Goal: Task Accomplishment & Management: Complete application form

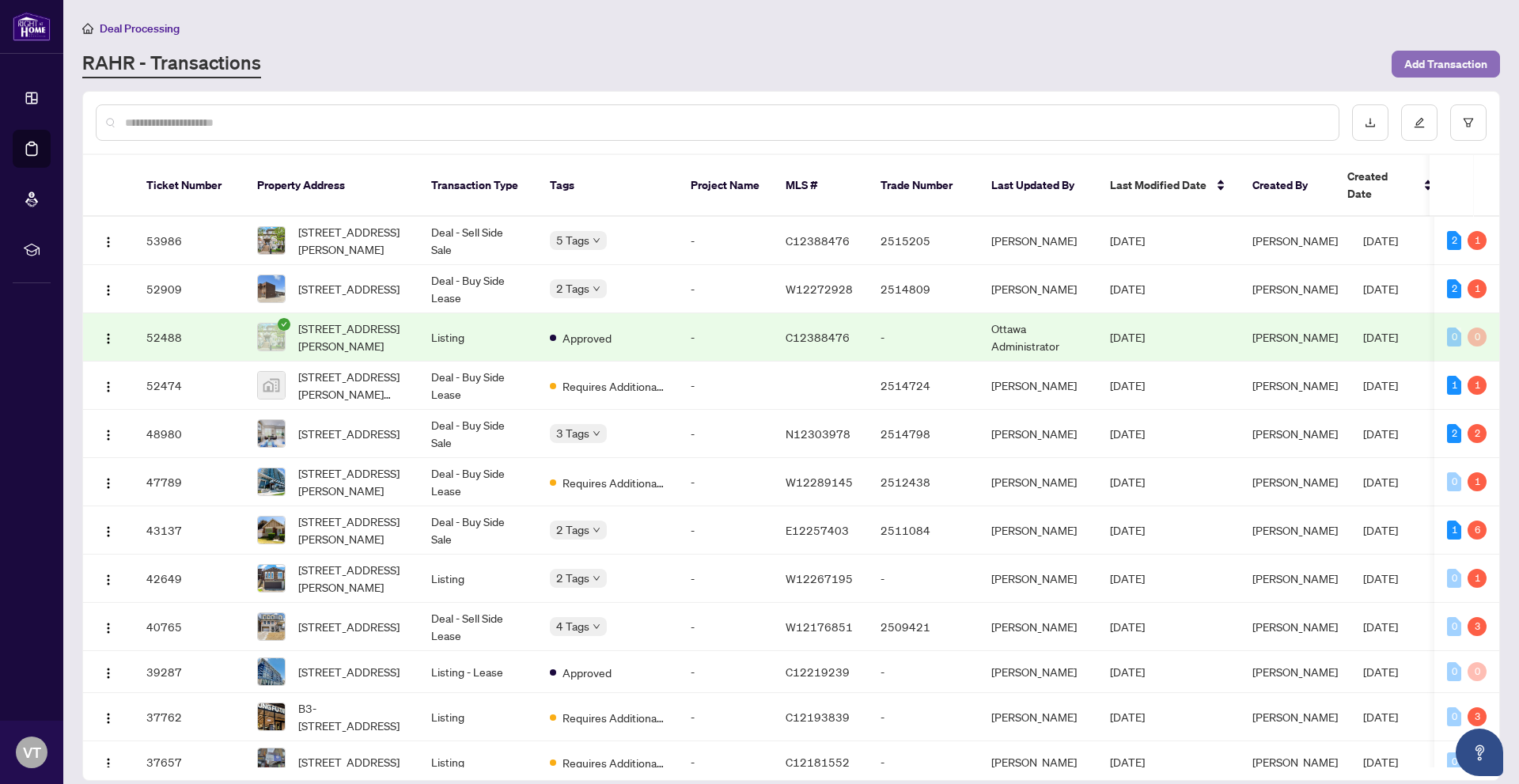
click at [1415, 59] on span "Add Transaction" at bounding box center [1445, 64] width 83 height 25
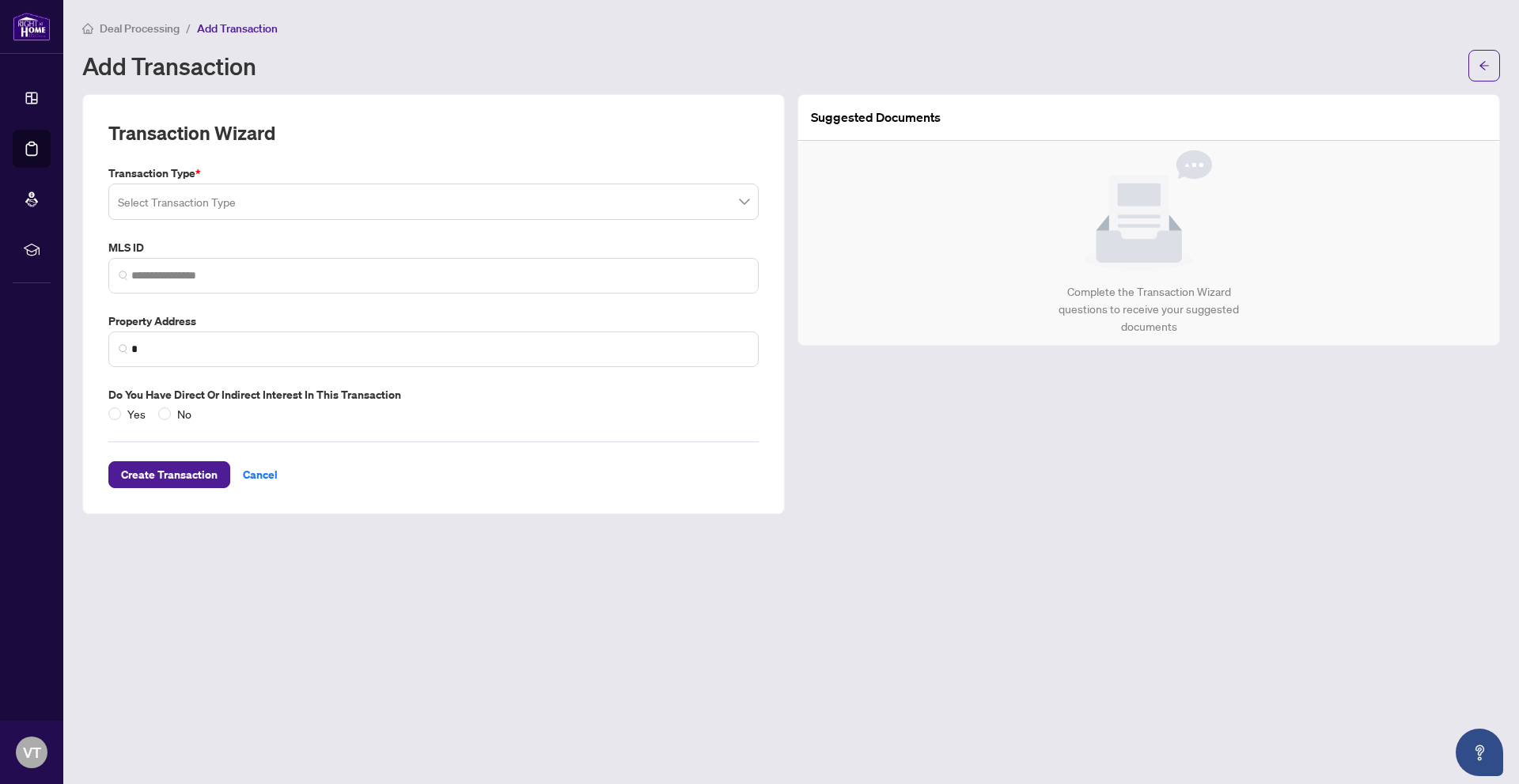
click at [232, 201] on input "search" at bounding box center [427, 204] width 617 height 34
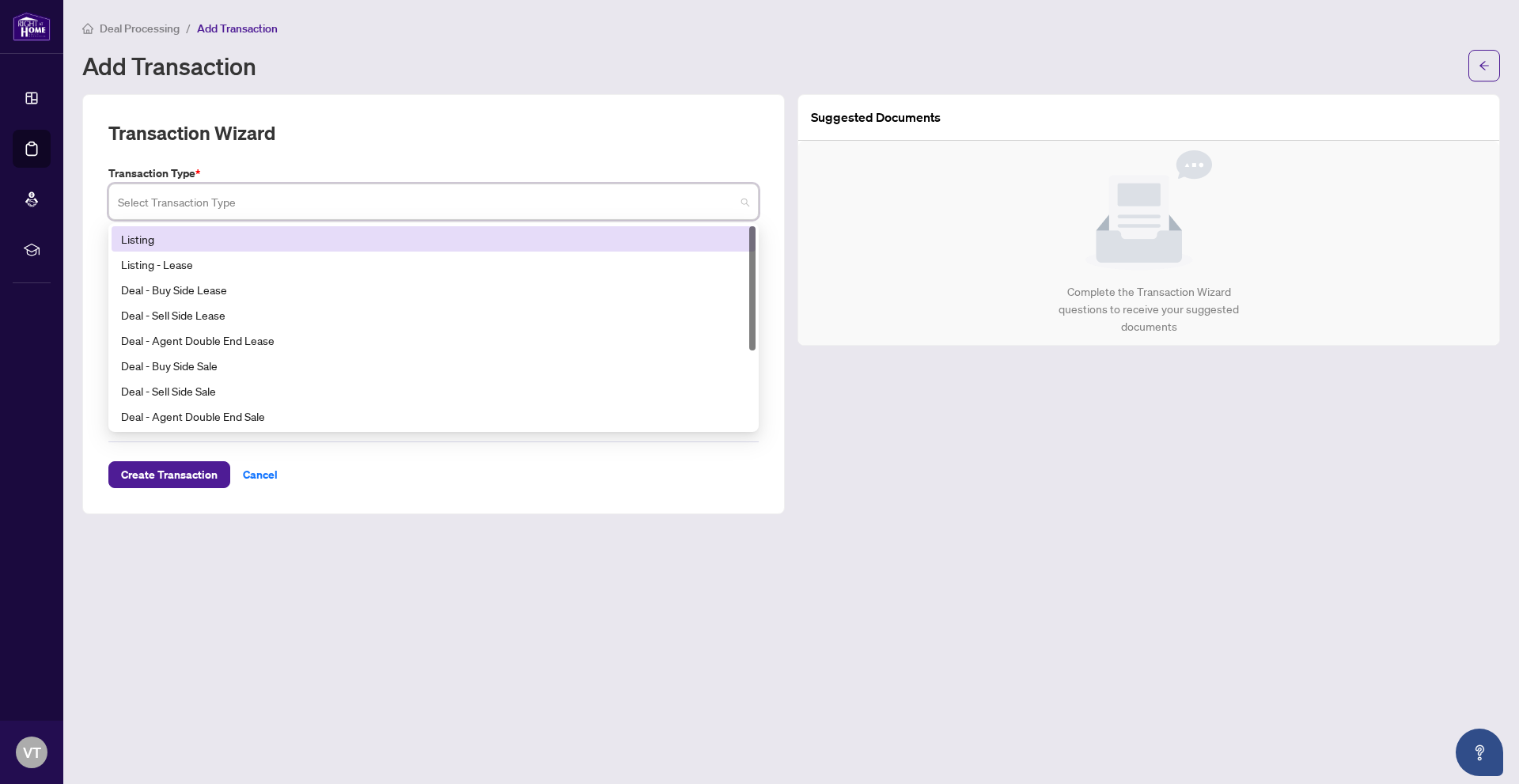
click at [327, 241] on div "Listing" at bounding box center [433, 238] width 625 height 18
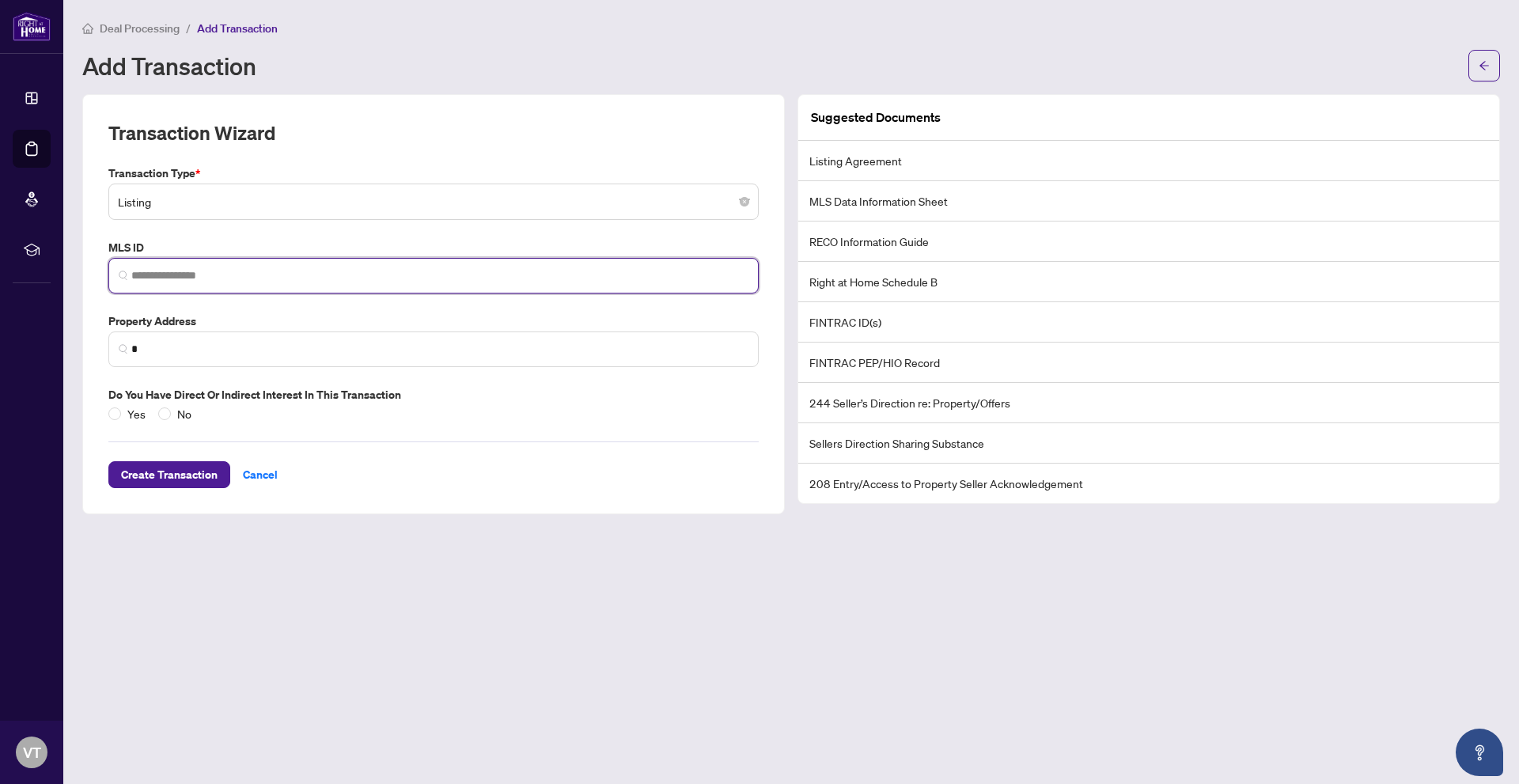
click at [310, 273] on input "search" at bounding box center [440, 276] width 617 height 17
click at [287, 200] on span "Listing" at bounding box center [434, 202] width 632 height 30
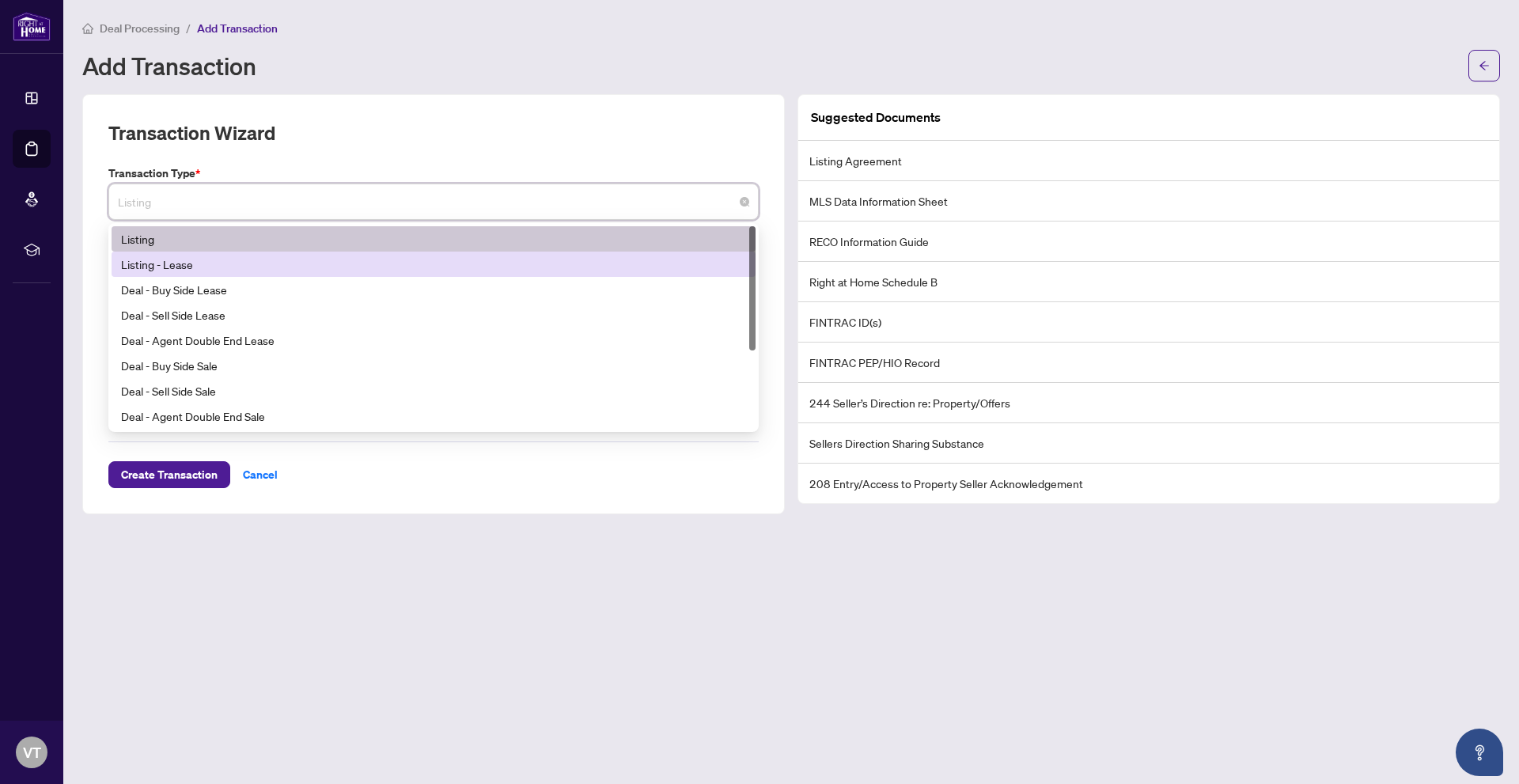
click at [250, 262] on div "Listing - Lease" at bounding box center [433, 264] width 625 height 18
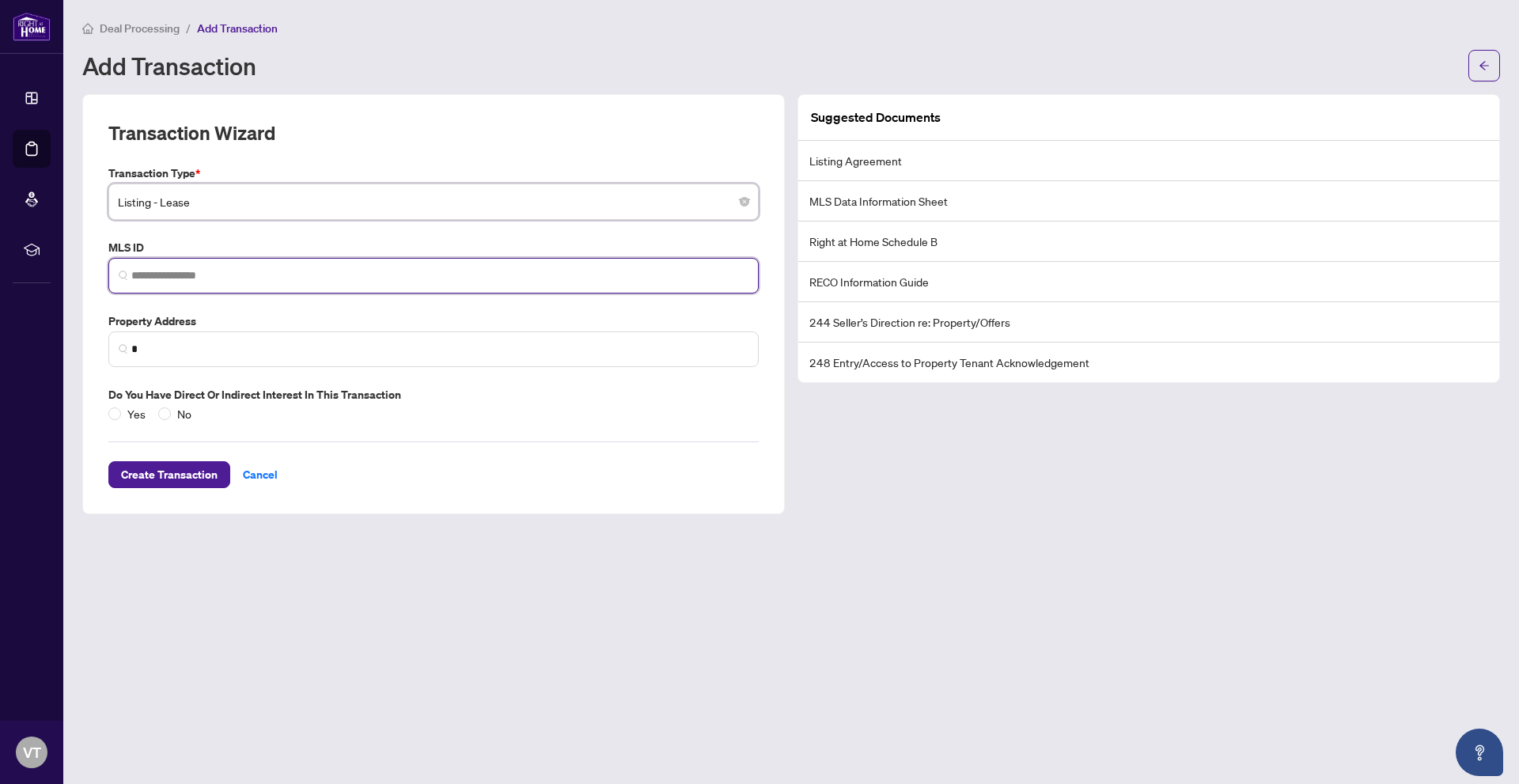
click at [246, 272] on input "search" at bounding box center [440, 276] width 617 height 17
paste input "*********"
drag, startPoint x: 260, startPoint y: 272, endPoint x: 141, endPoint y: 276, distance: 119.1
click at [141, 276] on input "*********" at bounding box center [440, 276] width 617 height 17
paste input "search"
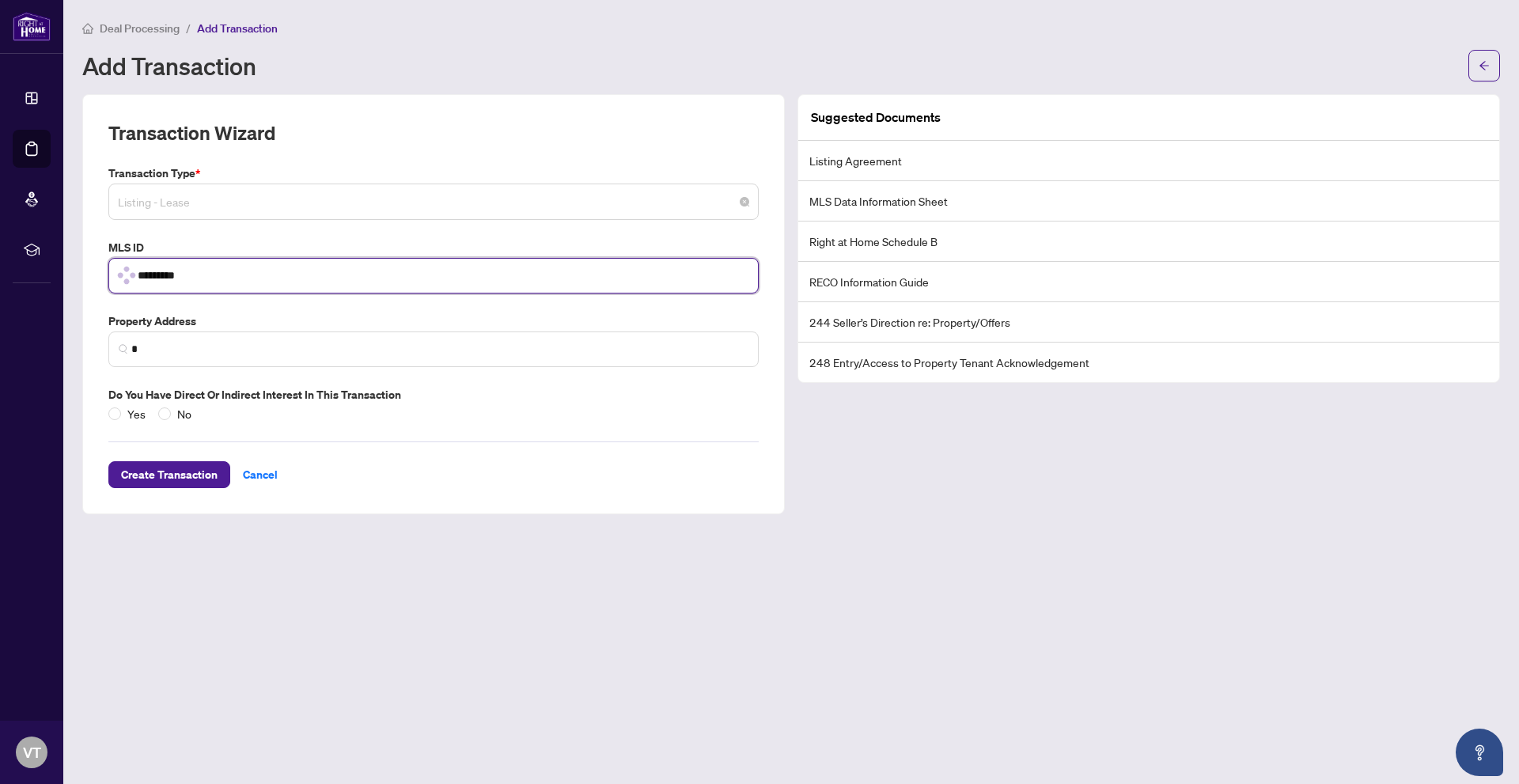
click at [269, 204] on span "Listing - Lease" at bounding box center [434, 202] width 632 height 30
type input "*********"
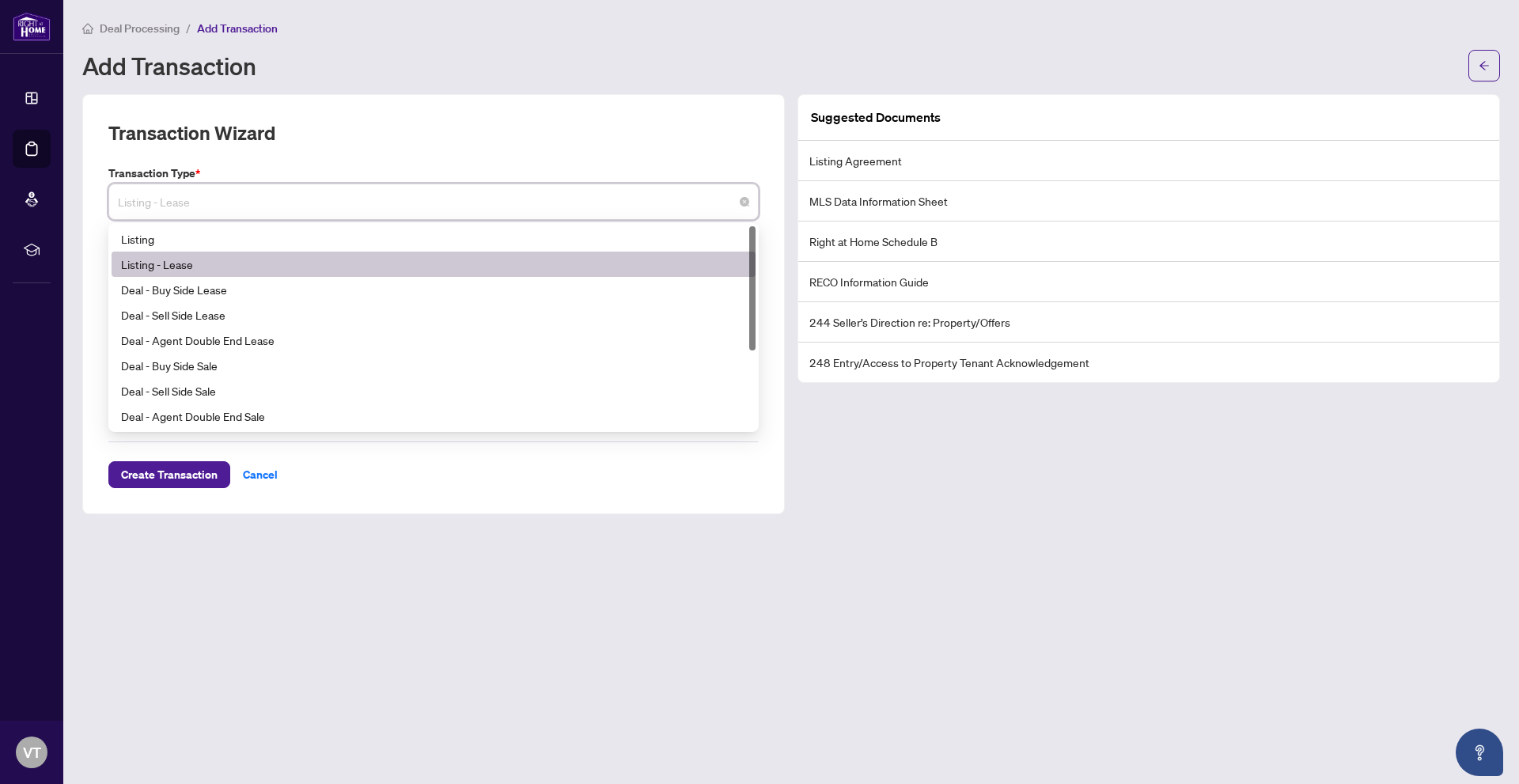
click at [279, 205] on span "Listing - Lease" at bounding box center [434, 202] width 632 height 30
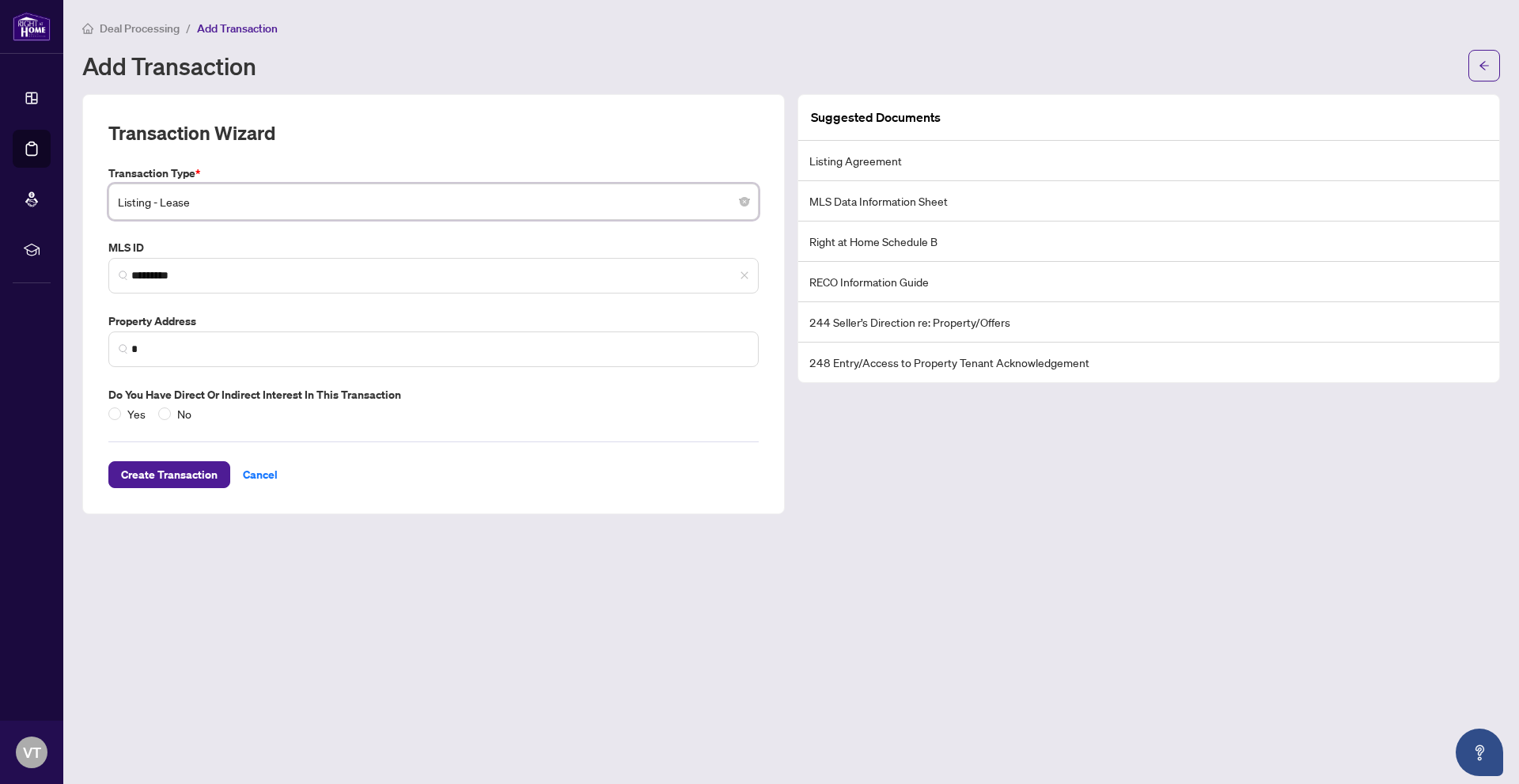
click at [293, 202] on span "Listing - Lease" at bounding box center [434, 202] width 632 height 30
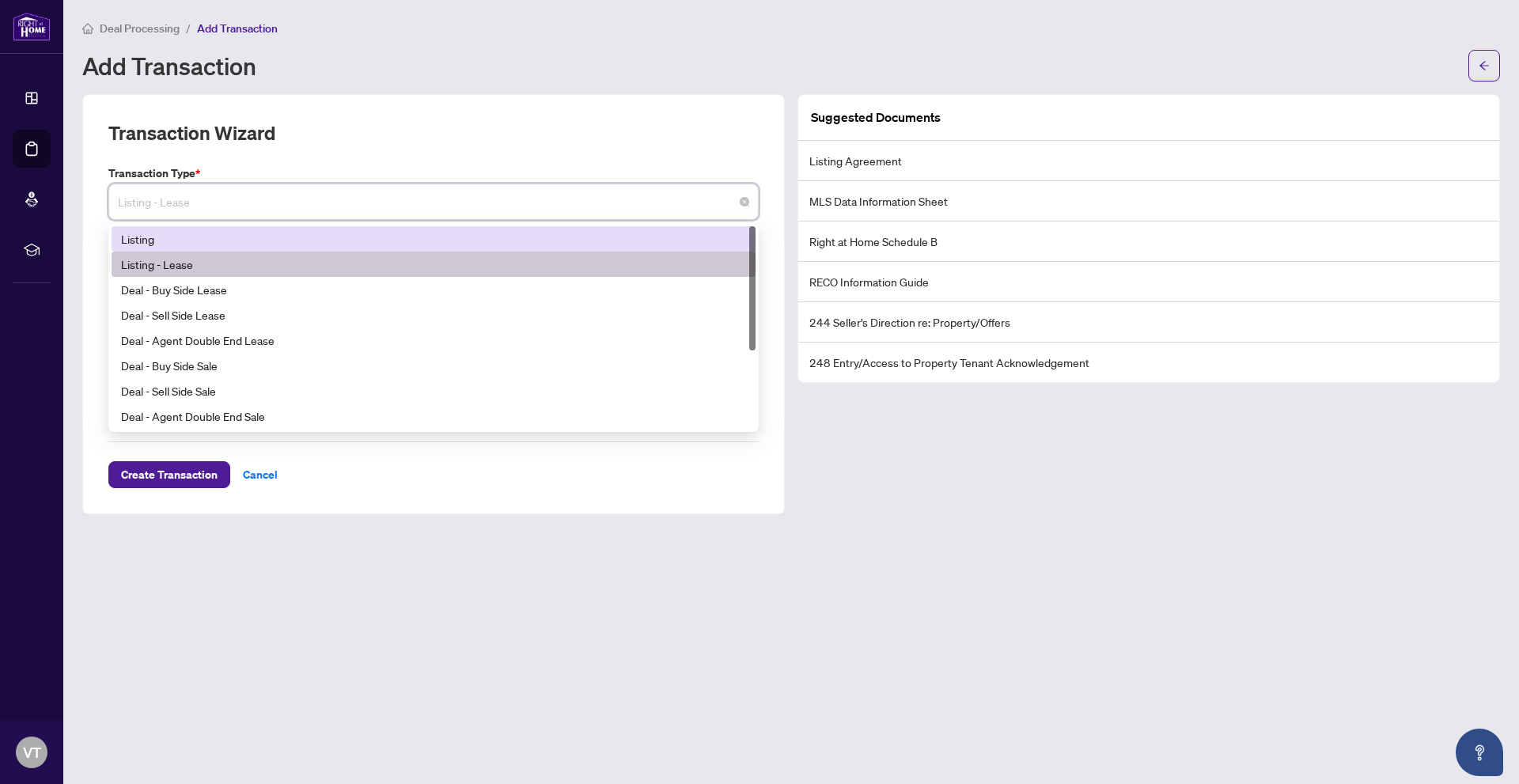
click at [279, 235] on div "Listing" at bounding box center [433, 238] width 625 height 18
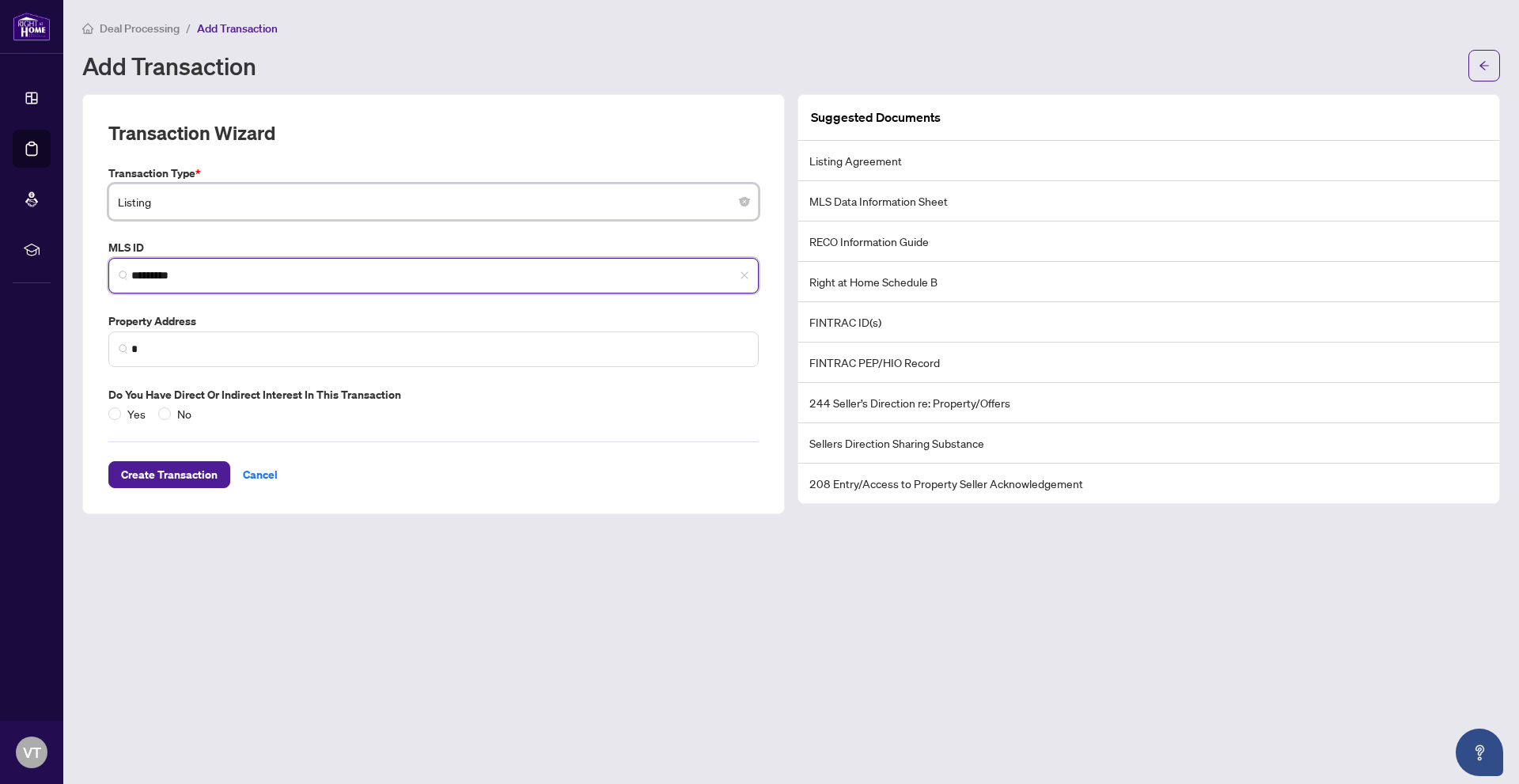
click at [258, 270] on input "*********" at bounding box center [440, 276] width 617 height 17
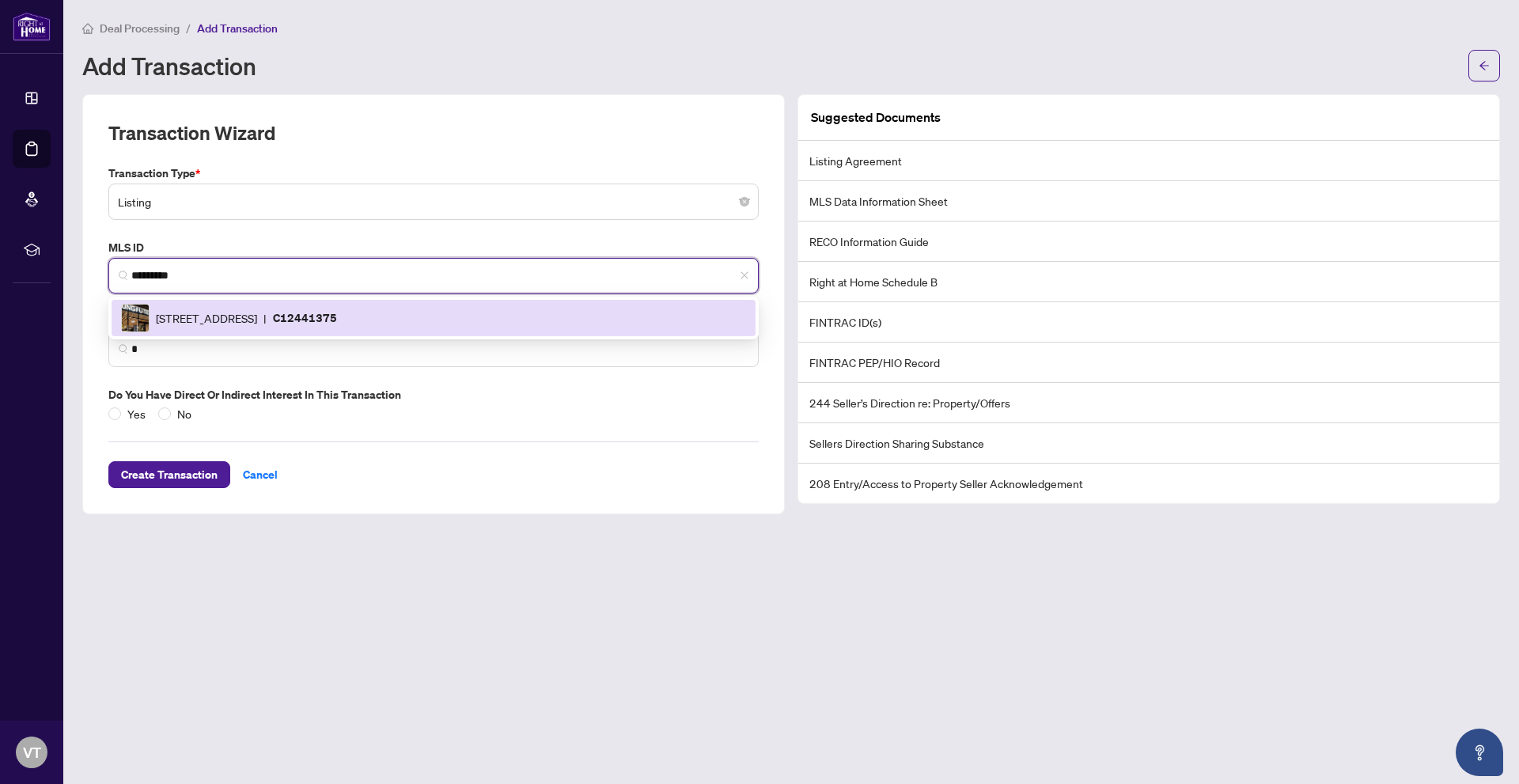
click at [240, 308] on div "[STREET_ADDRESS] | C12441375" at bounding box center [433, 318] width 625 height 29
type input "**********"
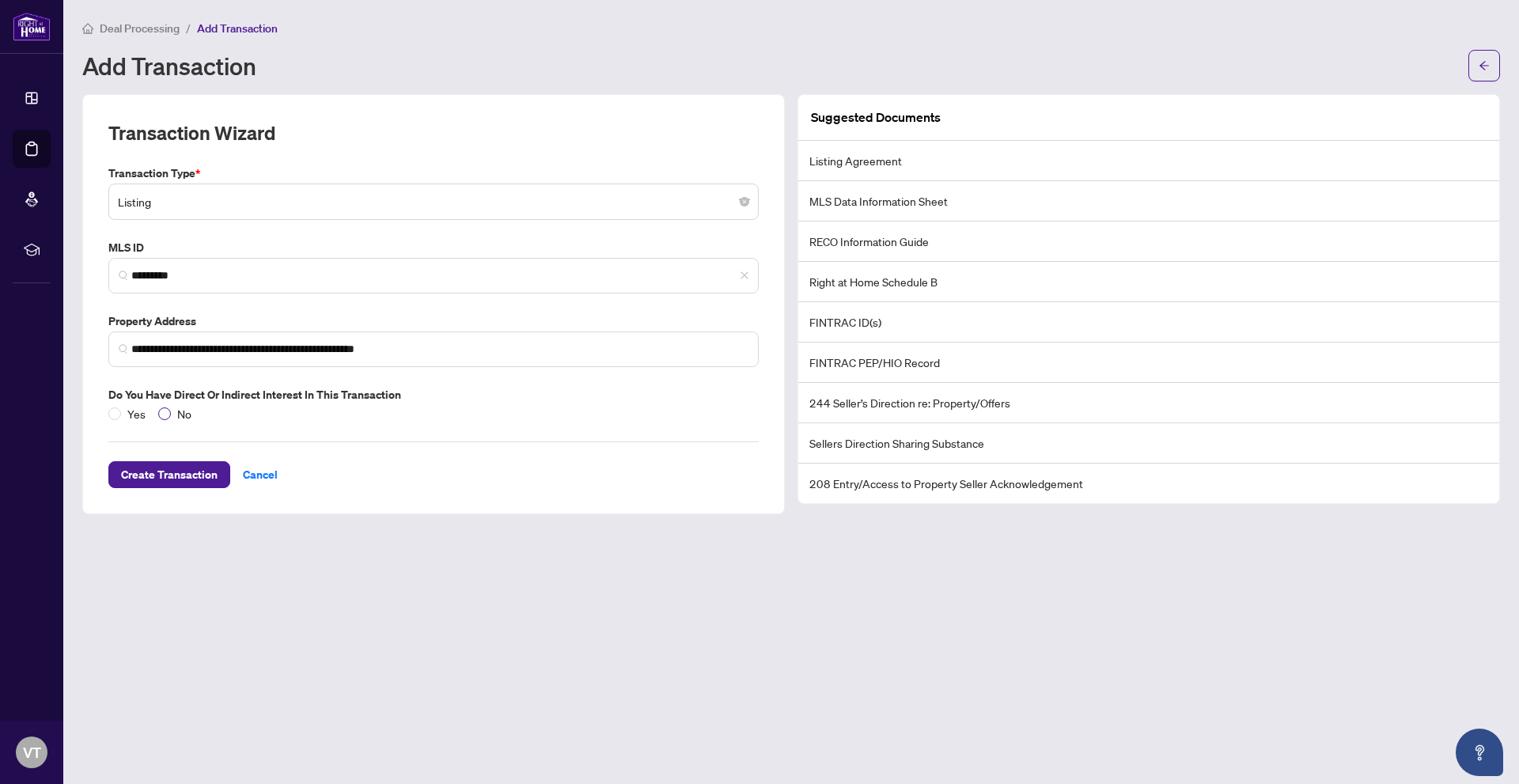
click at [171, 411] on span "No" at bounding box center [185, 413] width 27 height 18
click at [190, 468] on span "Create Transaction" at bounding box center [169, 475] width 96 height 25
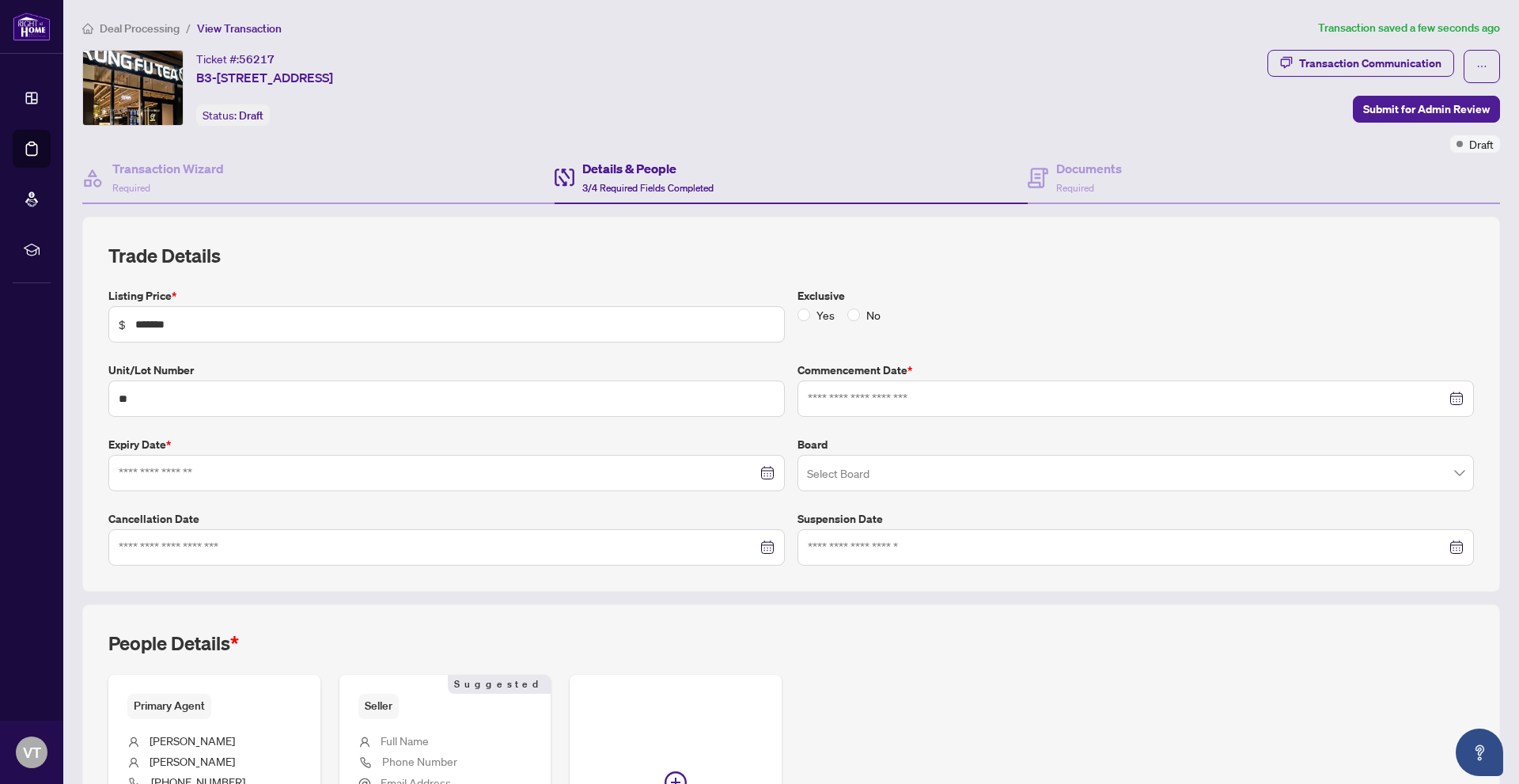
type input "**********"
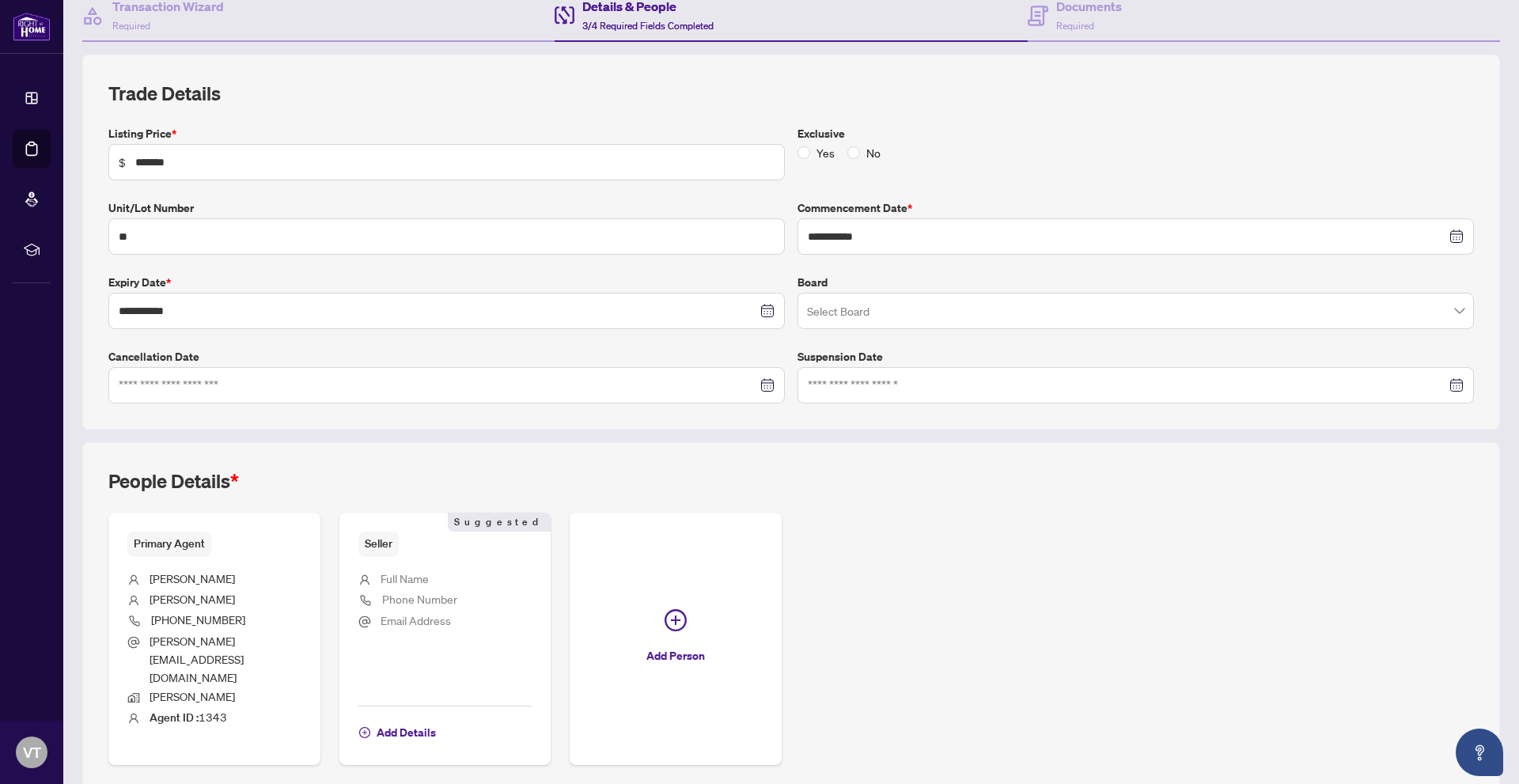
scroll to position [193, 0]
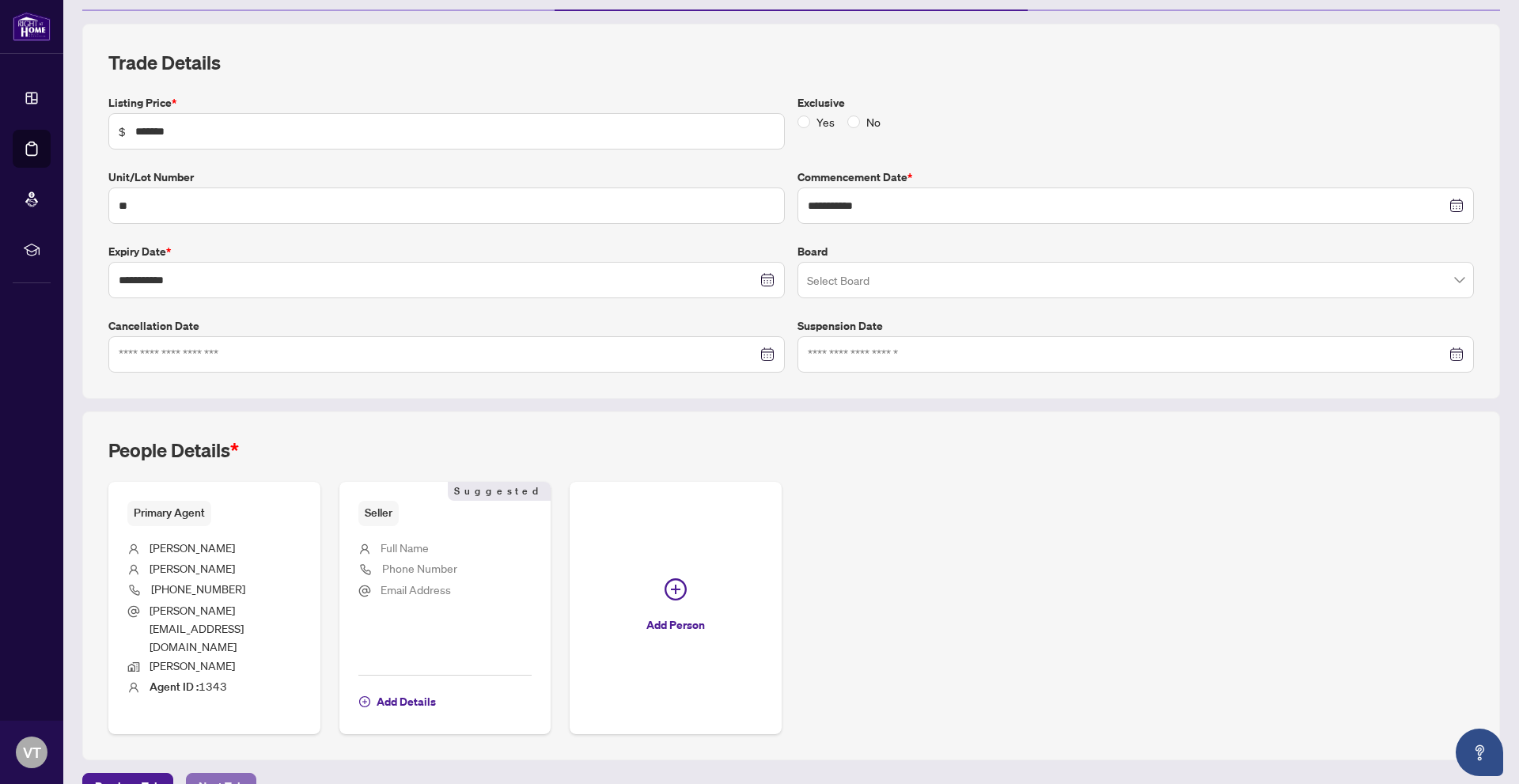
click at [216, 773] on span "Next Tab" at bounding box center [221, 786] width 45 height 25
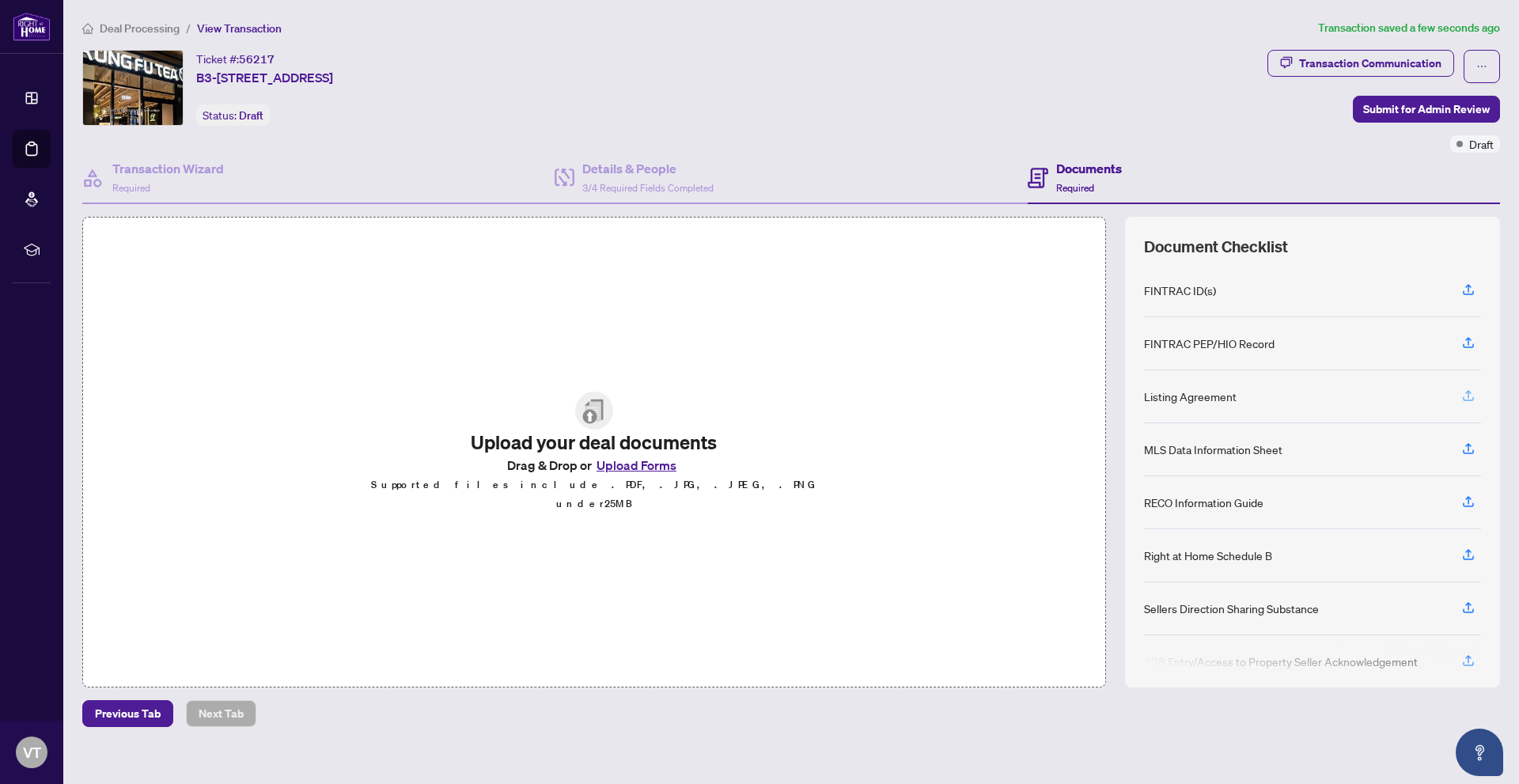
click at [1462, 392] on icon "button" at bounding box center [1468, 395] width 14 height 14
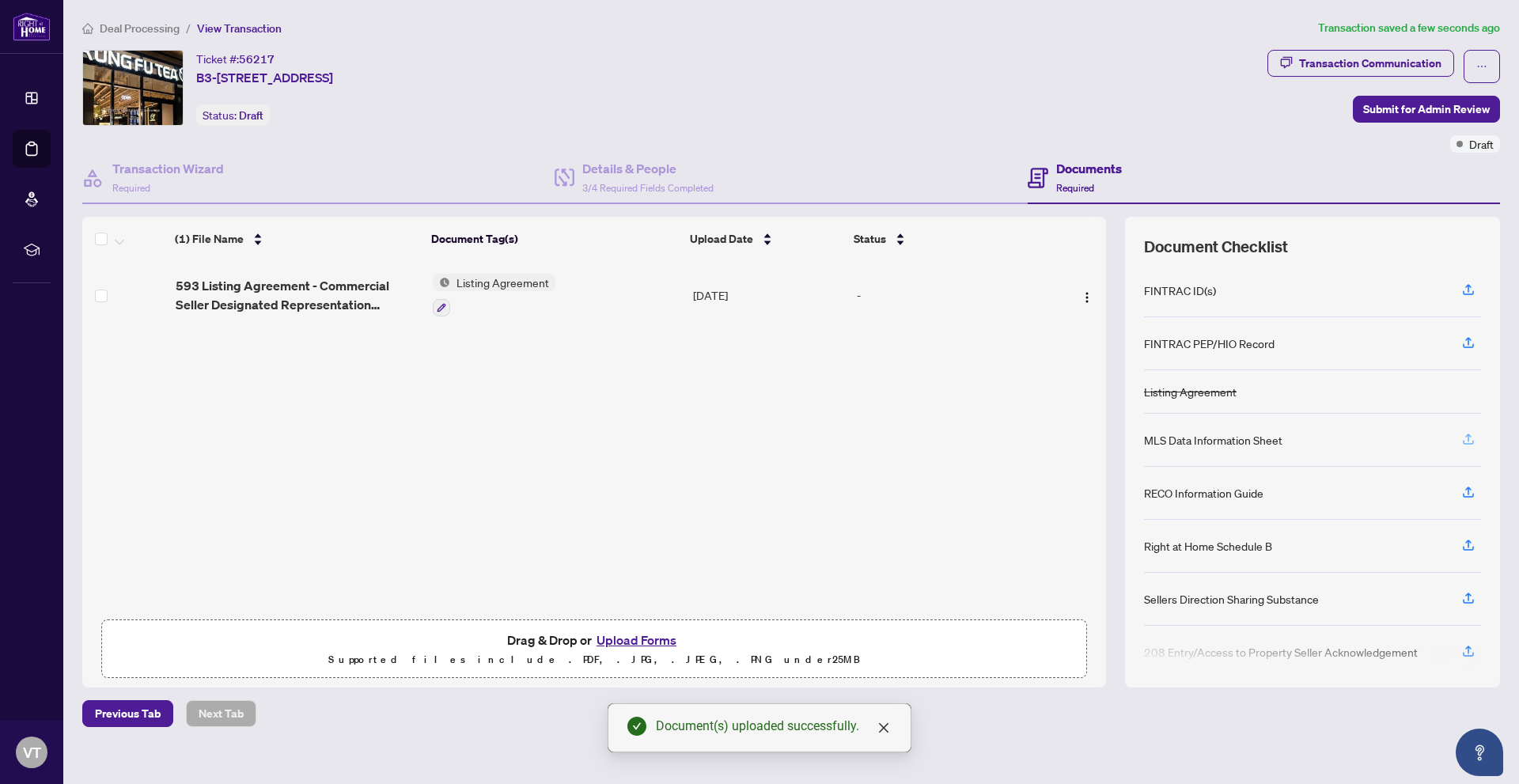
click at [1479, 444] on button "button" at bounding box center [1468, 439] width 25 height 27
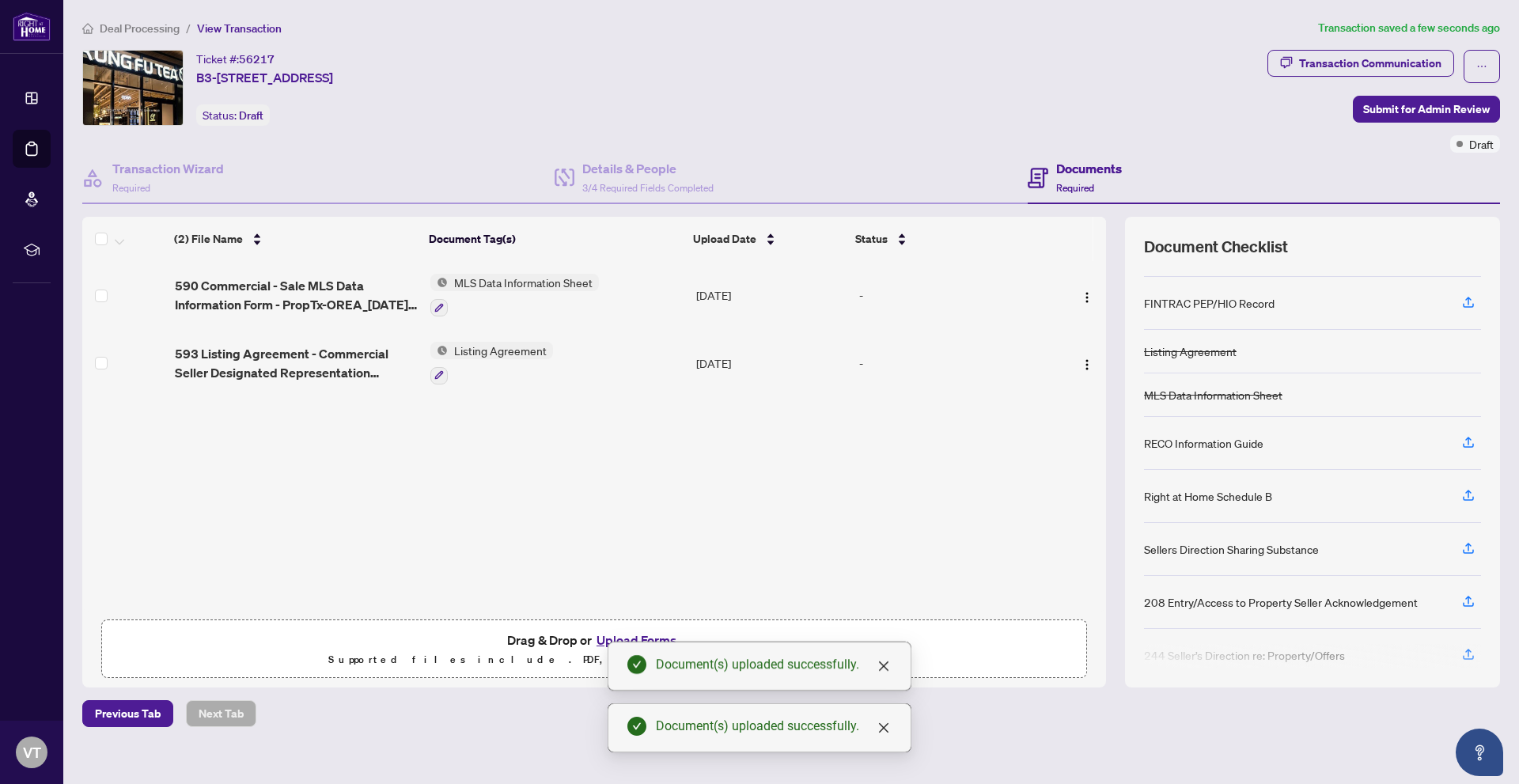
scroll to position [60, 0]
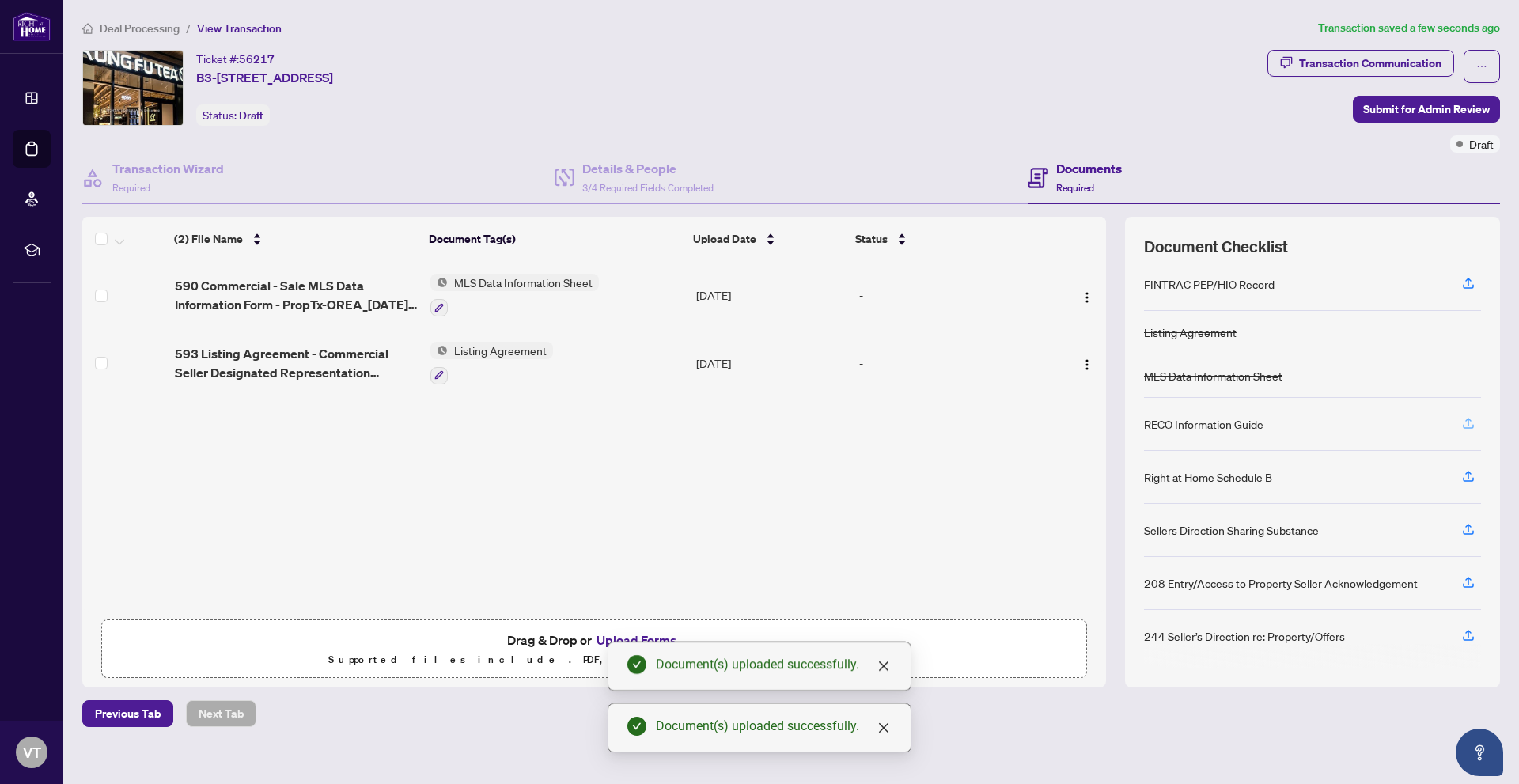
click at [1473, 425] on icon "button" at bounding box center [1468, 426] width 11 height 4
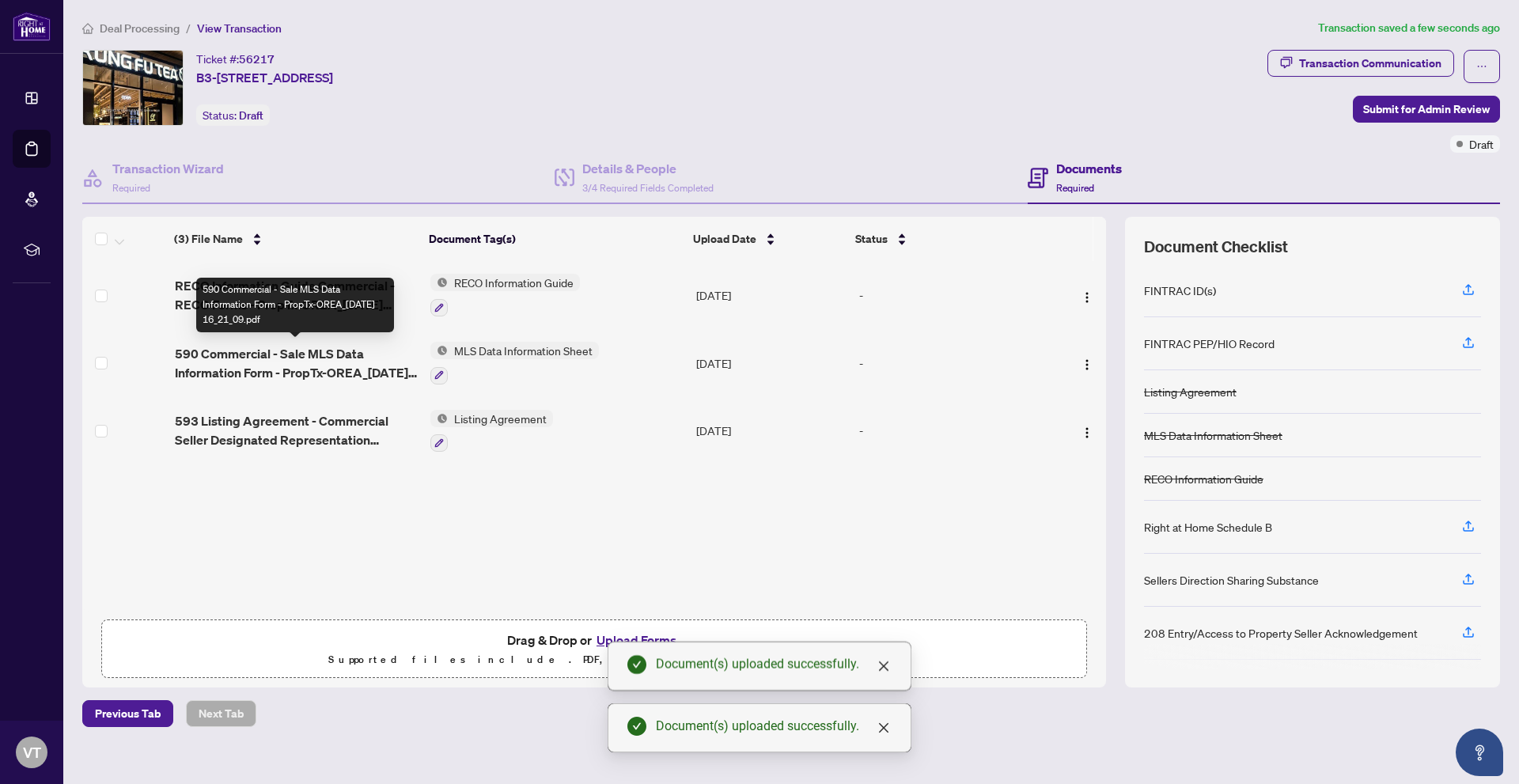
click at [225, 365] on span "590 Commercial - Sale MLS Data Information Form - PropTx-OREA_[DATE] 16_21_09.p…" at bounding box center [296, 362] width 243 height 38
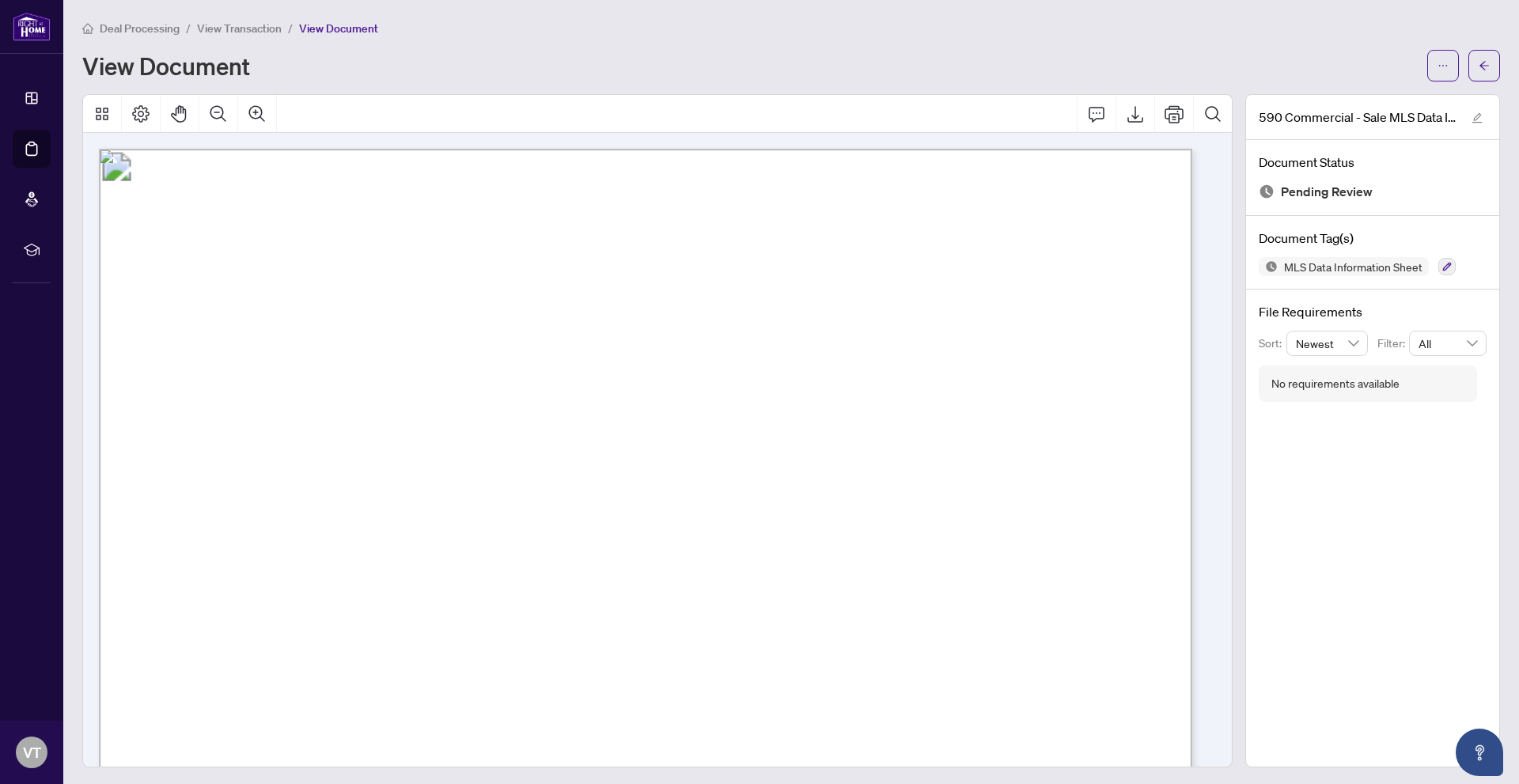
click at [243, 34] on span "View Transaction" at bounding box center [239, 28] width 85 height 14
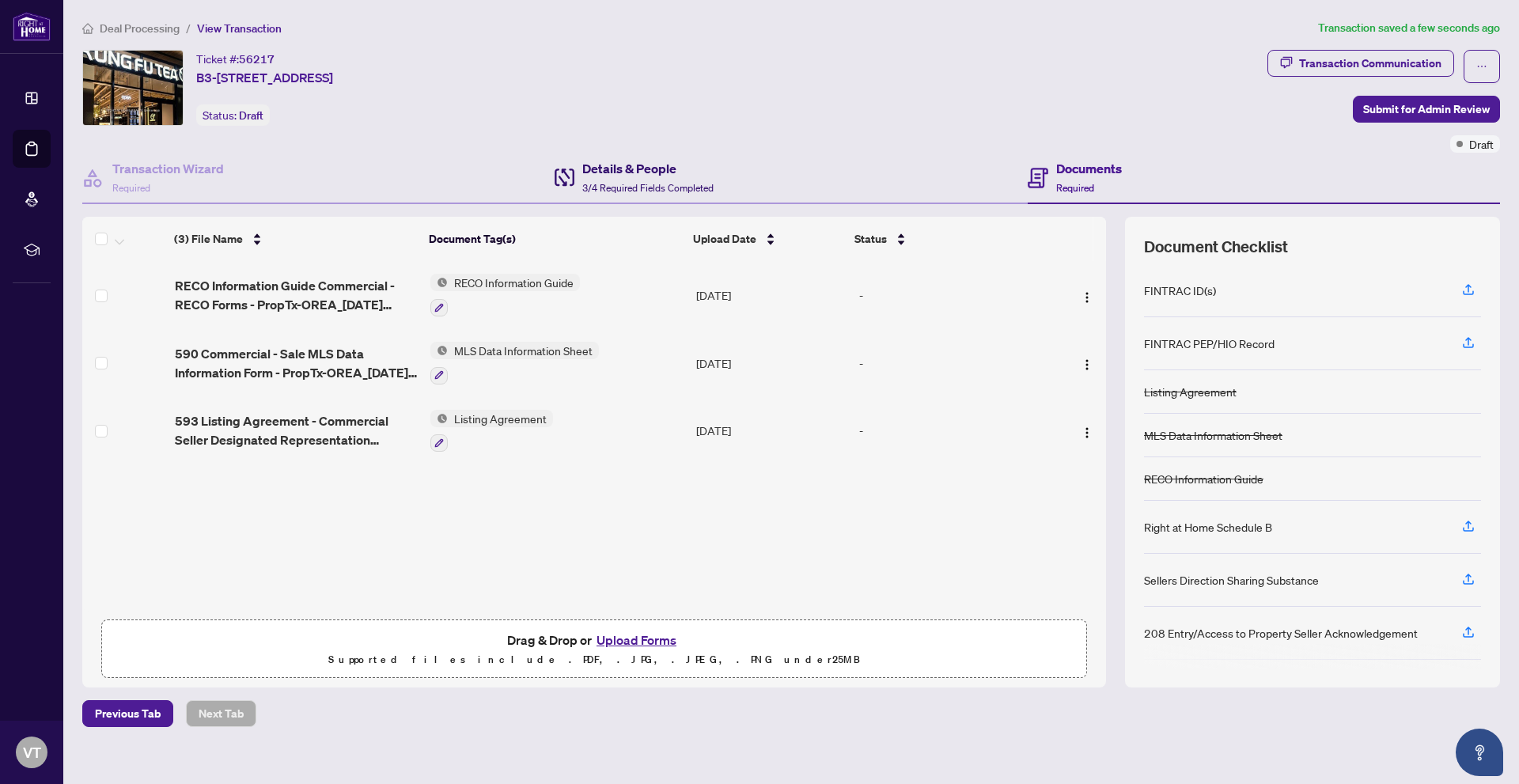
click at [649, 169] on h4 "Details & People" at bounding box center [648, 169] width 132 height 19
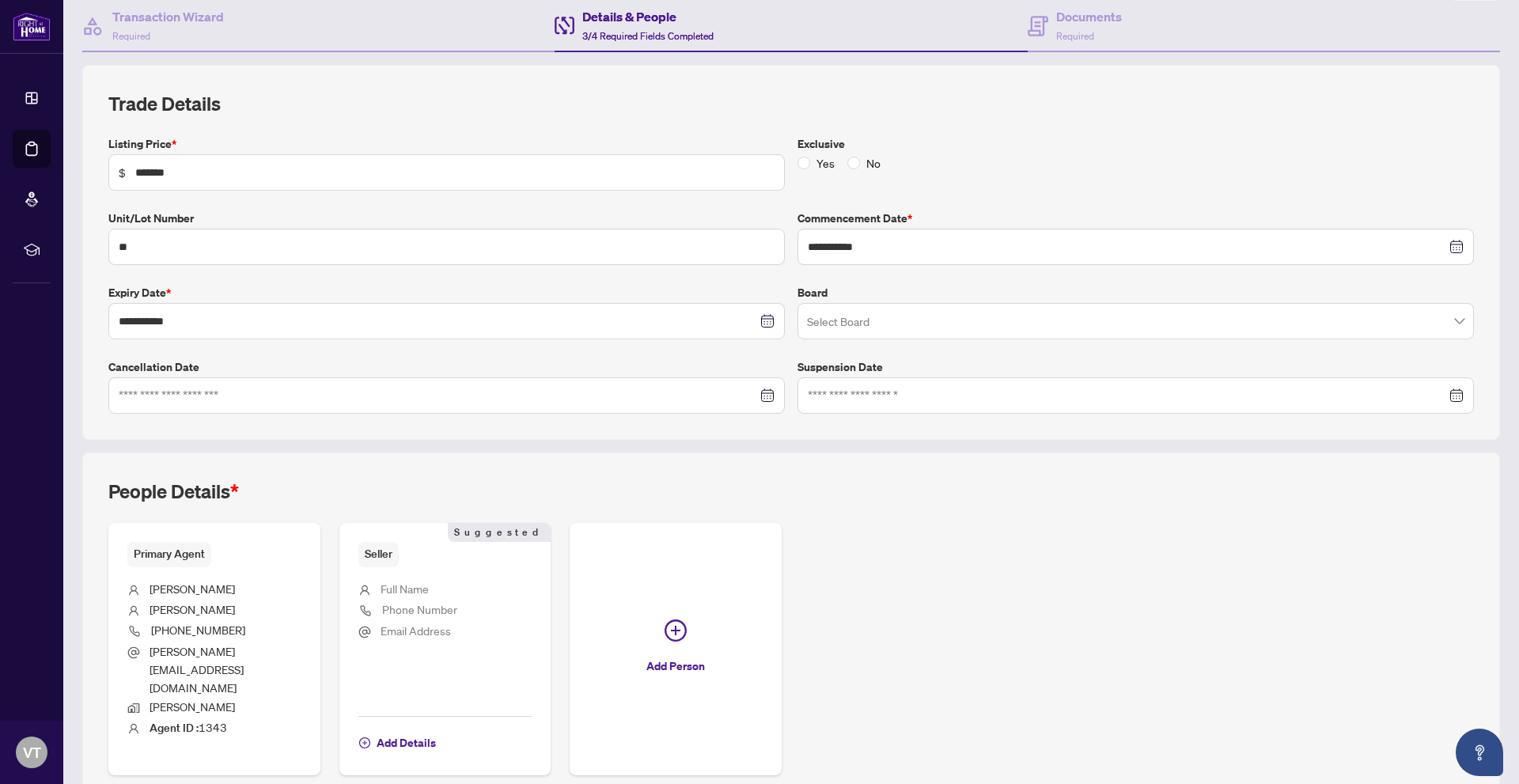
scroll to position [158, 0]
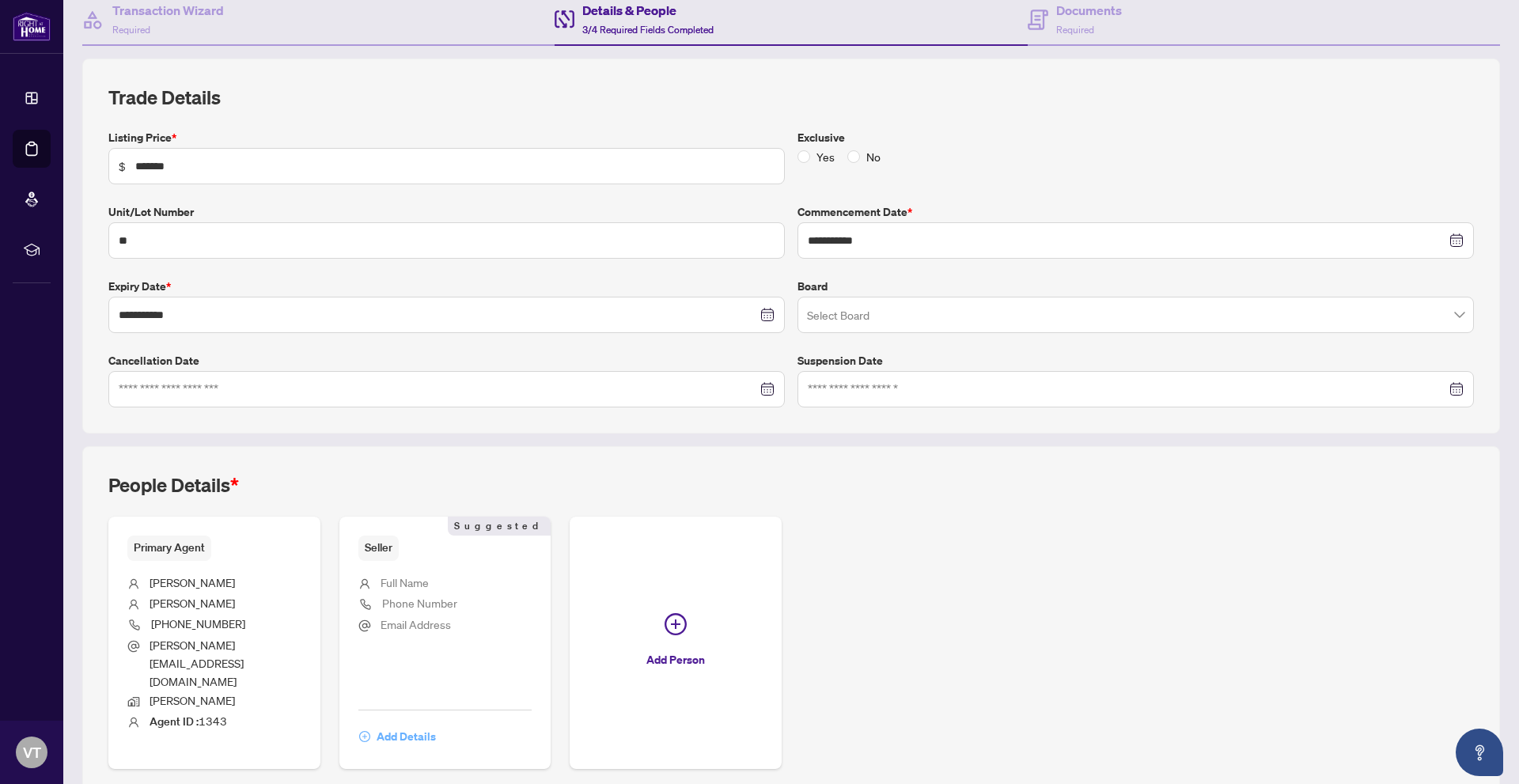
click at [377, 724] on span "Add Details" at bounding box center [406, 736] width 60 height 25
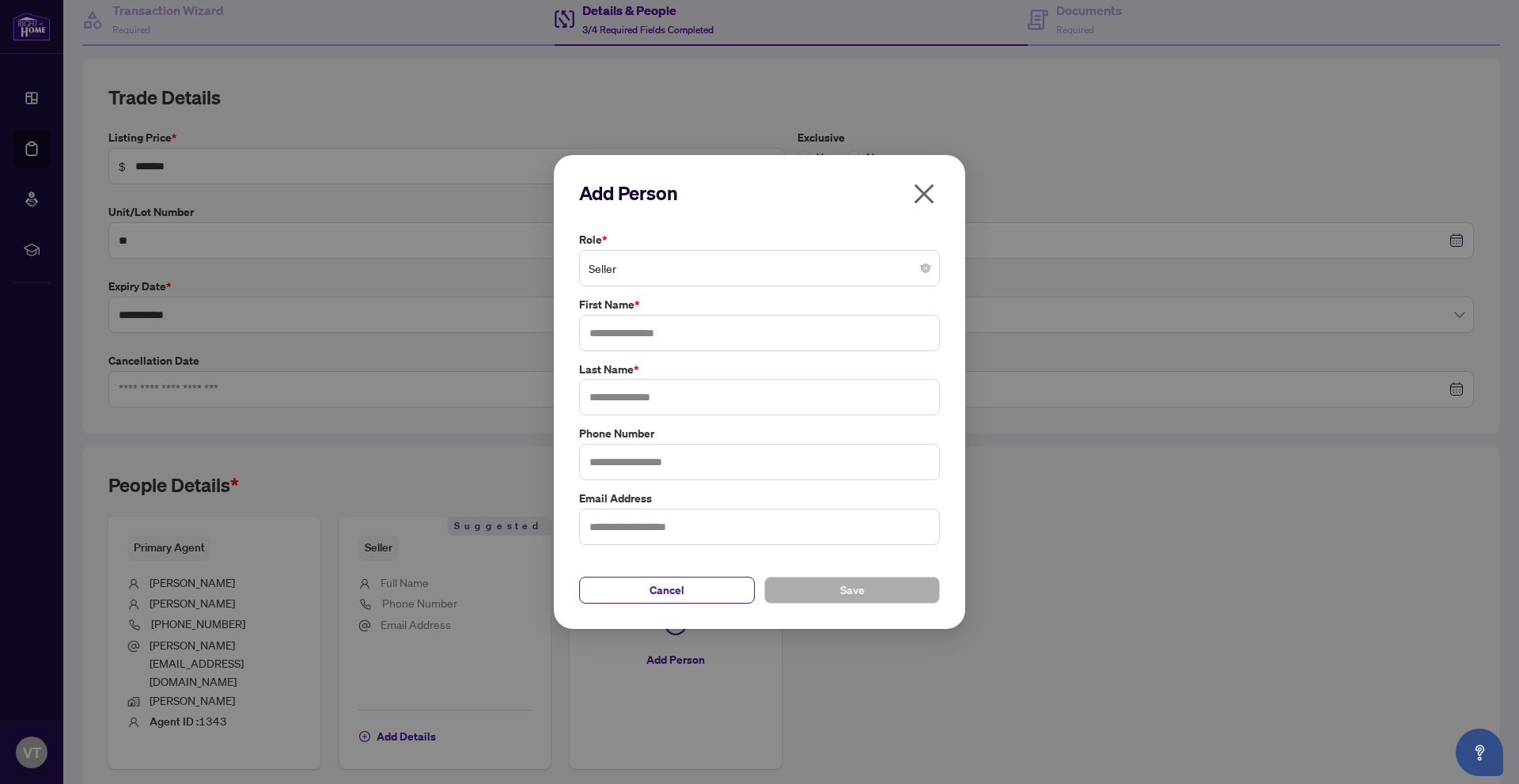
click at [753, 276] on span "Seller" at bounding box center [759, 268] width 341 height 30
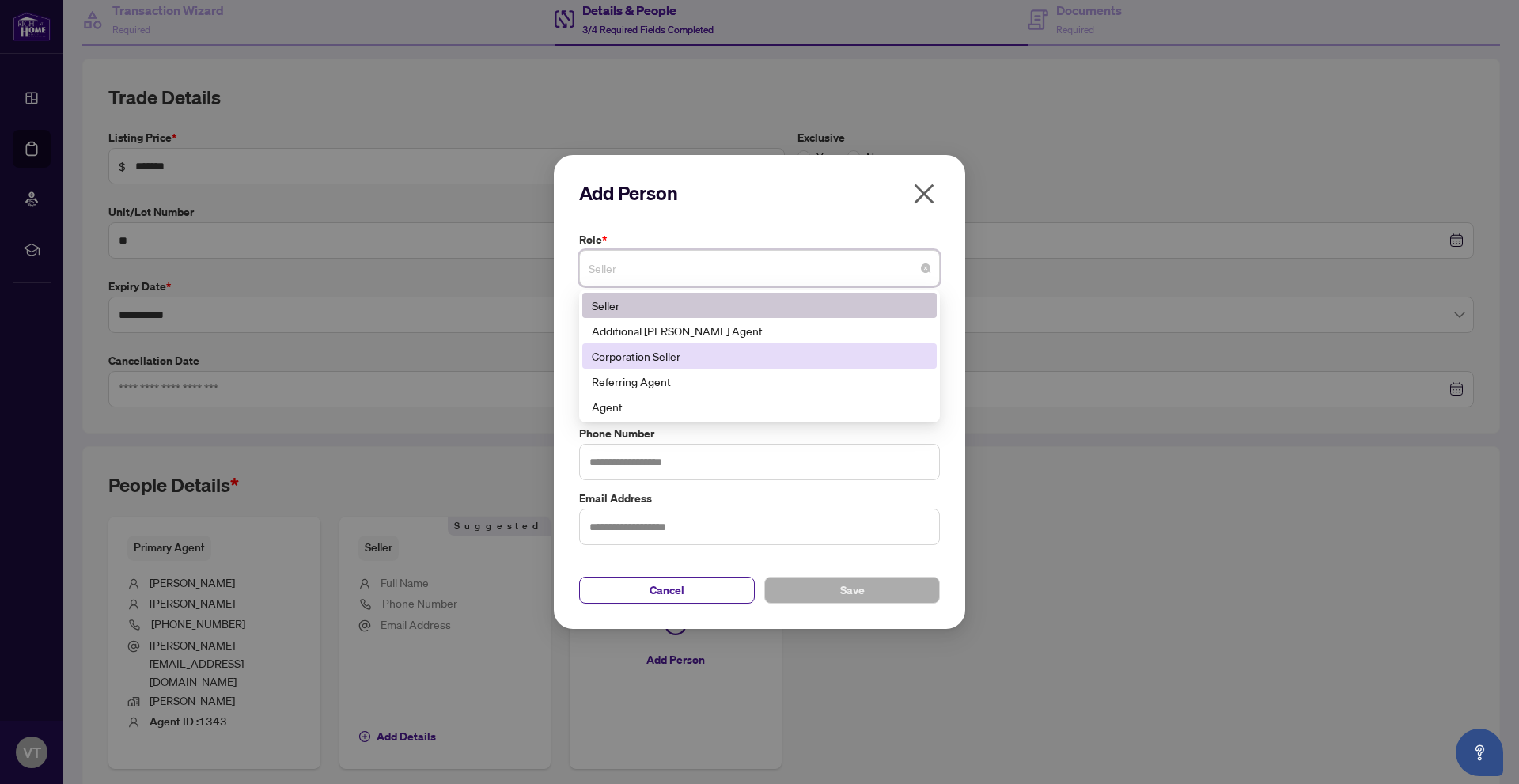
click at [730, 361] on div "Corporation Seller" at bounding box center [759, 356] width 336 height 18
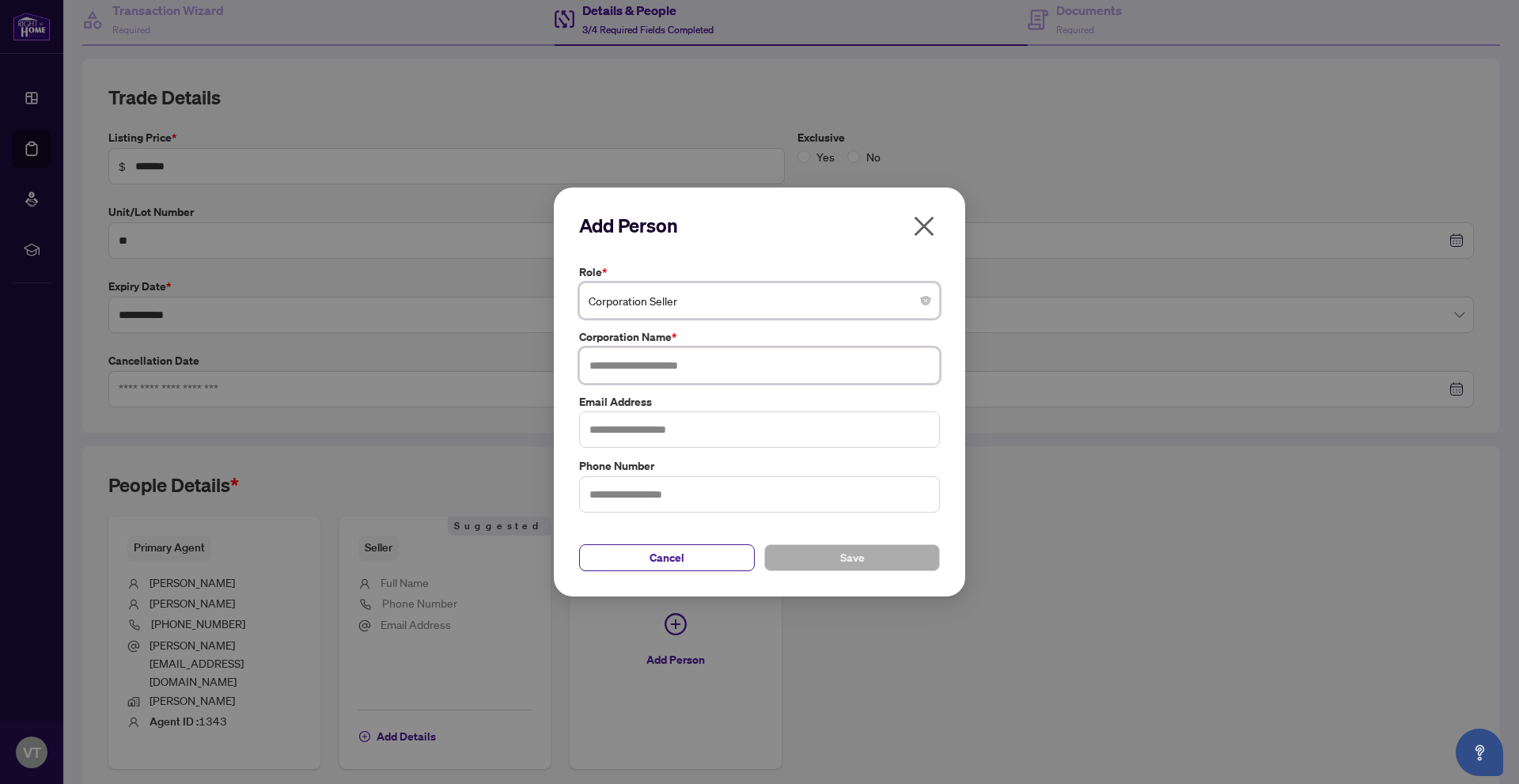
click at [733, 364] on input "text" at bounding box center [759, 365] width 361 height 36
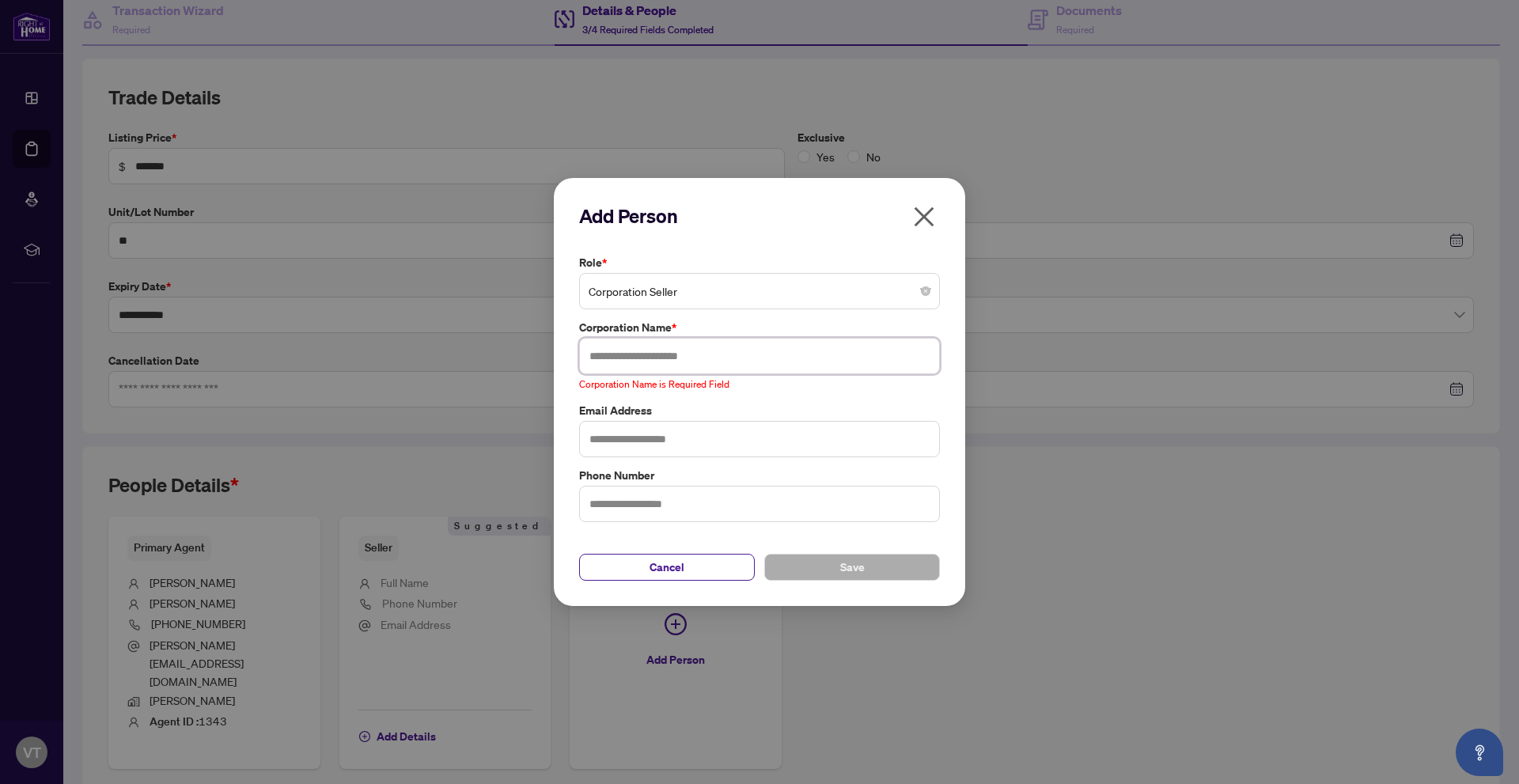
paste input "**********"
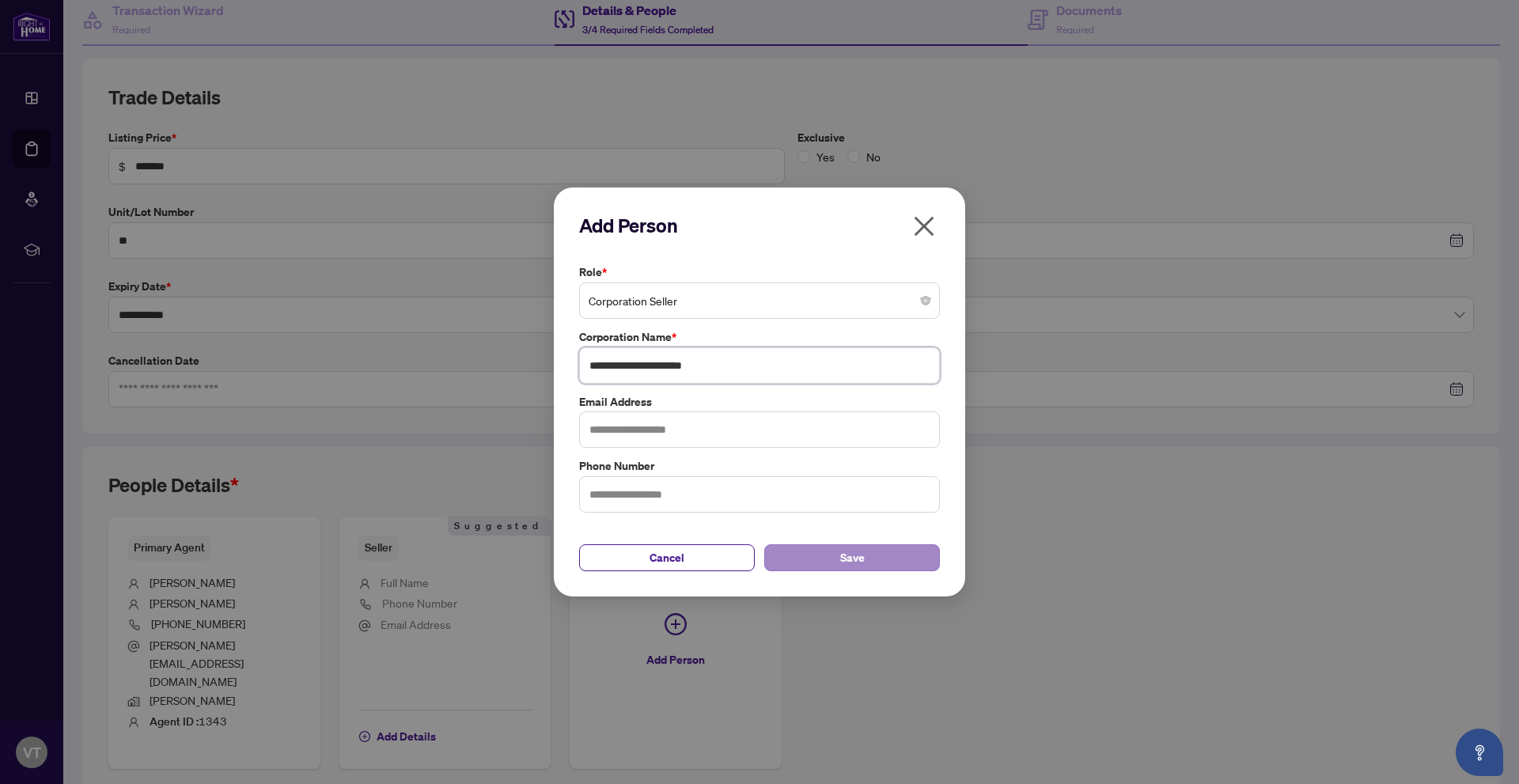
type input "**********"
click at [804, 554] on button "Save" at bounding box center [851, 558] width 175 height 27
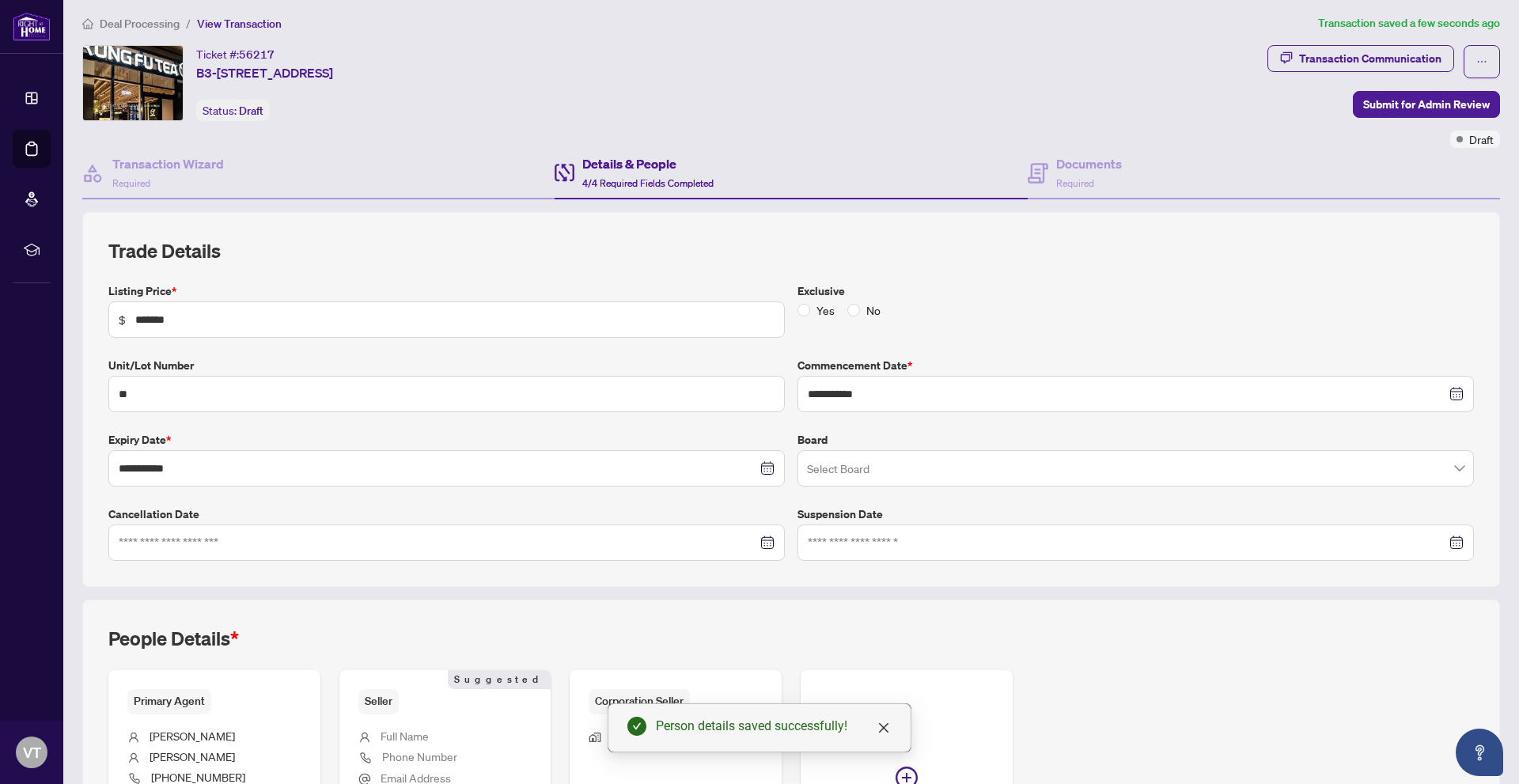
scroll to position [0, 0]
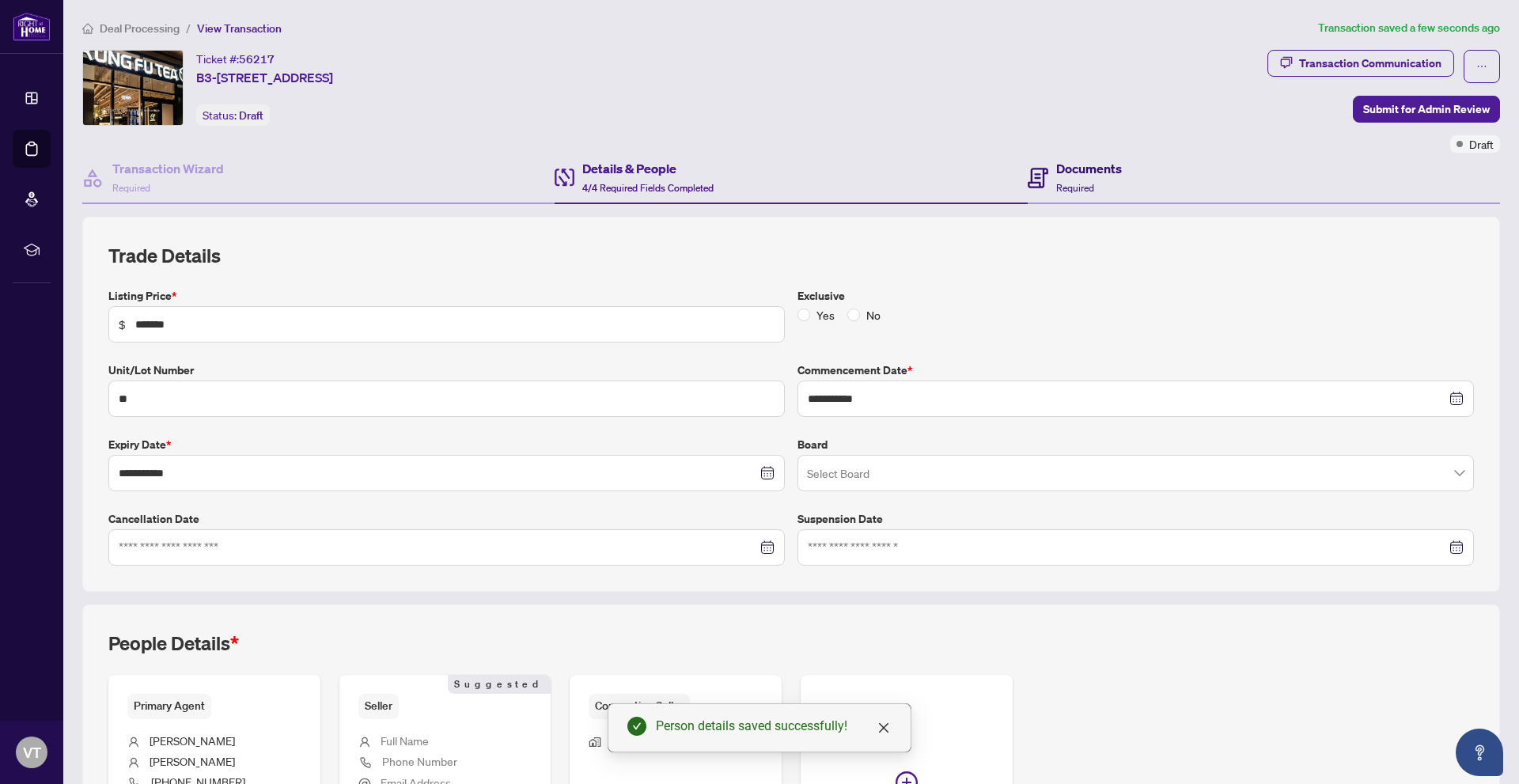
click at [1047, 168] on div "Documents Required" at bounding box center [1074, 178] width 94 height 37
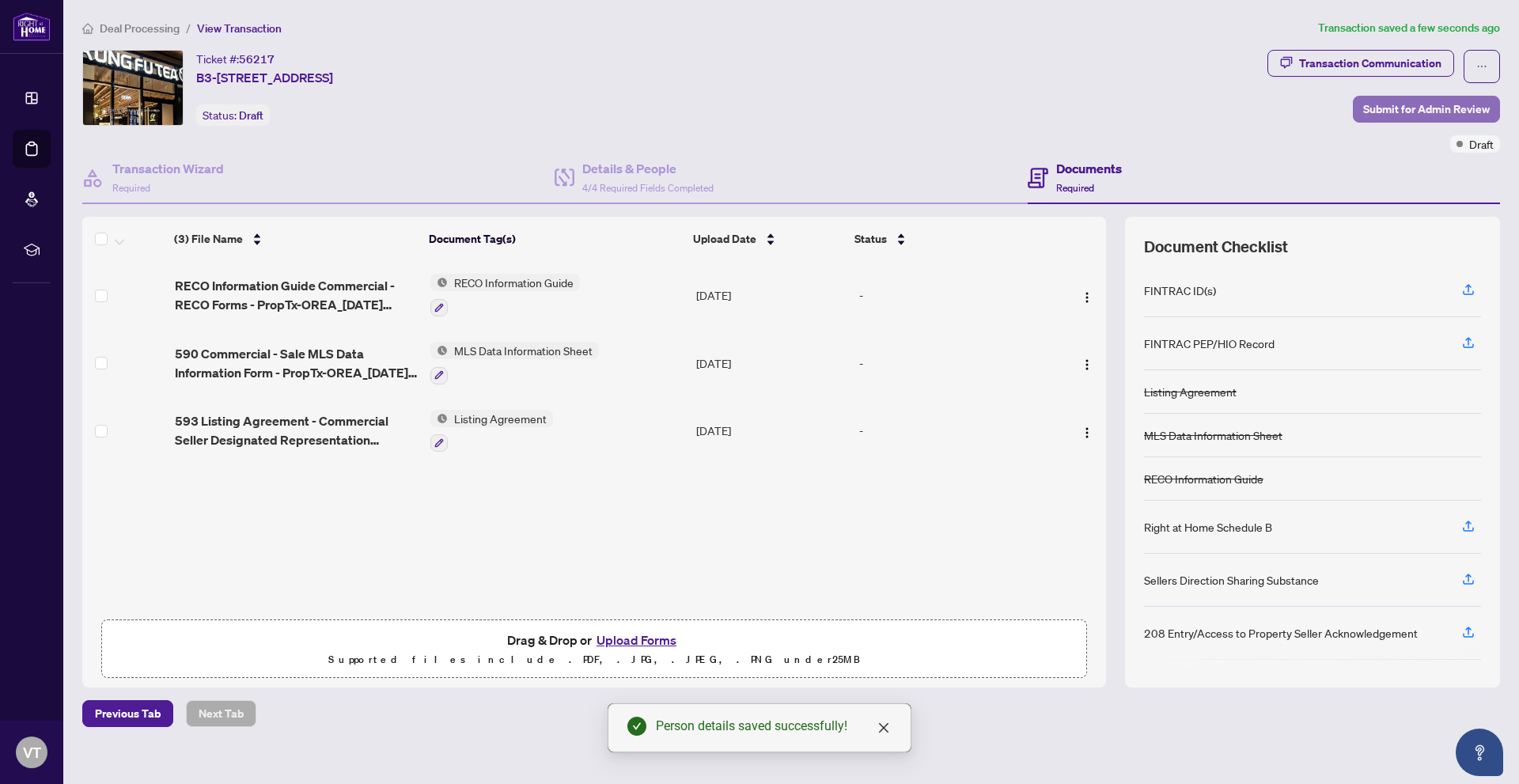
click at [1383, 112] on span "Submit for Admin Review" at bounding box center [1426, 109] width 127 height 25
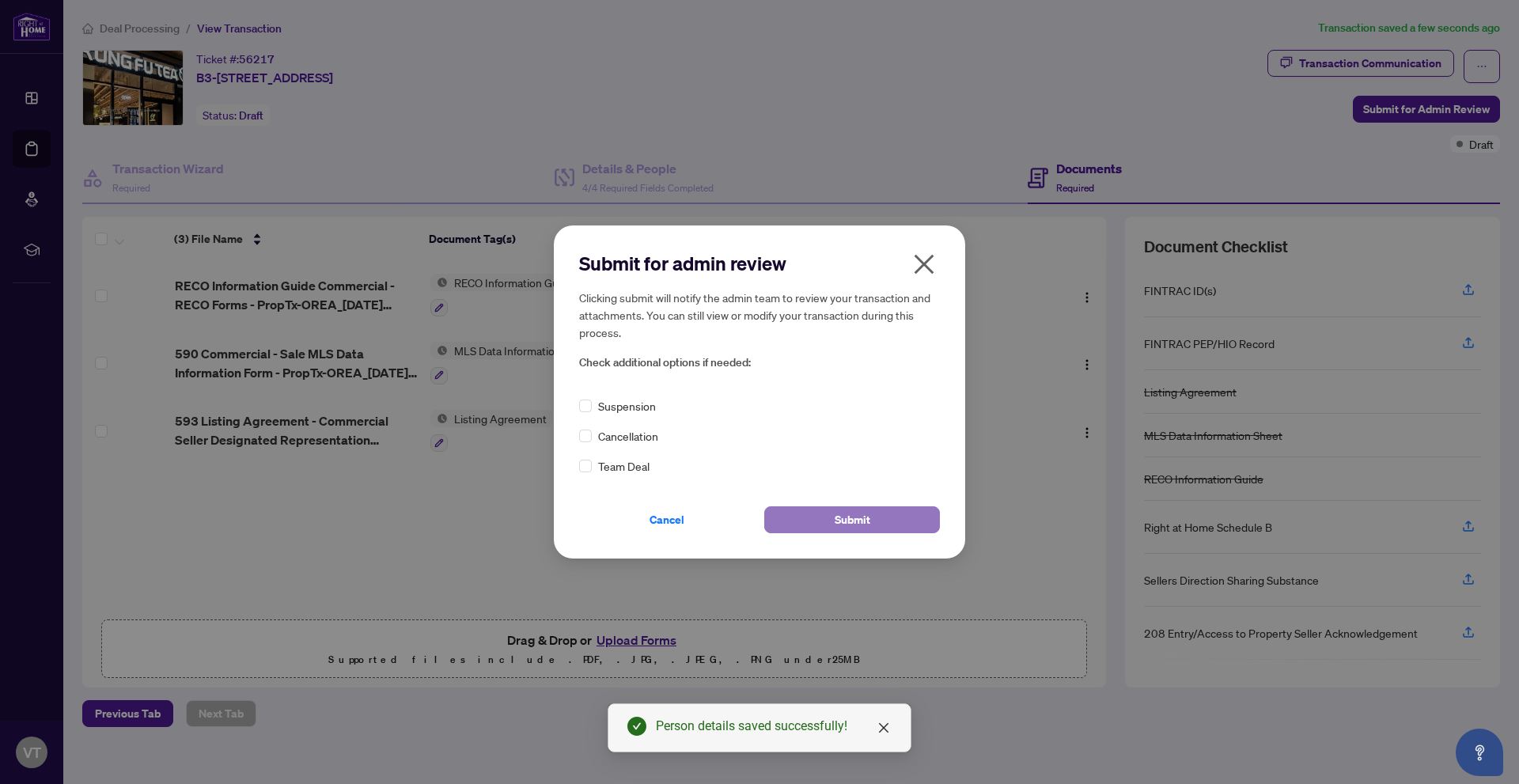
click at [806, 510] on button "Submit" at bounding box center [851, 520] width 175 height 27
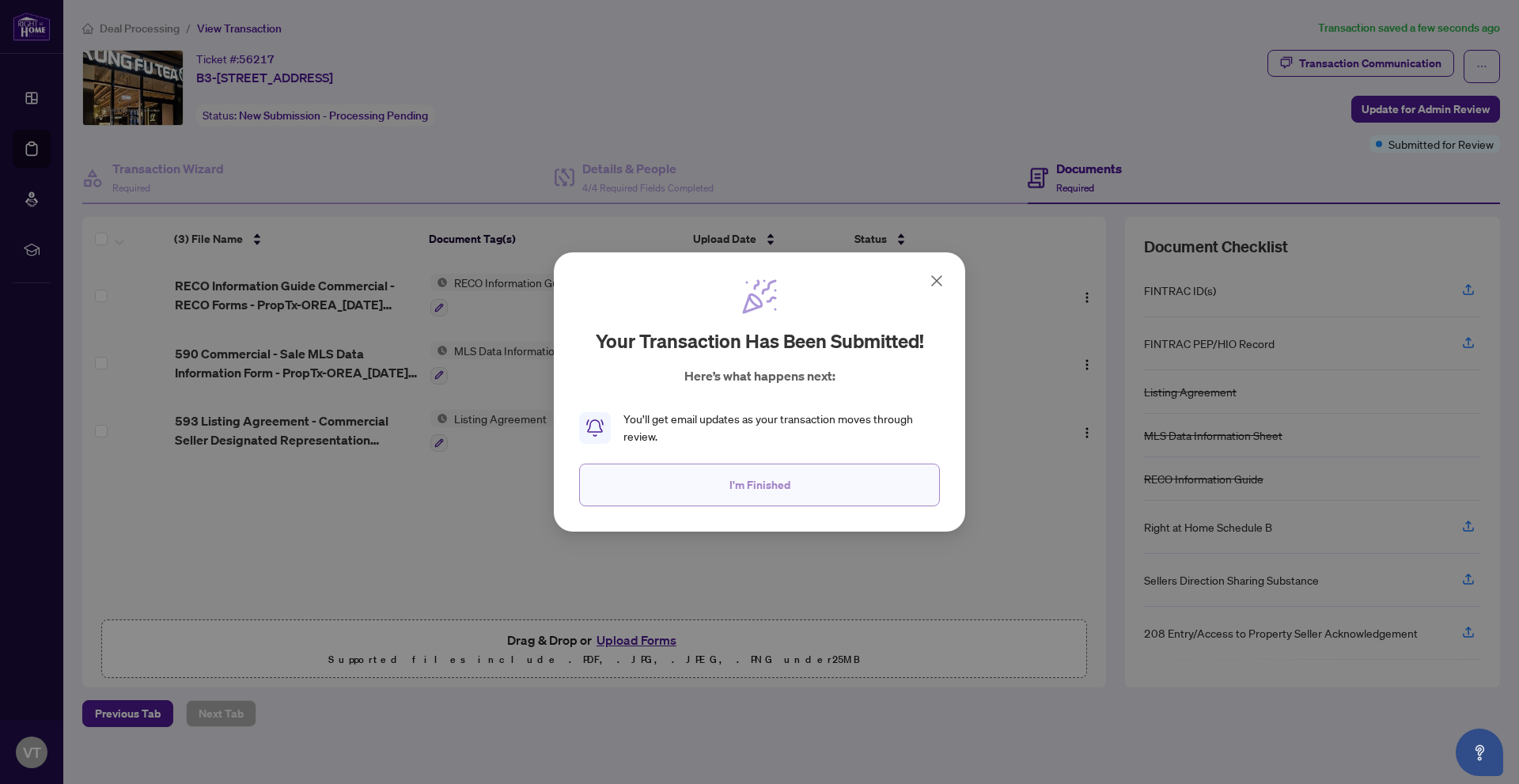
click at [792, 481] on button "I'm Finished" at bounding box center [759, 485] width 361 height 43
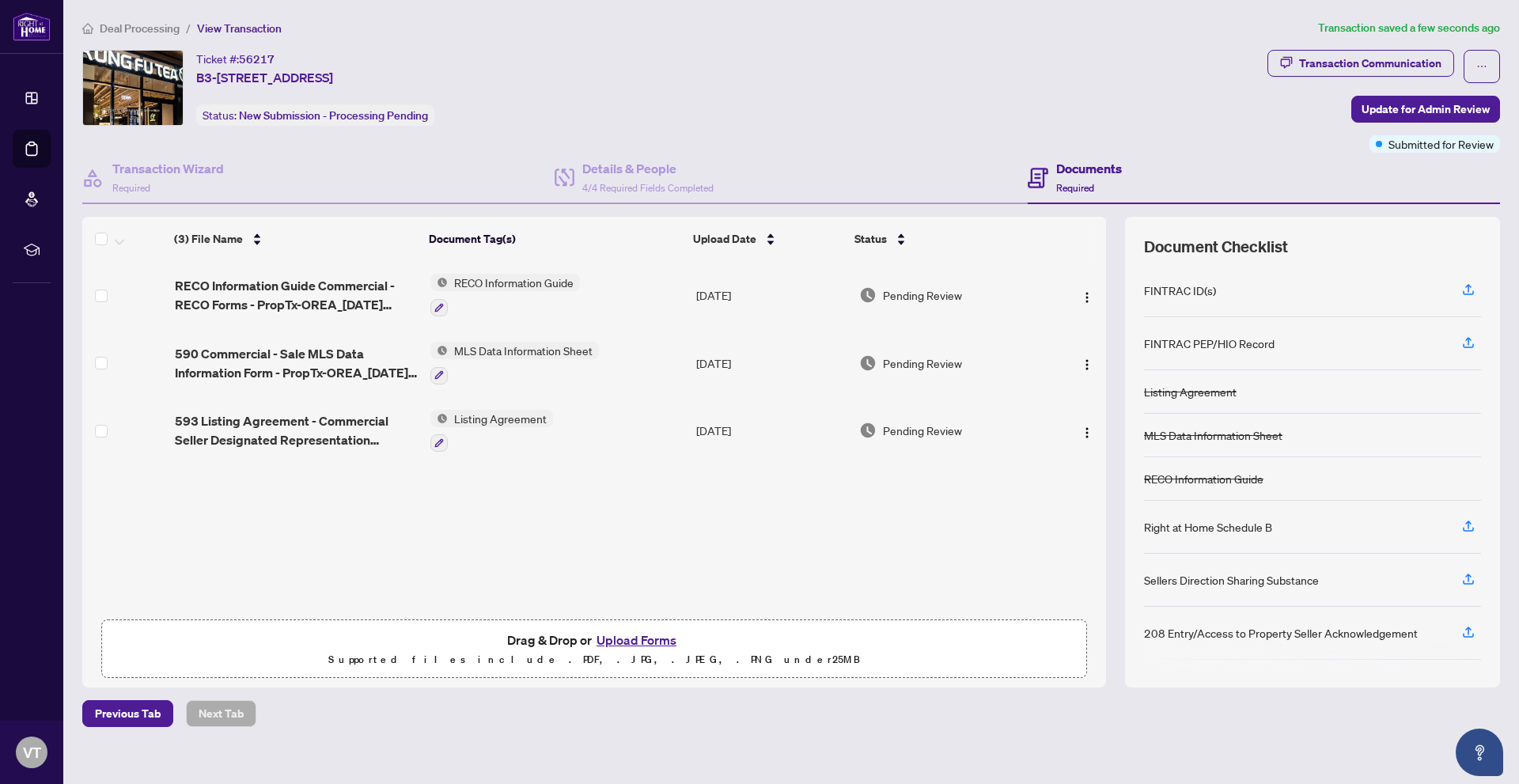
click at [157, 27] on span "Deal Processing" at bounding box center [139, 28] width 80 height 14
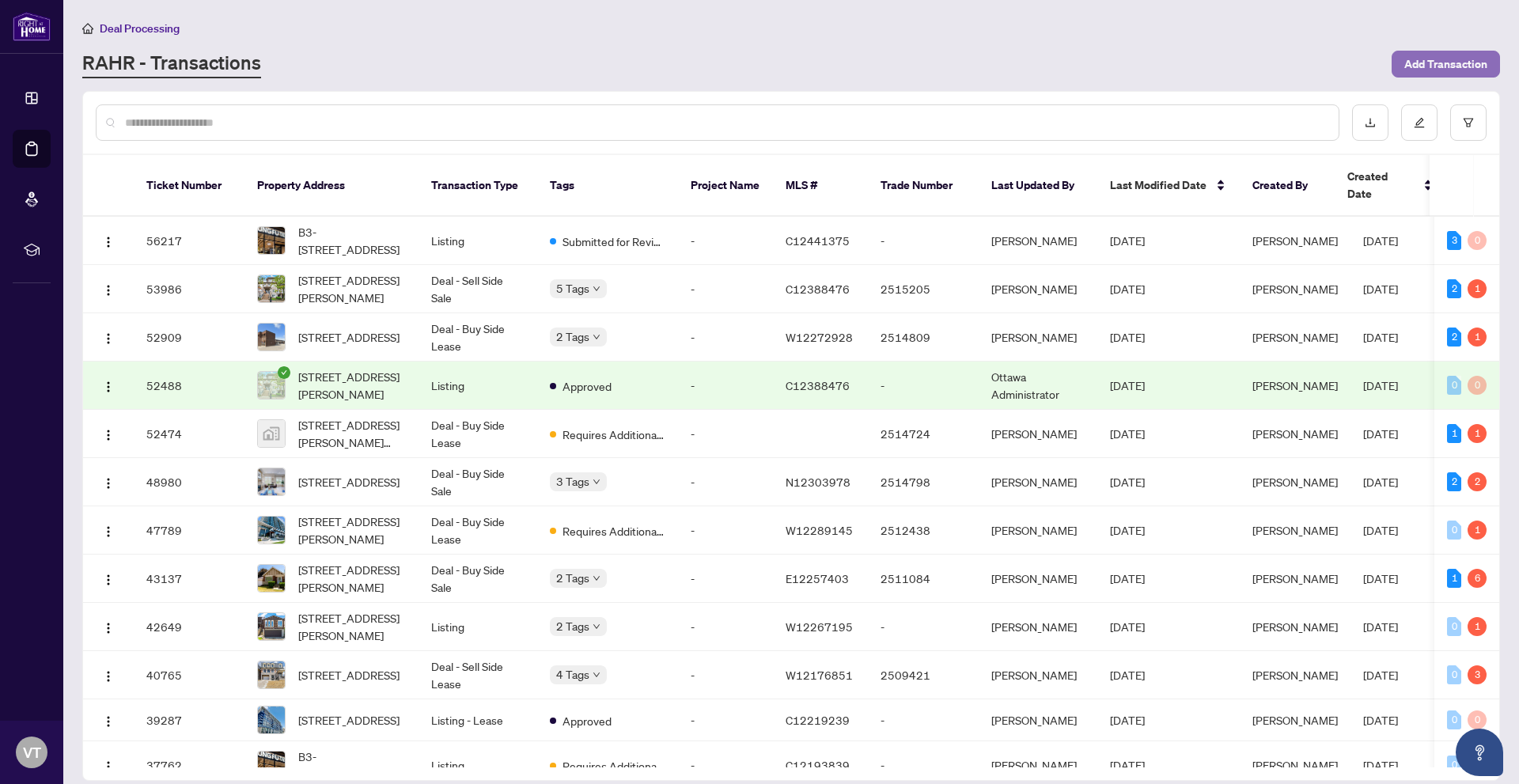
click at [1416, 57] on span "Add Transaction" at bounding box center [1445, 64] width 83 height 25
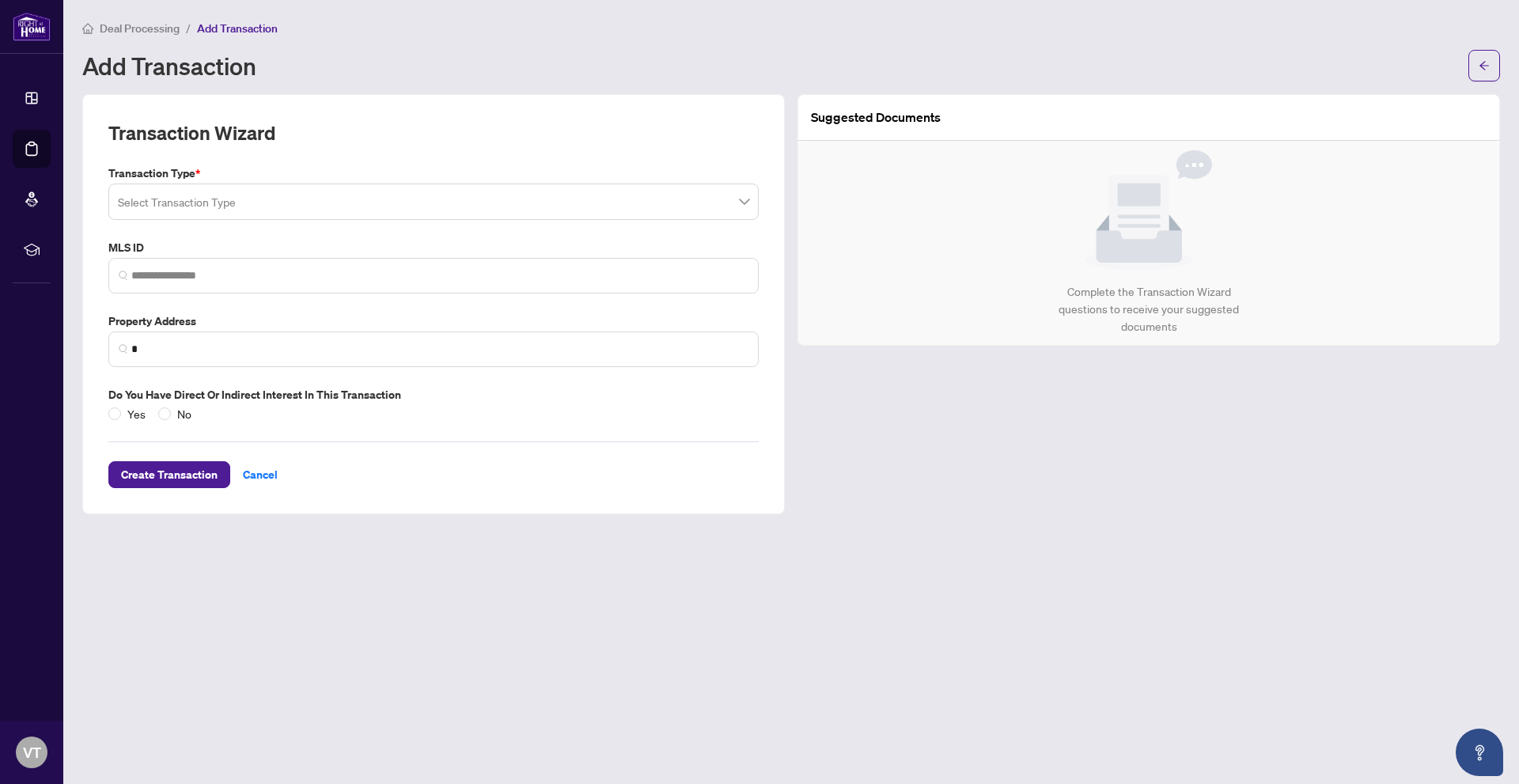
click at [226, 192] on input "search" at bounding box center [427, 204] width 617 height 34
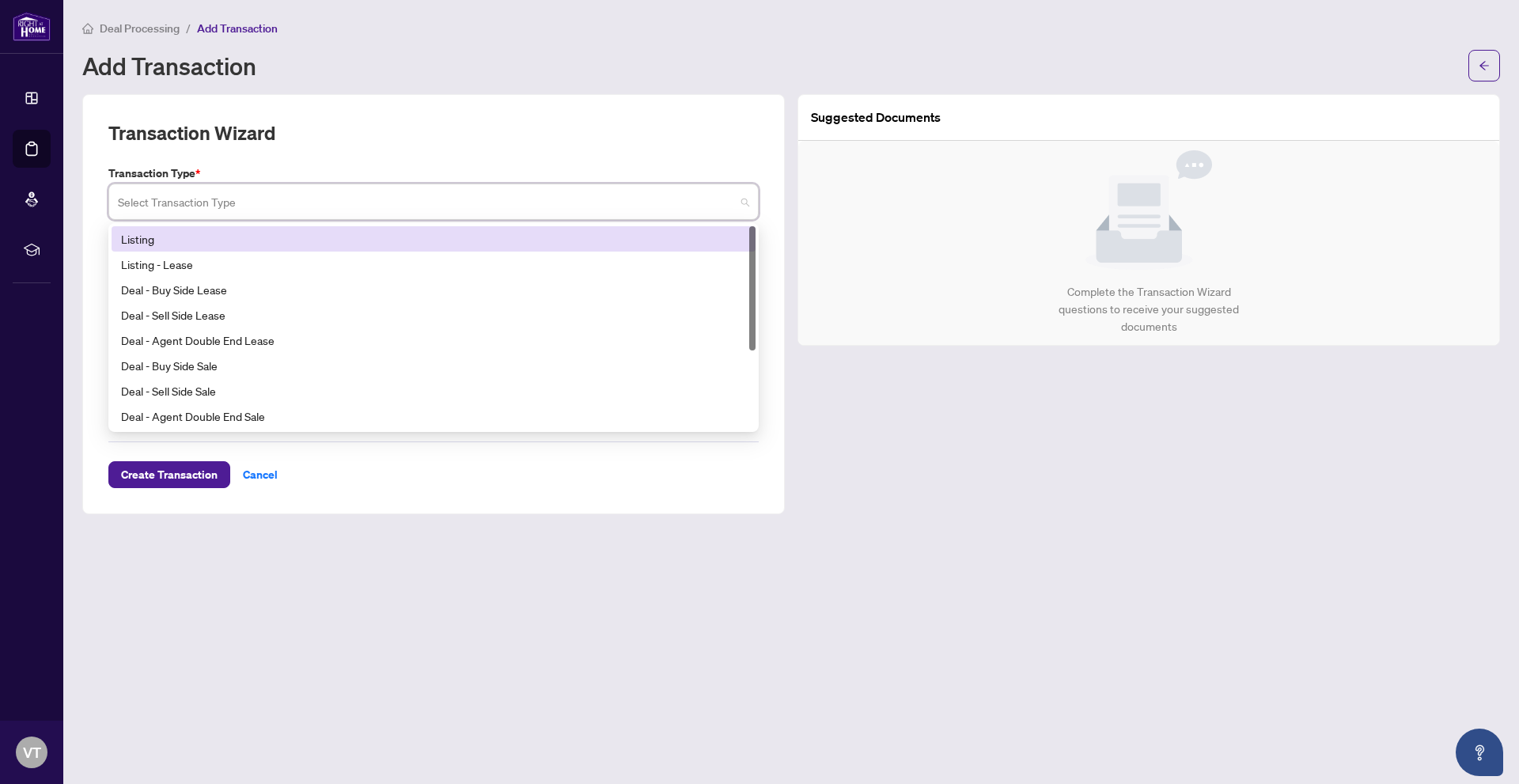
click at [310, 238] on div "Listing" at bounding box center [433, 238] width 625 height 18
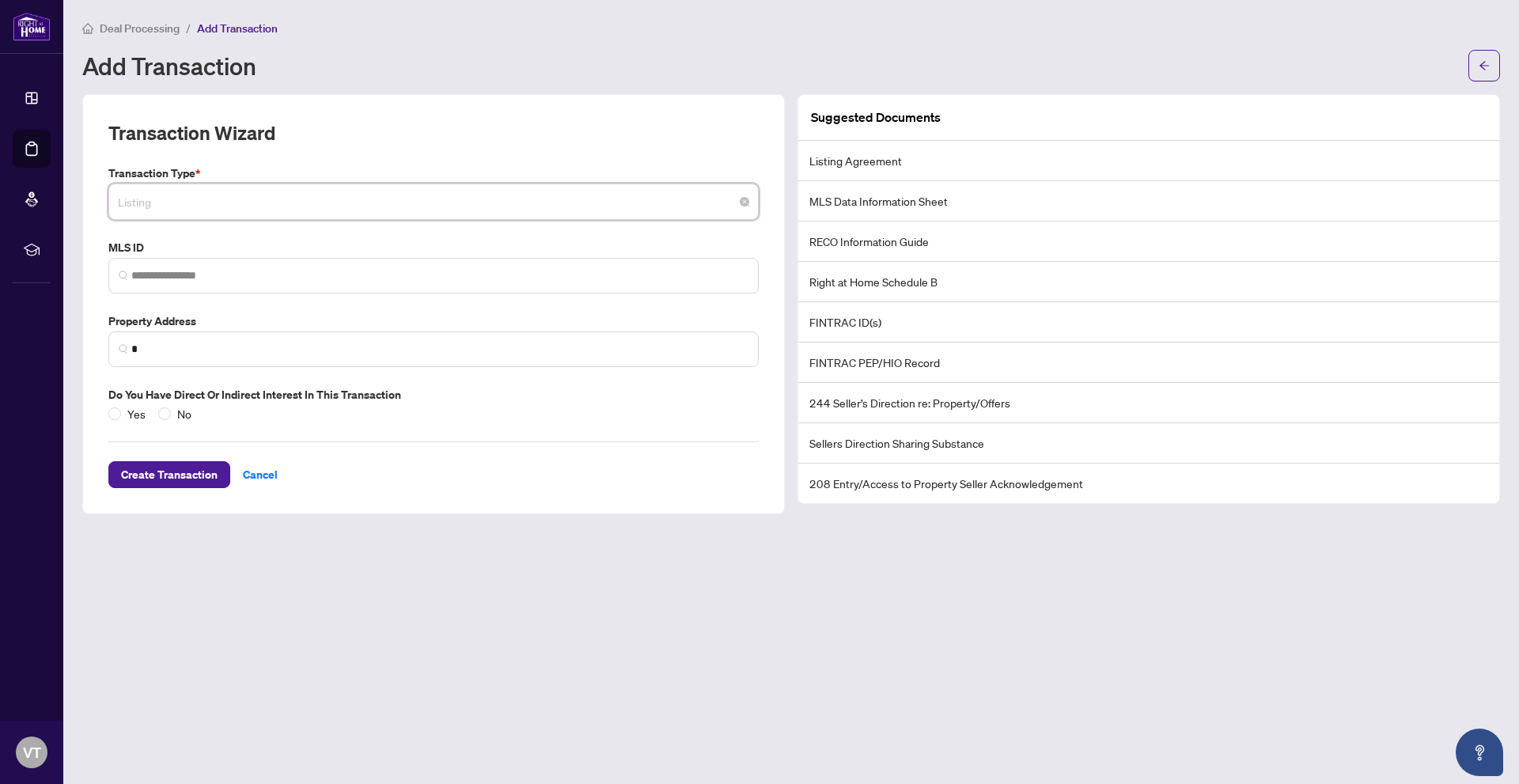
click at [376, 203] on span "Listing" at bounding box center [434, 202] width 632 height 30
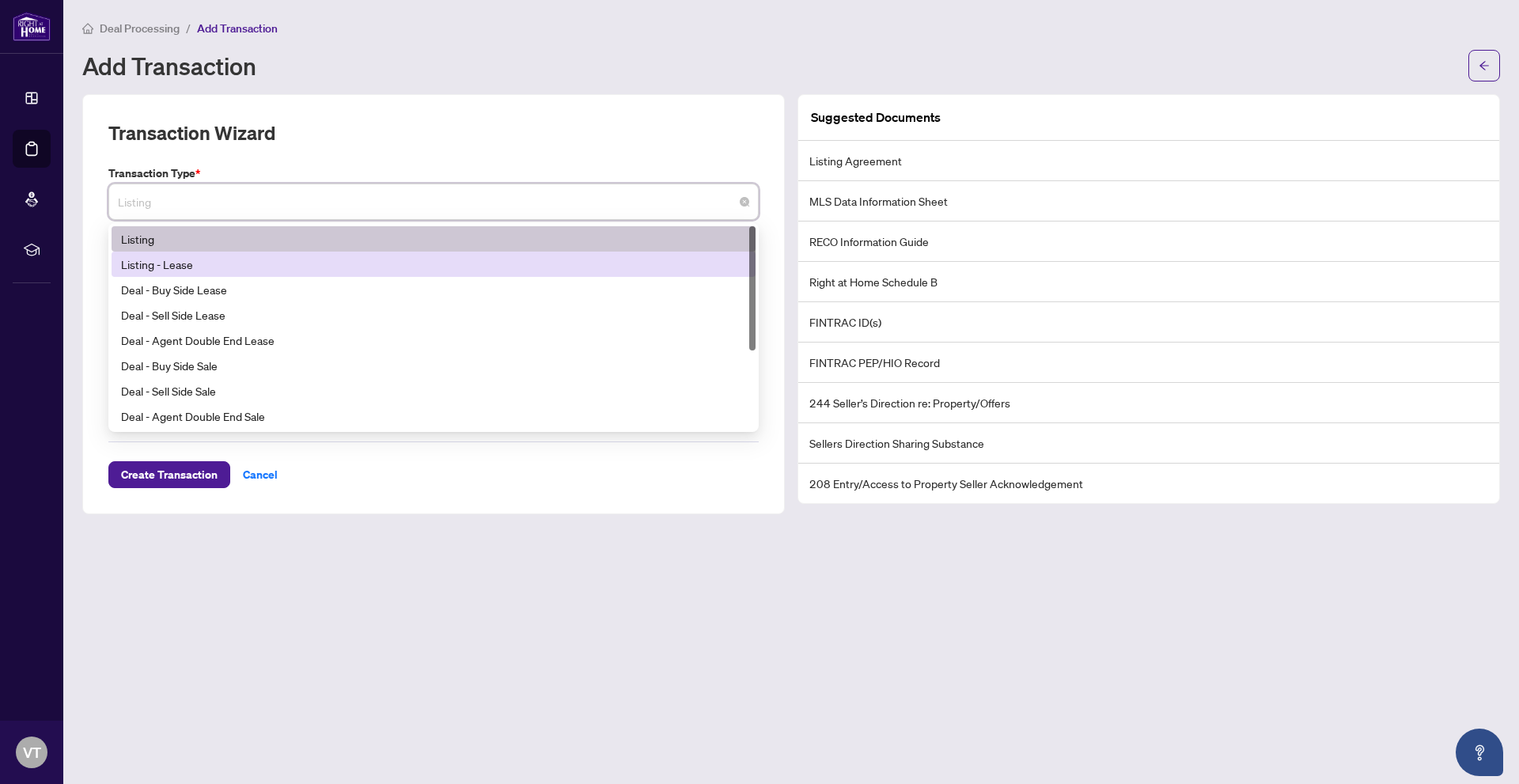
click at [327, 265] on div "Listing - Lease" at bounding box center [433, 264] width 625 height 18
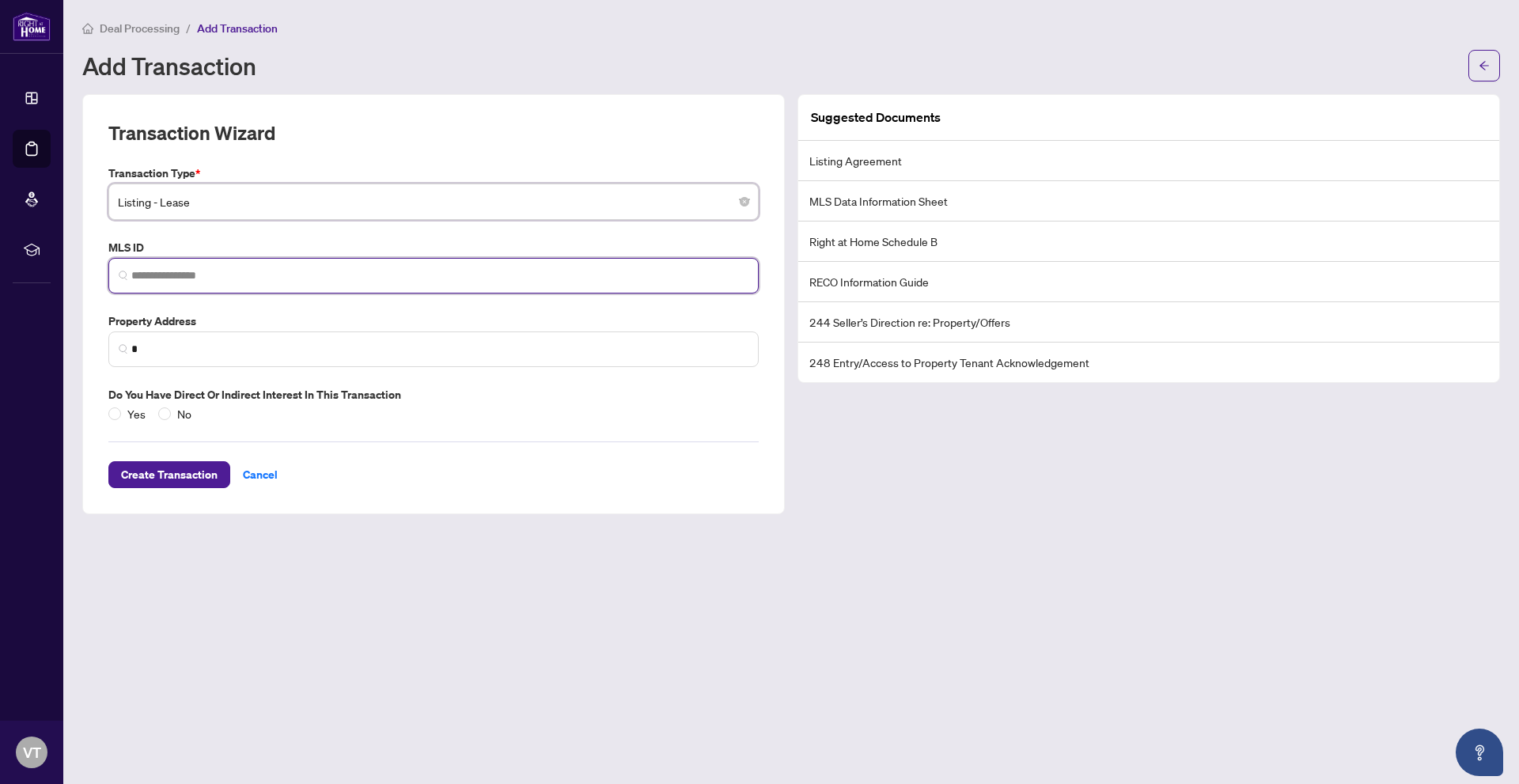
click at [289, 276] on input "search" at bounding box center [440, 276] width 617 height 17
paste input "*********"
type input "*********"
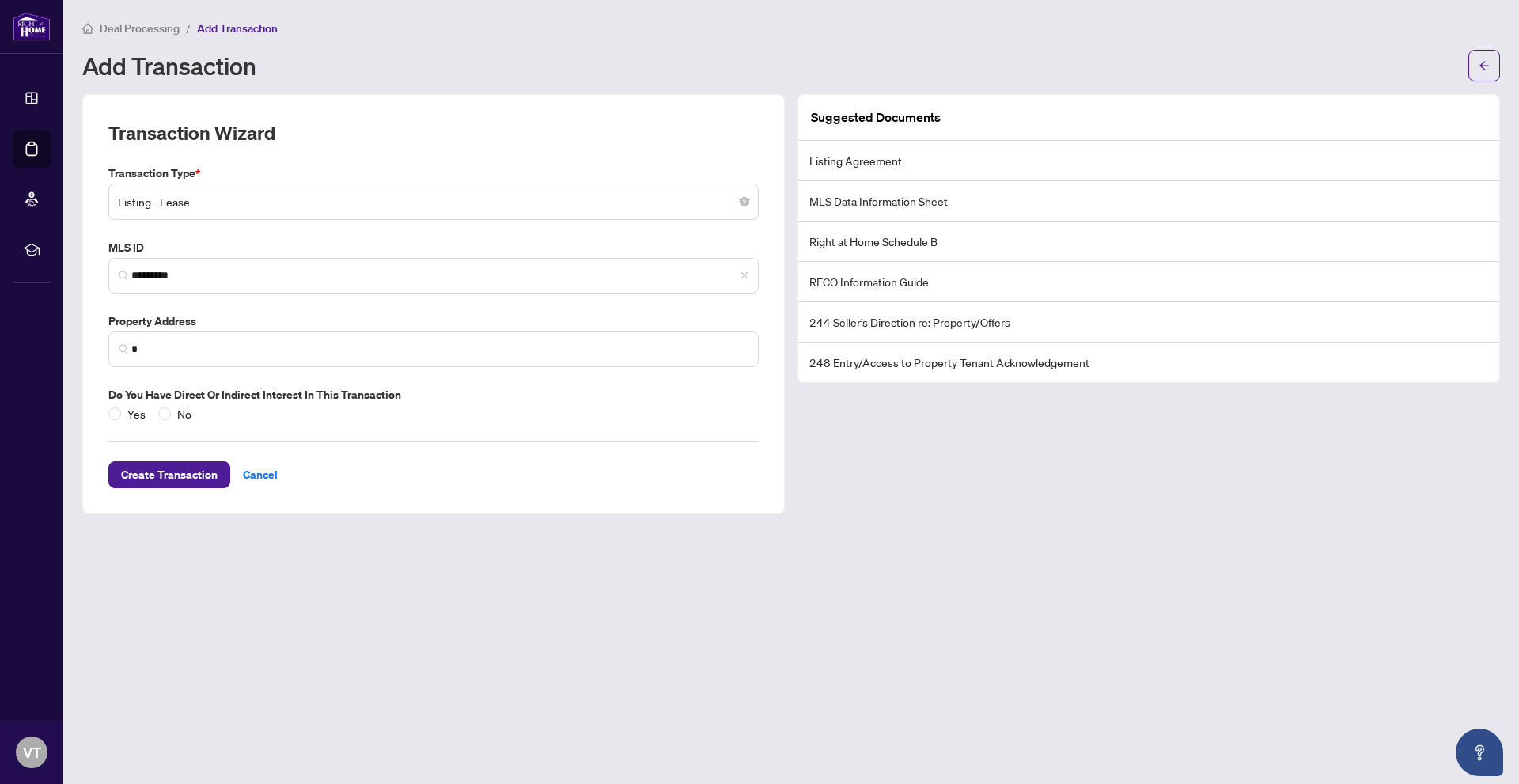
click at [343, 241] on label "MLS ID" at bounding box center [433, 247] width 650 height 18
click at [257, 472] on span "Cancel" at bounding box center [260, 475] width 34 height 25
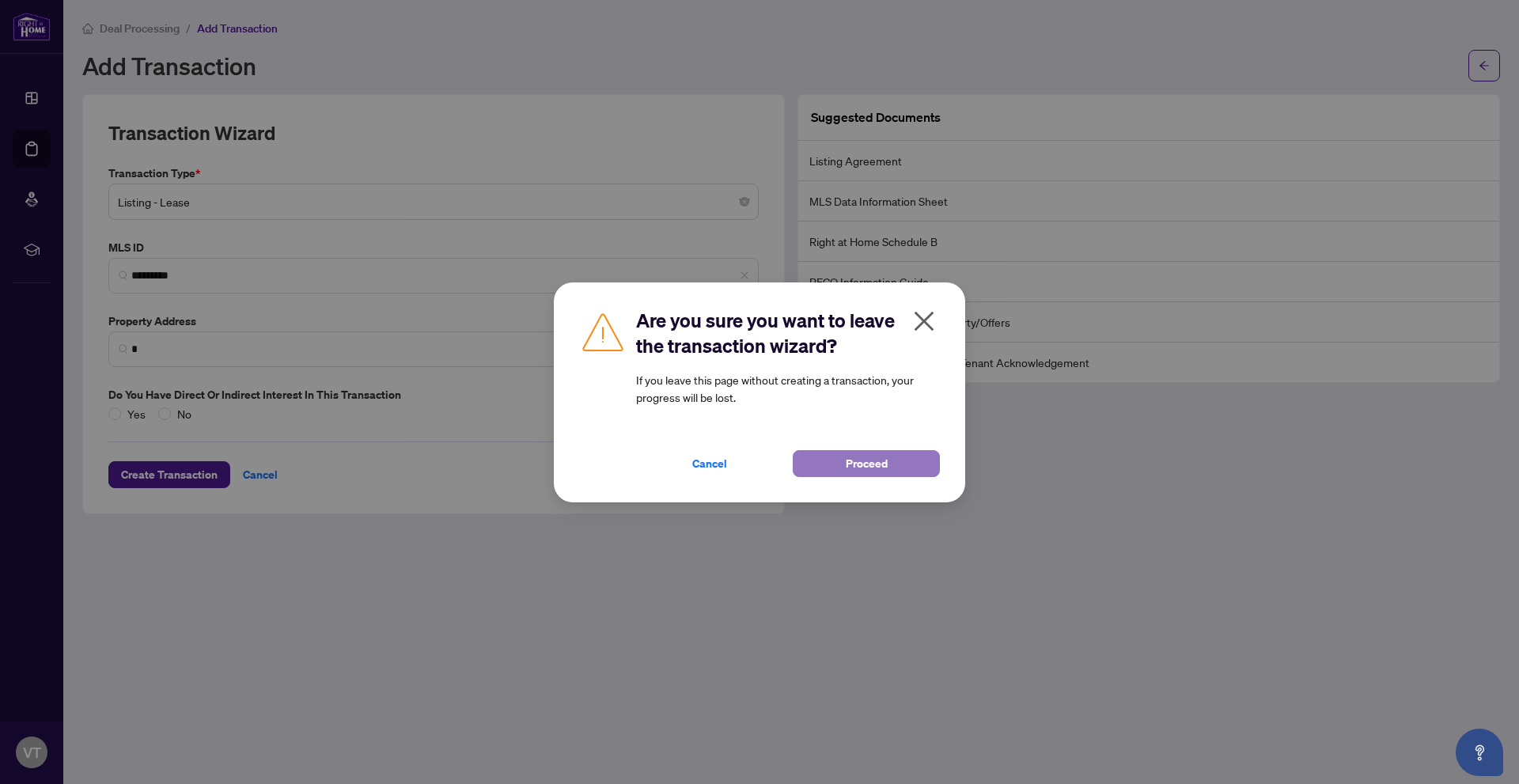
click at [848, 469] on span "Proceed" at bounding box center [866, 464] width 42 height 25
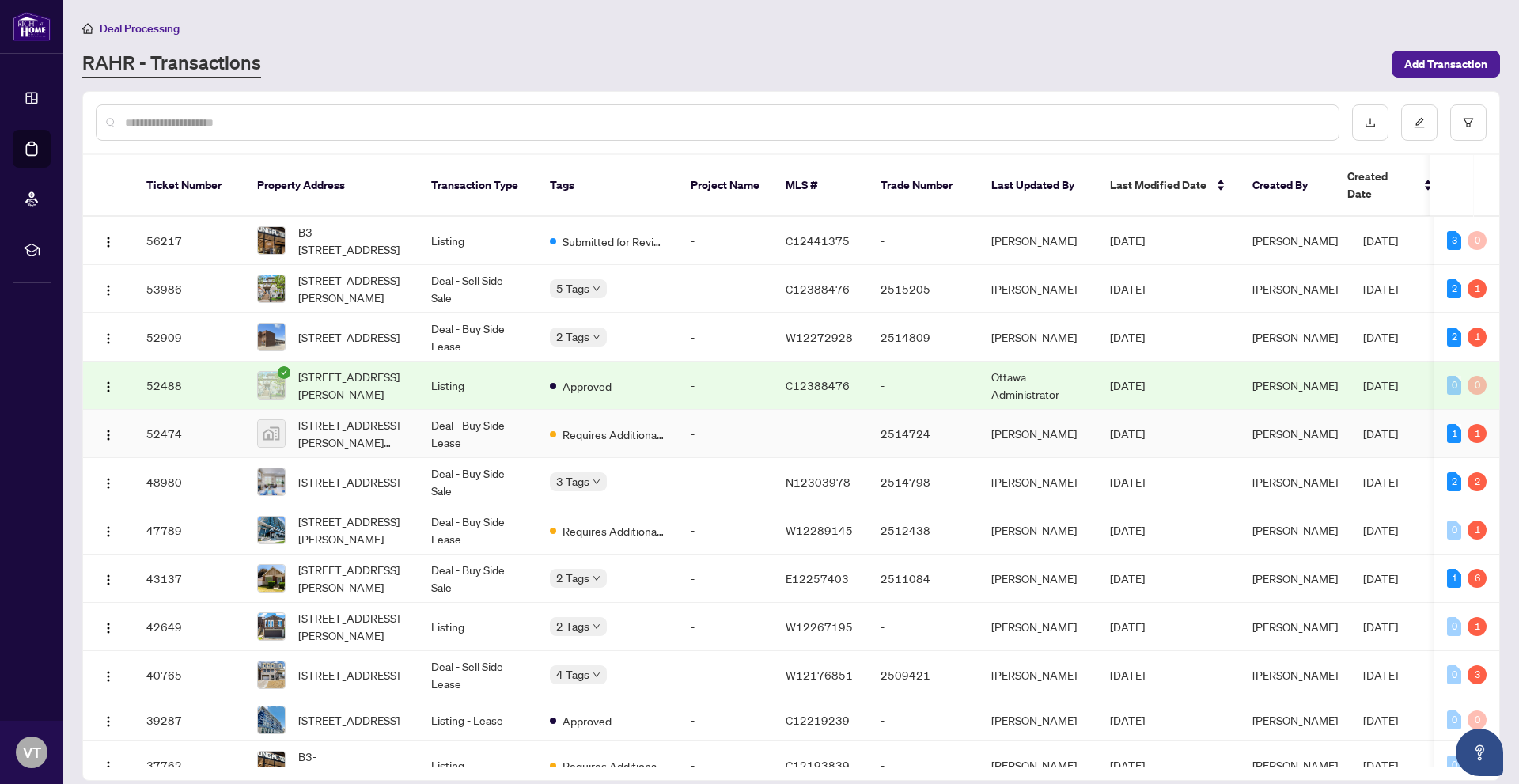
click at [507, 414] on td "Deal - Buy Side Lease" at bounding box center [477, 434] width 118 height 49
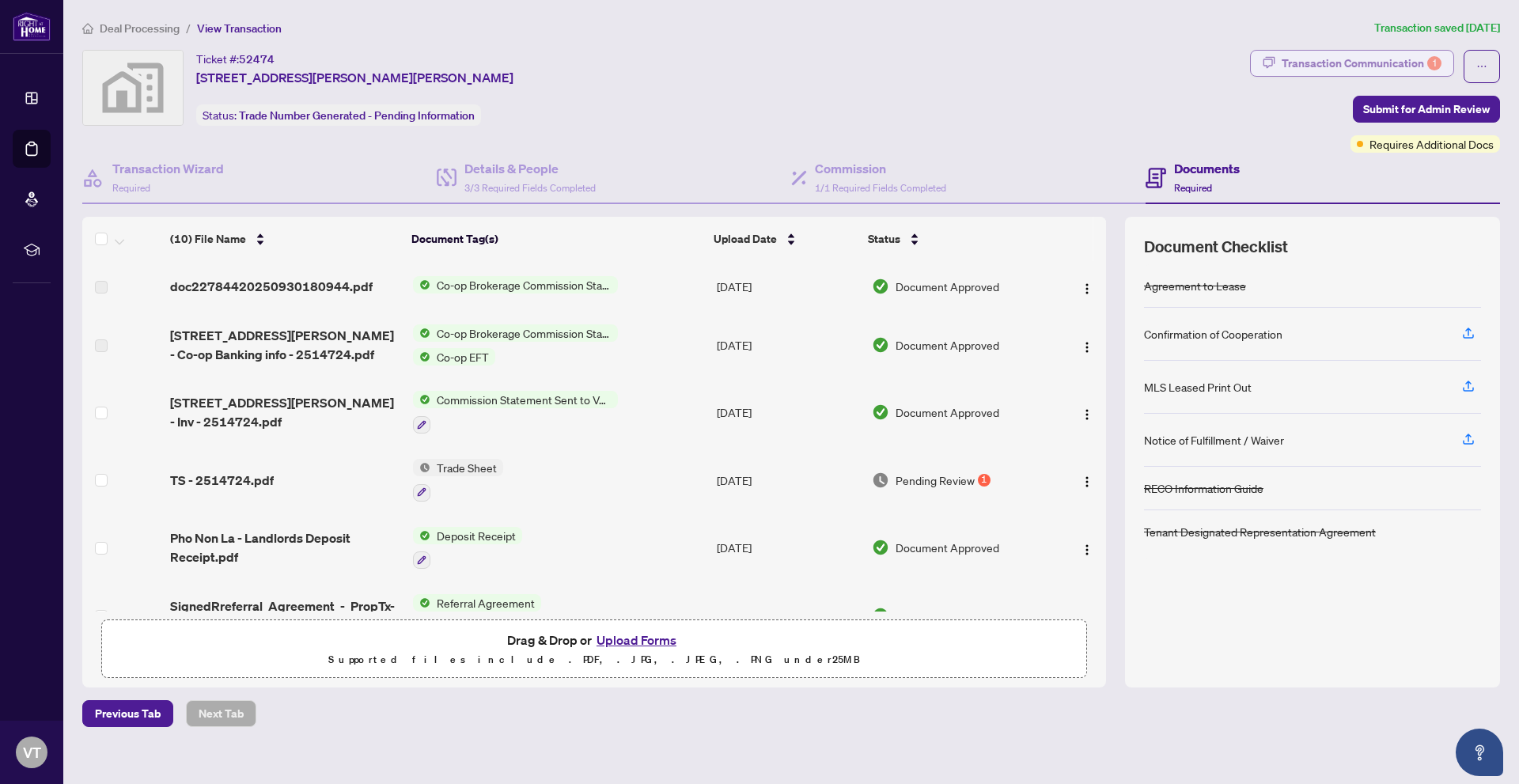
click at [1321, 66] on div "Transaction Communication 1" at bounding box center [1361, 63] width 160 height 25
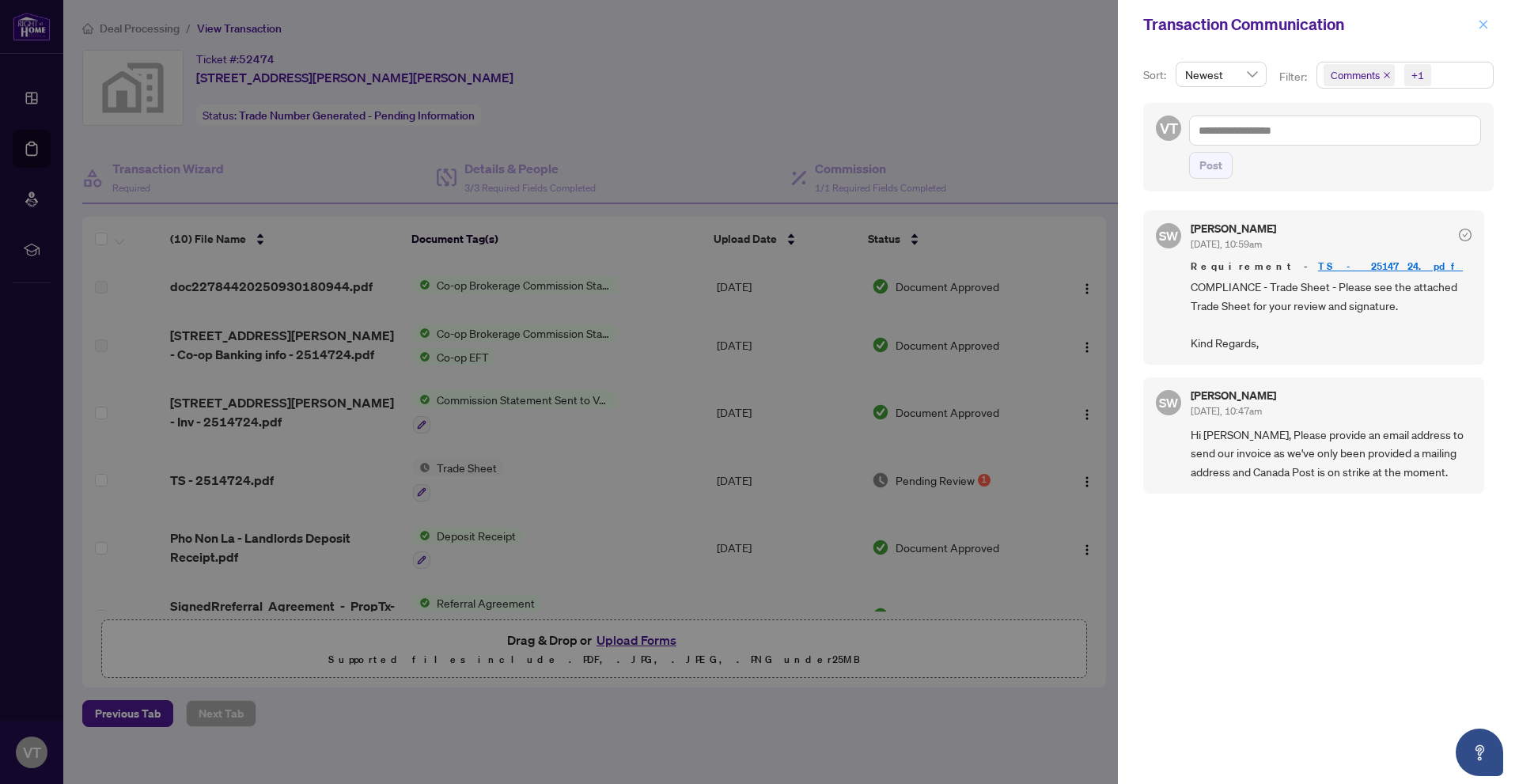
click at [1485, 22] on icon "close" at bounding box center [1483, 24] width 11 height 11
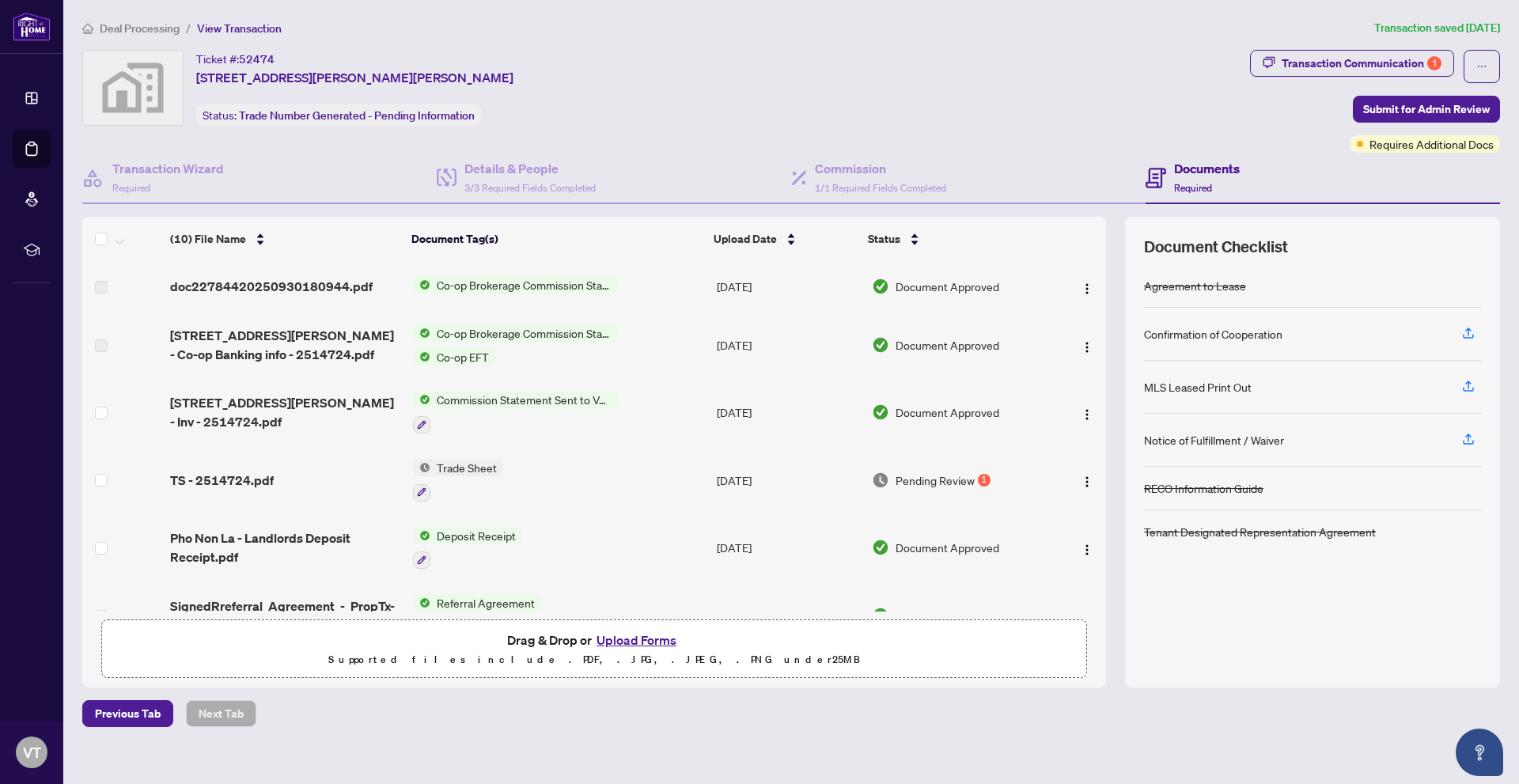
click at [124, 29] on span "Deal Processing" at bounding box center [139, 28] width 80 height 14
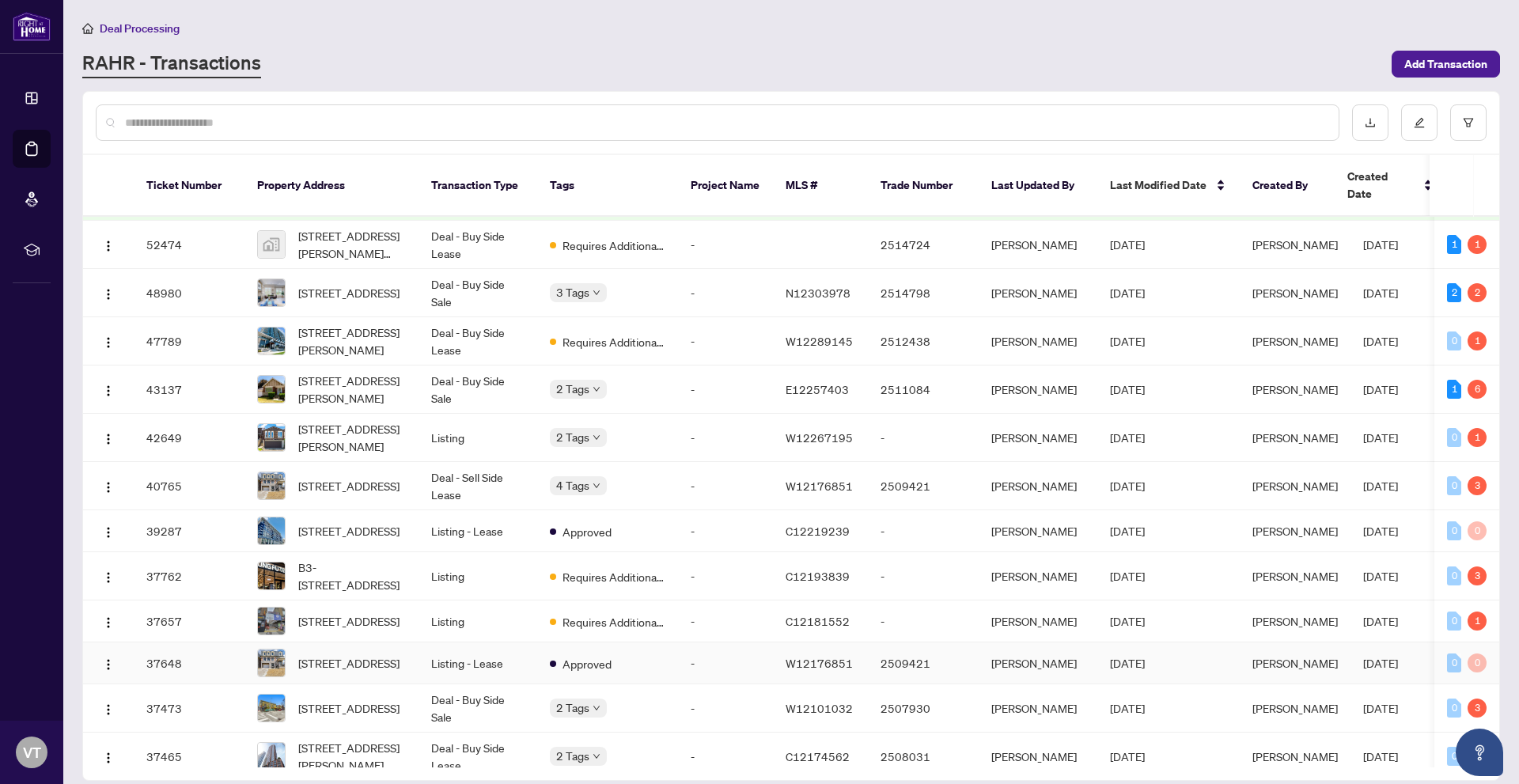
scroll to position [237, 0]
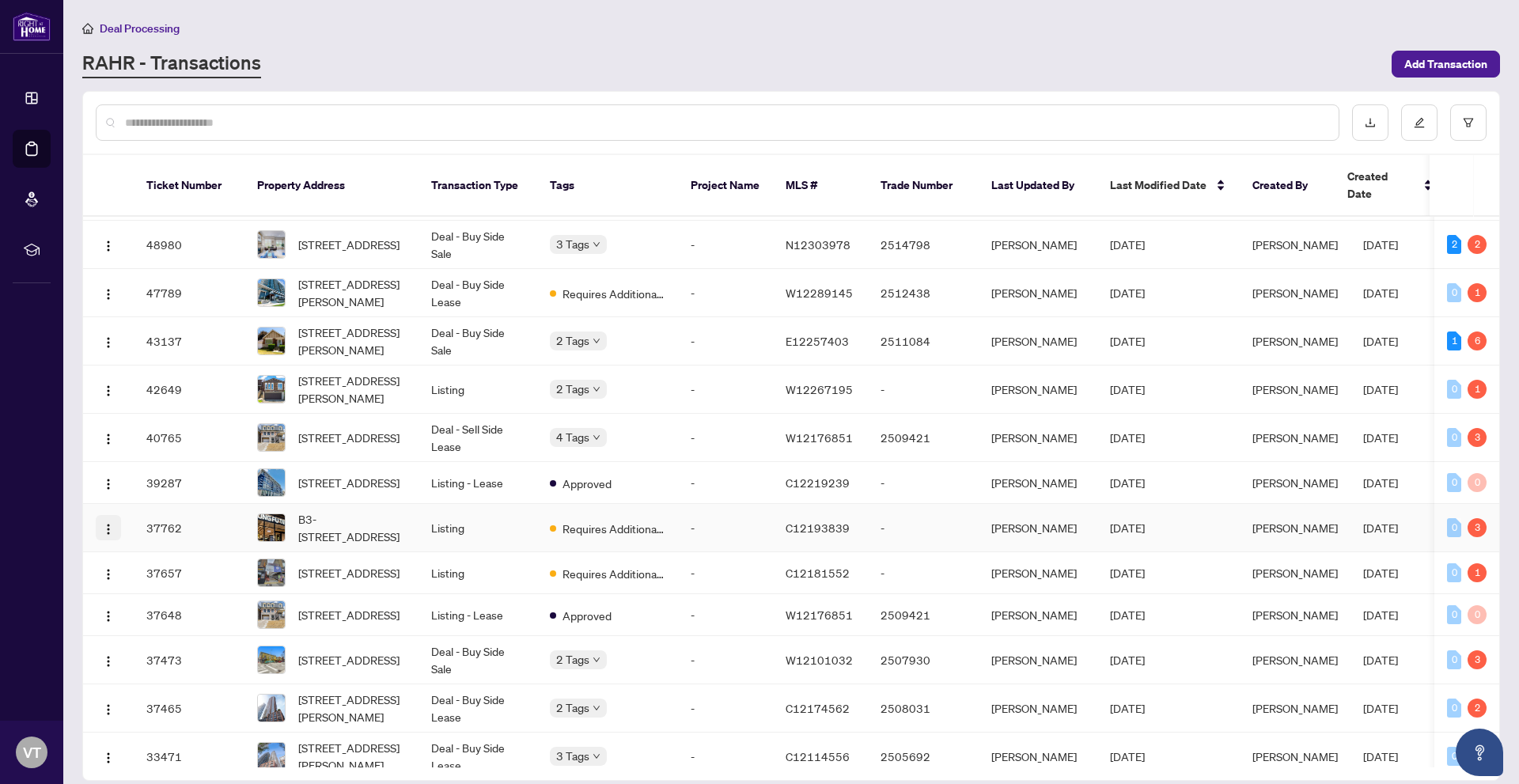
click at [107, 523] on img "button" at bounding box center [108, 528] width 13 height 13
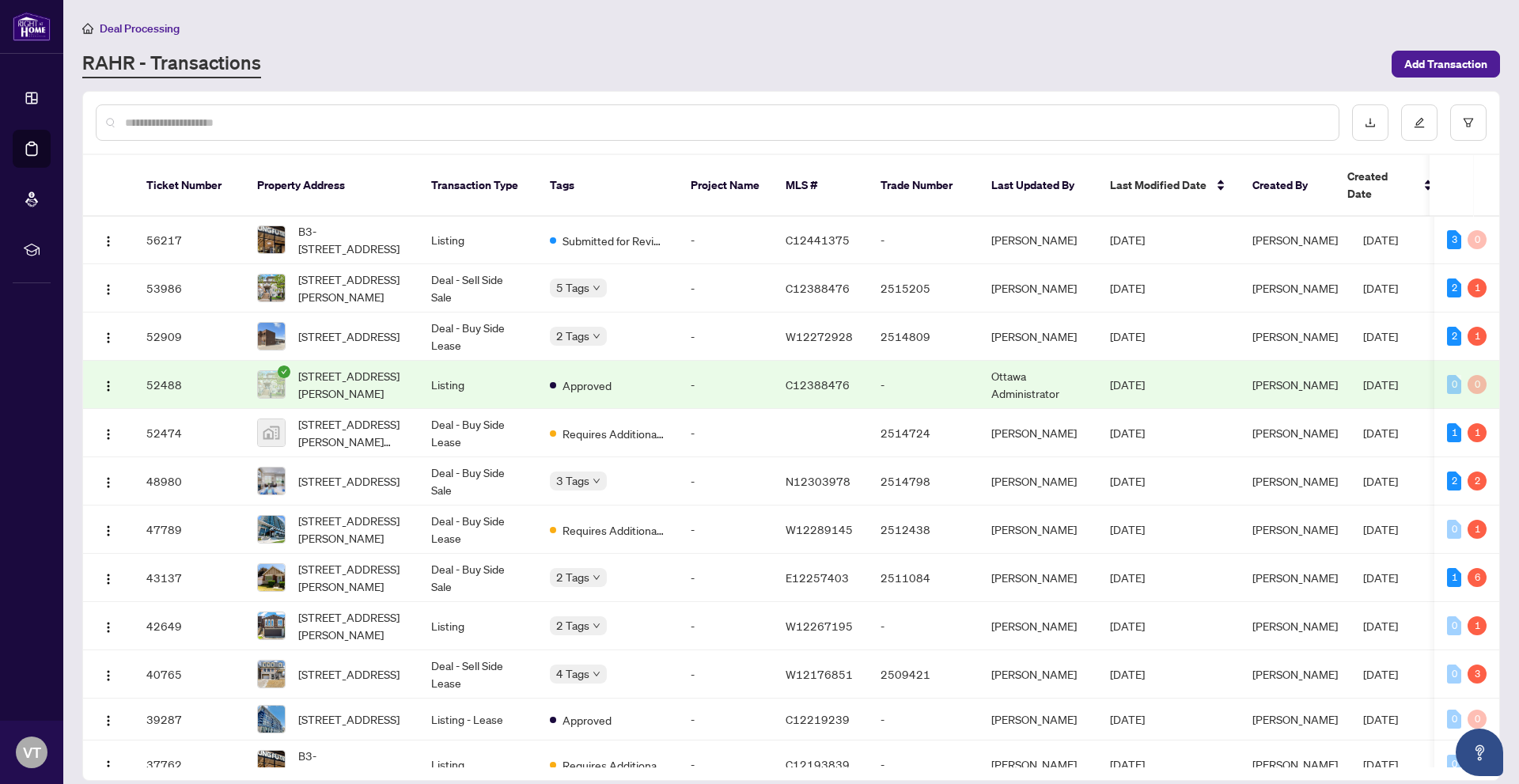
scroll to position [0, 0]
click at [1423, 63] on span "Add Transaction" at bounding box center [1445, 64] width 83 height 25
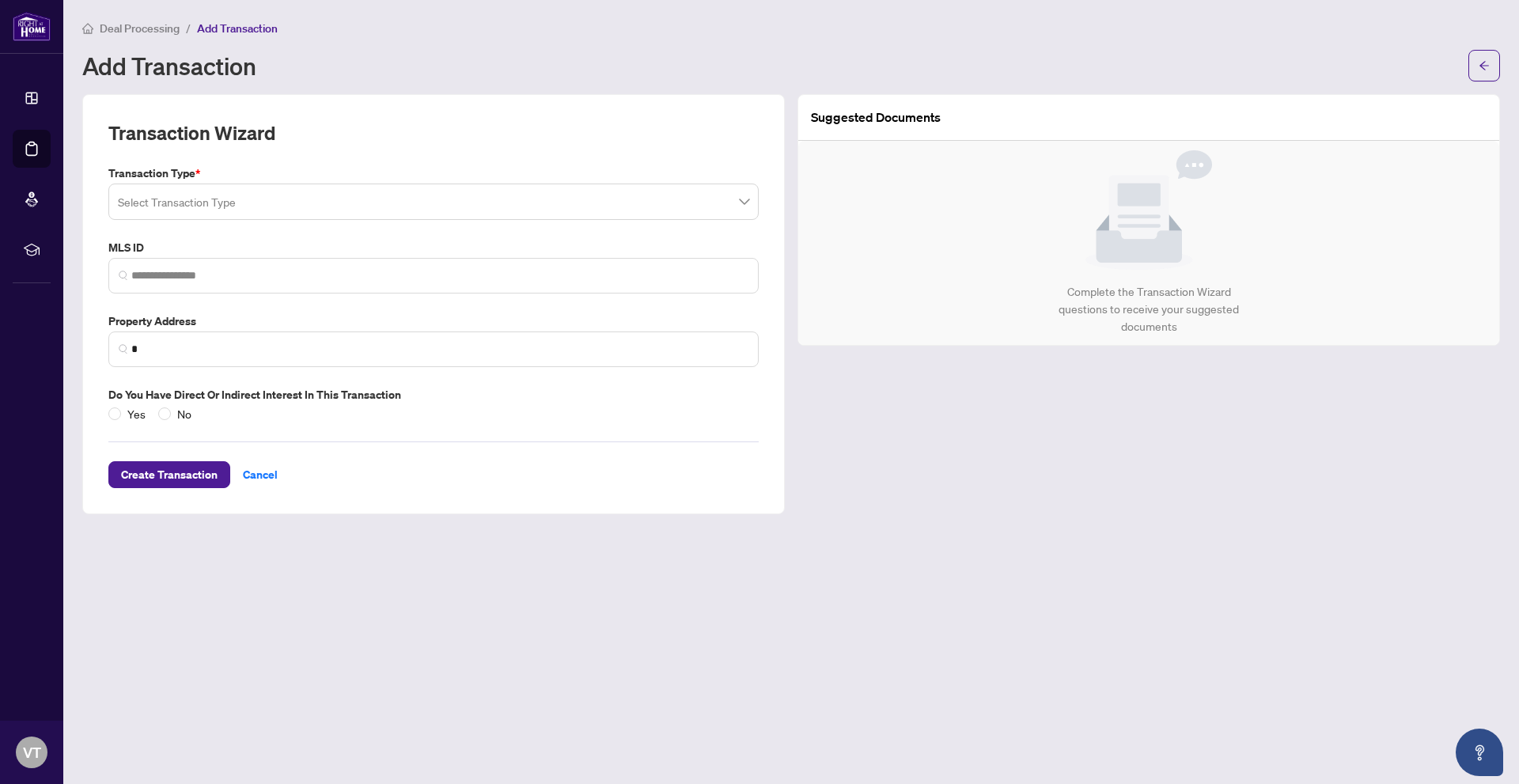
click at [236, 211] on input "search" at bounding box center [427, 204] width 617 height 34
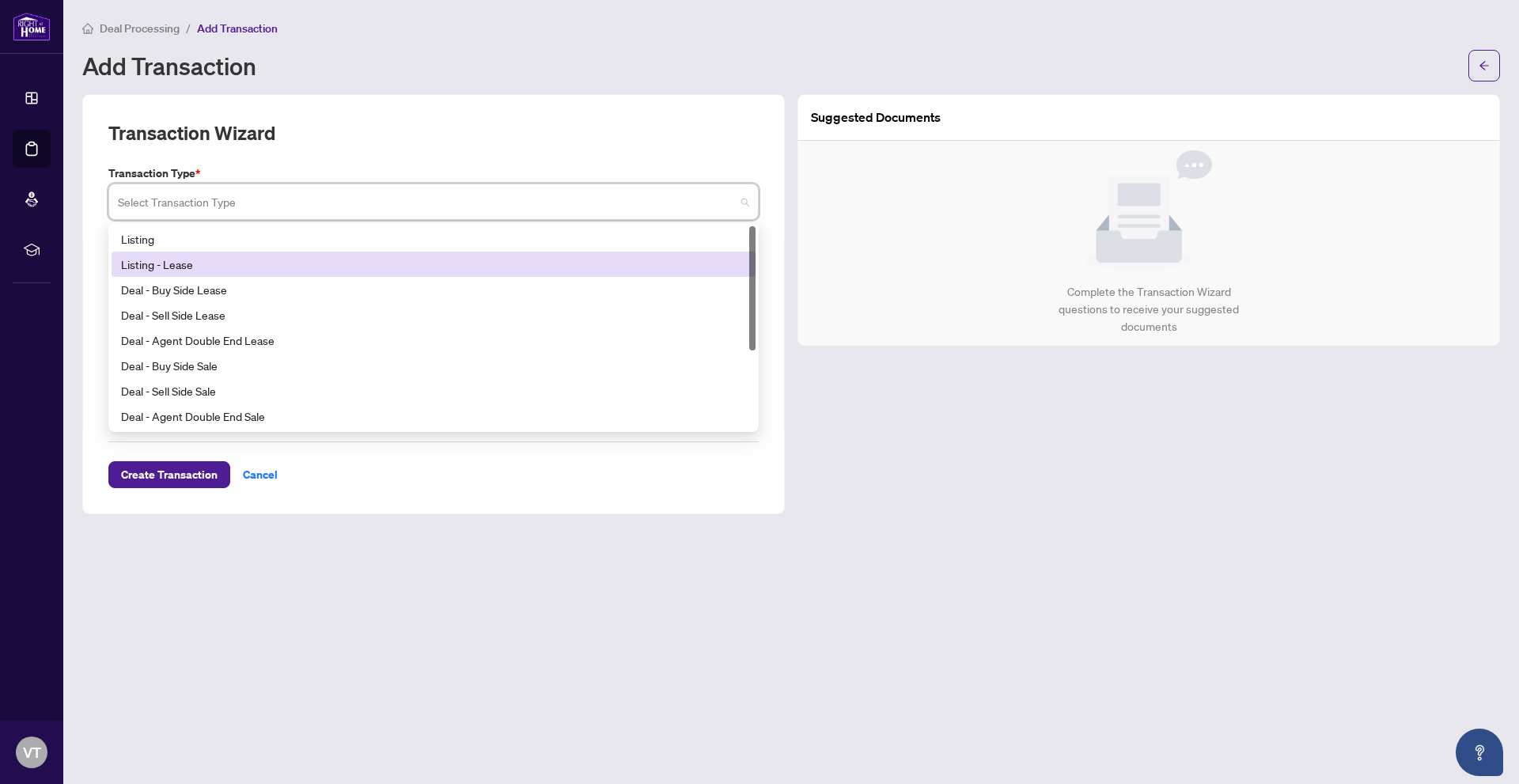
click at [215, 267] on div "Listing - Lease" at bounding box center [433, 264] width 625 height 18
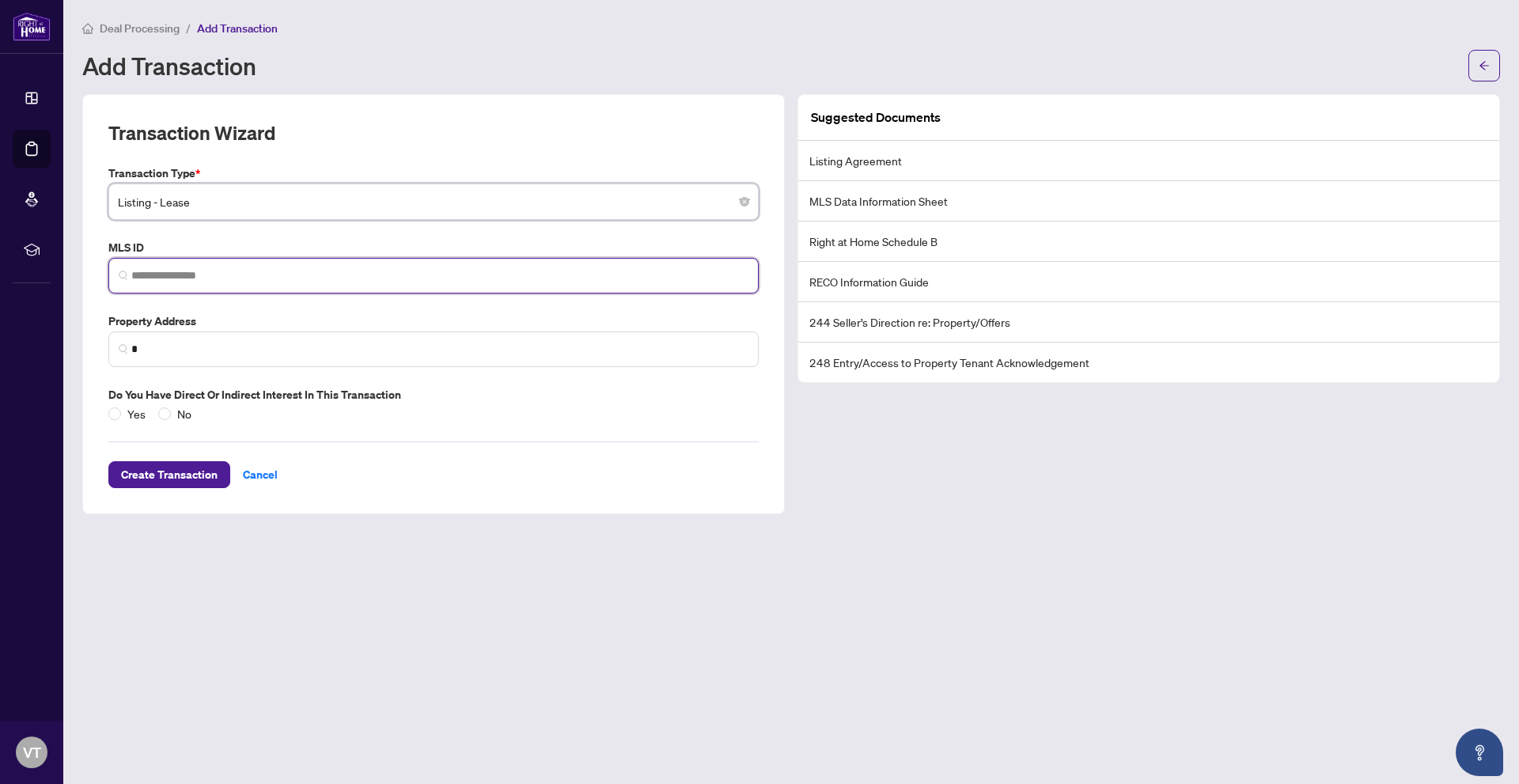
click at [216, 279] on input "search" at bounding box center [440, 276] width 617 height 17
paste input "*********"
type input "*********"
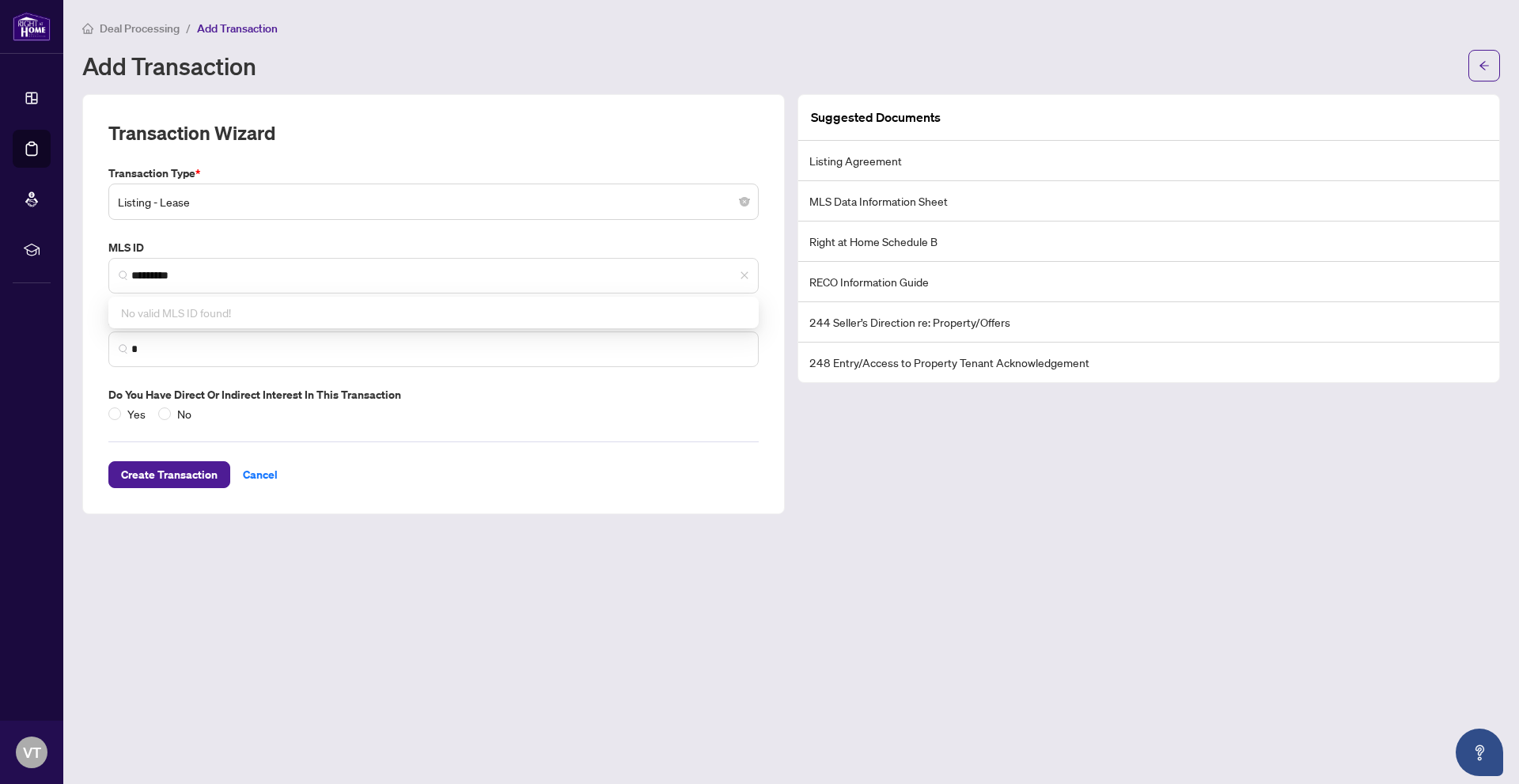
click at [460, 242] on label "MLS ID" at bounding box center [433, 247] width 650 height 18
click at [247, 266] on span "*********" at bounding box center [433, 275] width 650 height 35
click at [272, 478] on span "Cancel" at bounding box center [260, 475] width 34 height 25
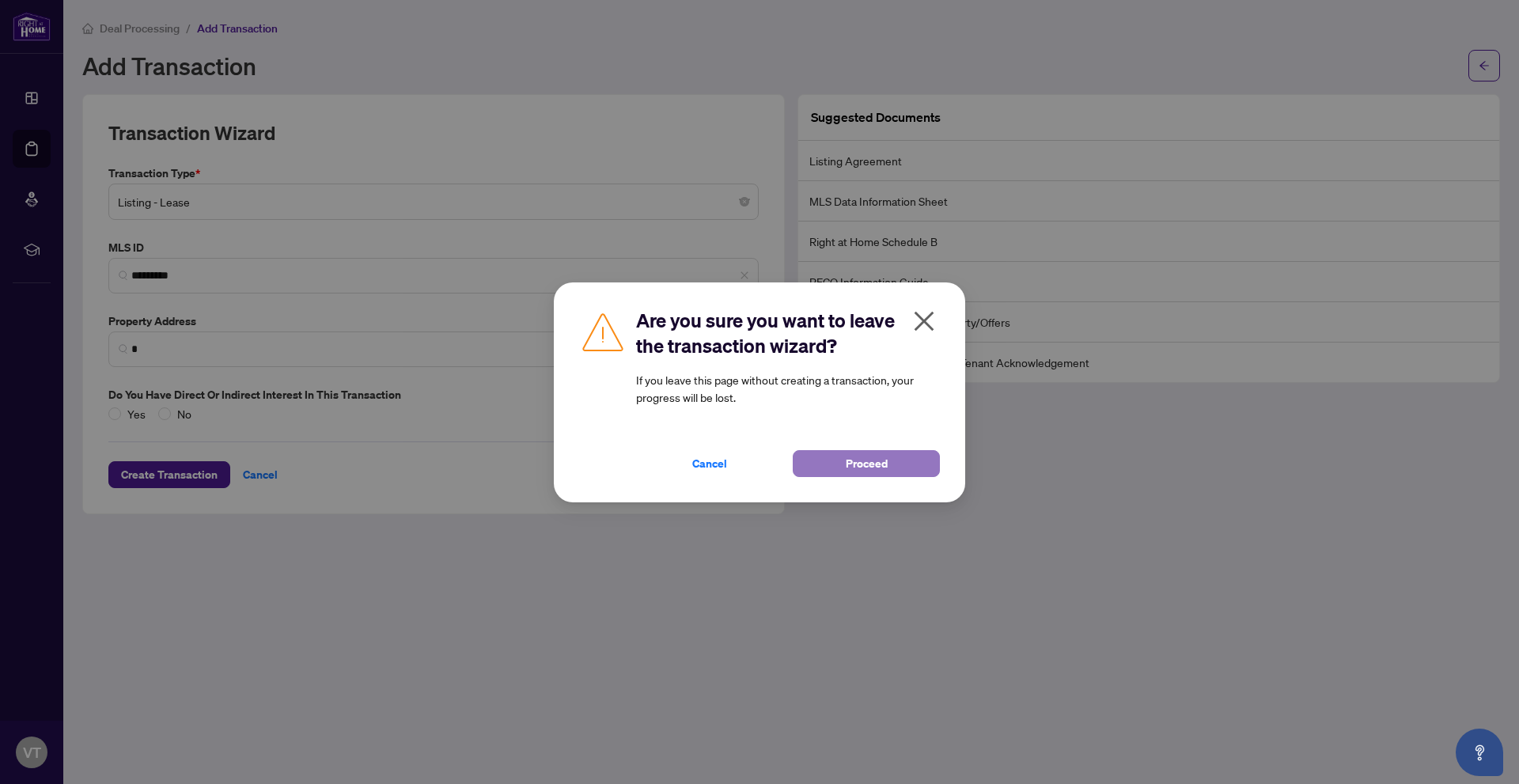
click at [817, 461] on button "Proceed" at bounding box center [866, 464] width 147 height 27
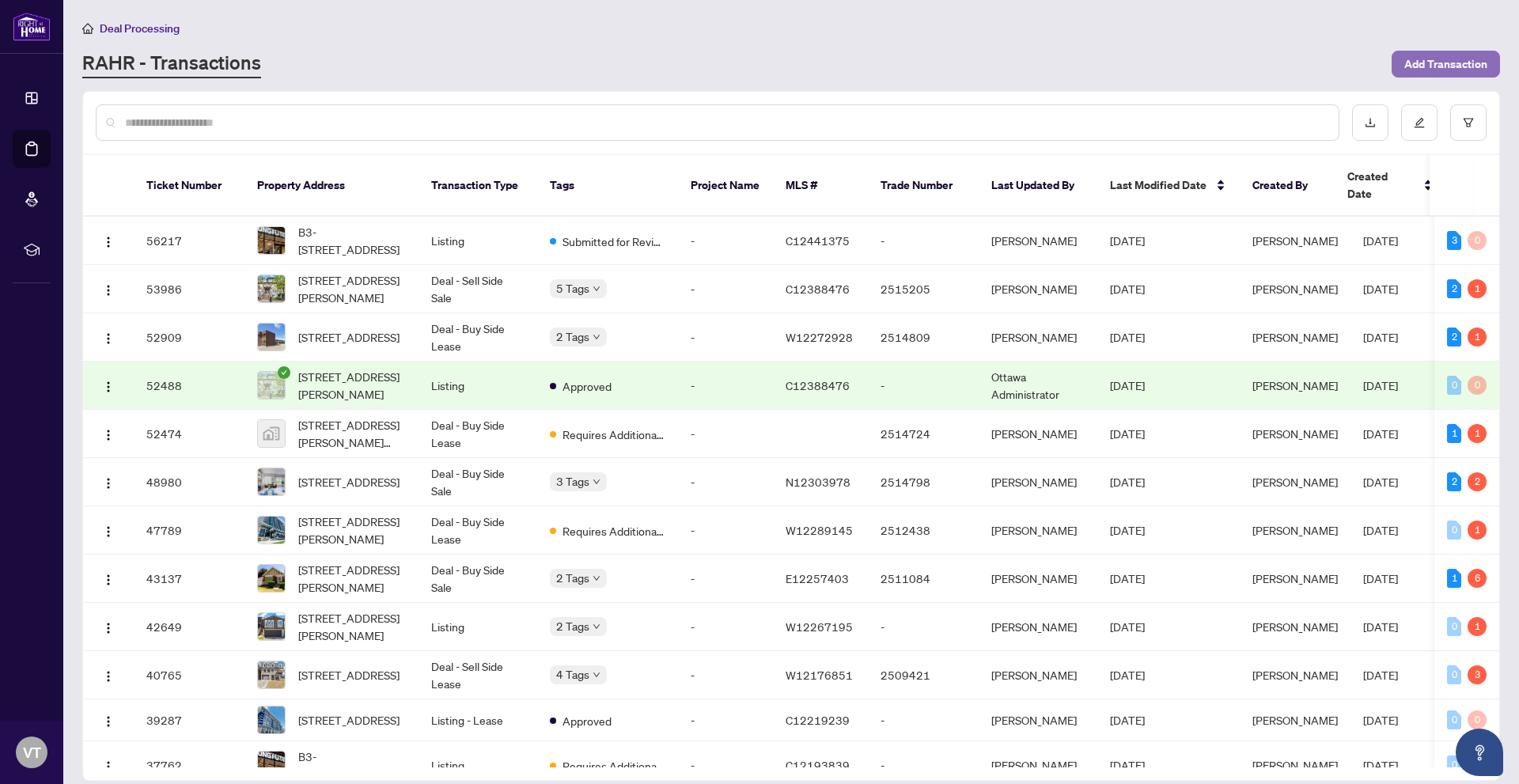
click at [1449, 63] on span "Add Transaction" at bounding box center [1445, 64] width 83 height 25
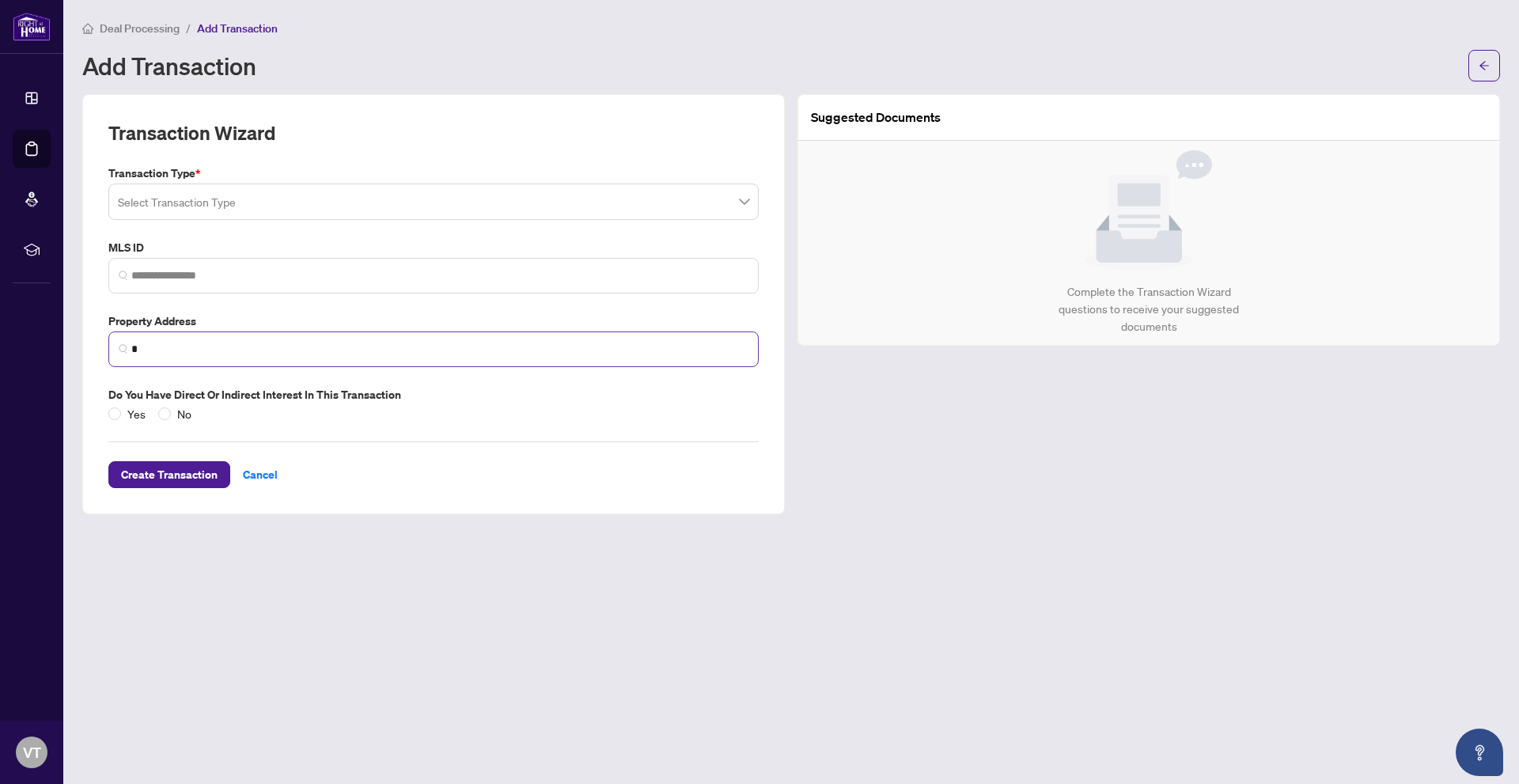
click at [245, 333] on span "*" at bounding box center [433, 349] width 650 height 35
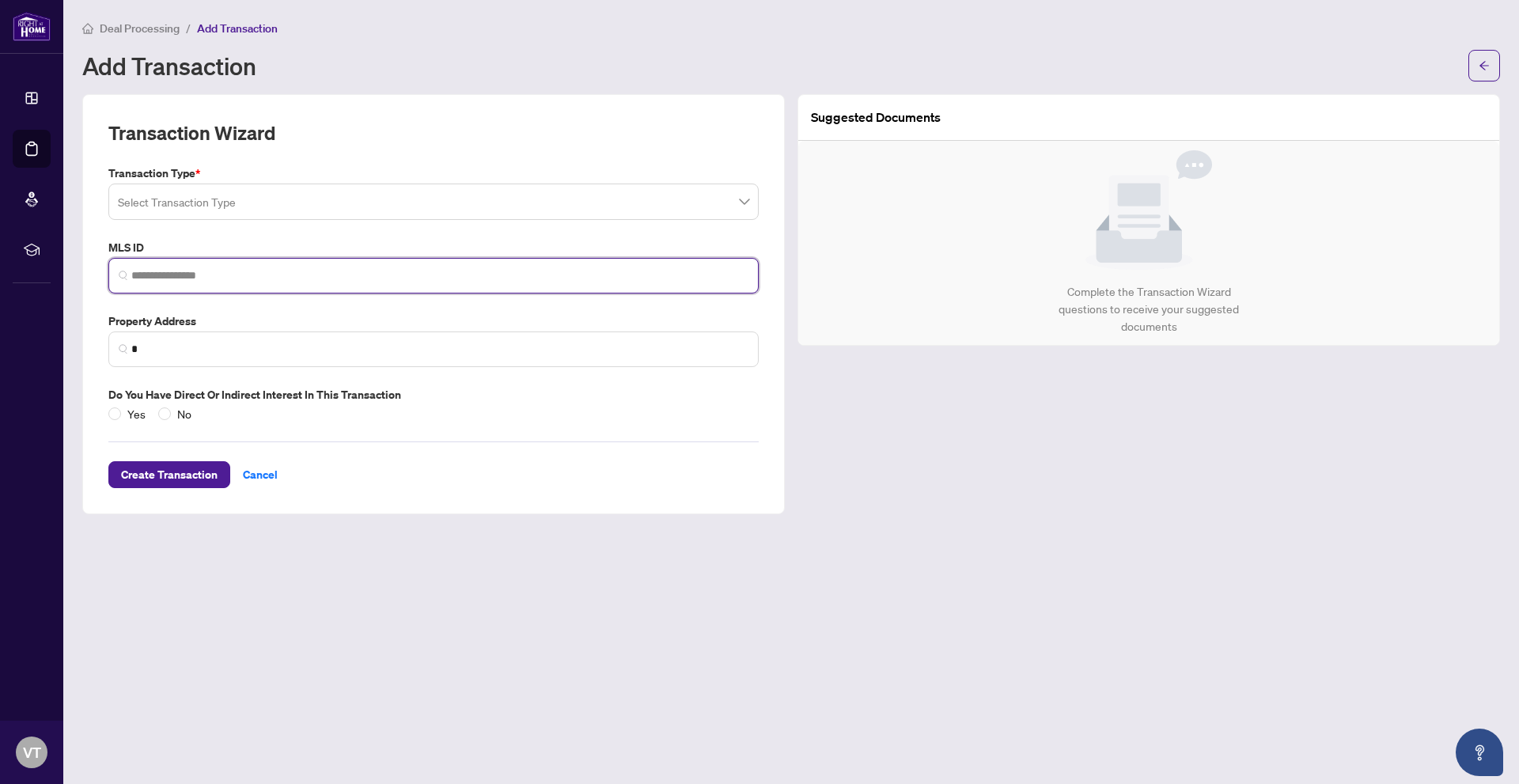
click at [299, 272] on input "search" at bounding box center [440, 276] width 617 height 17
paste input "*********"
type input "*********"
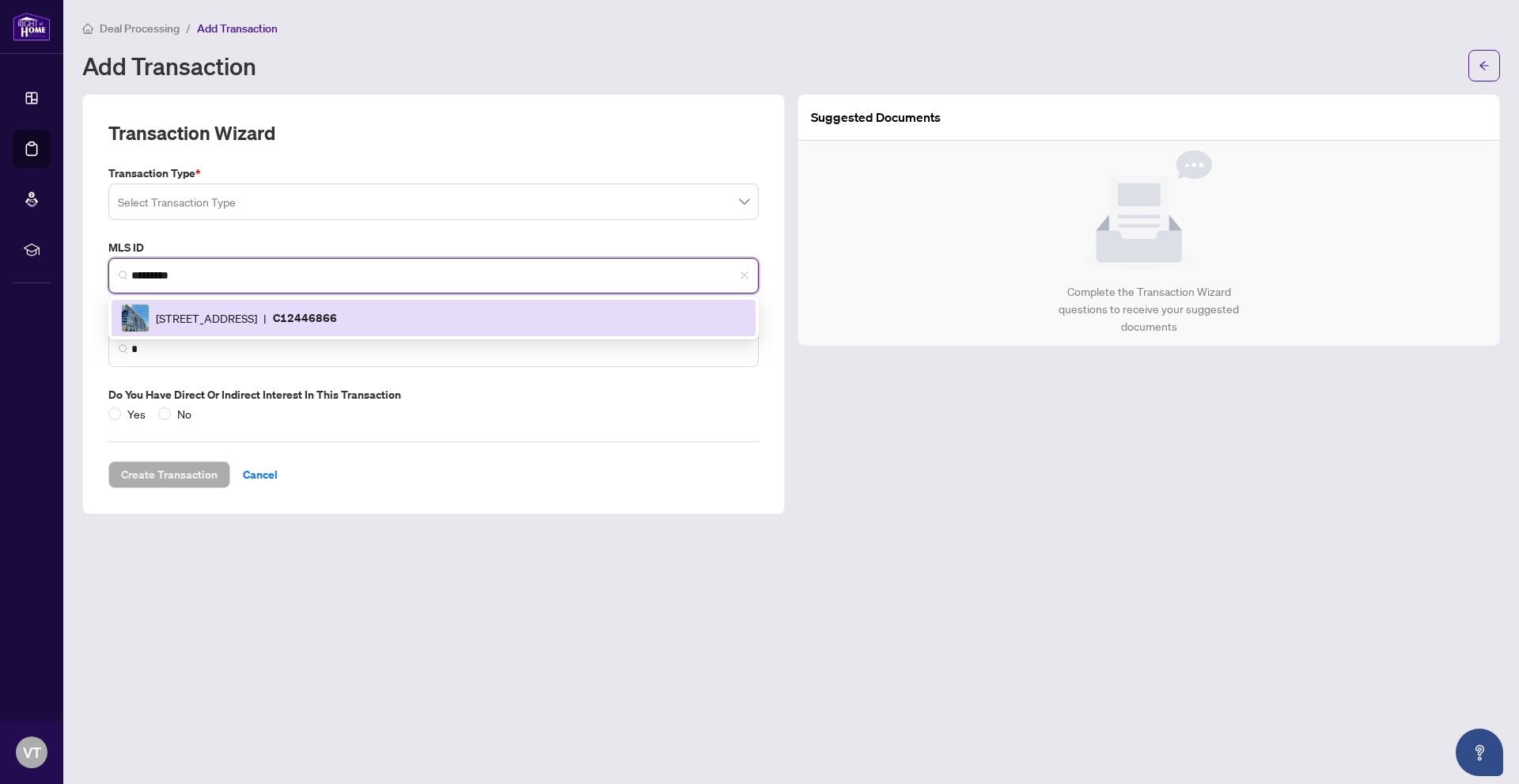
click at [288, 327] on div "[STREET_ADDRESS] | C12446866" at bounding box center [433, 318] width 625 height 29
type input "**********"
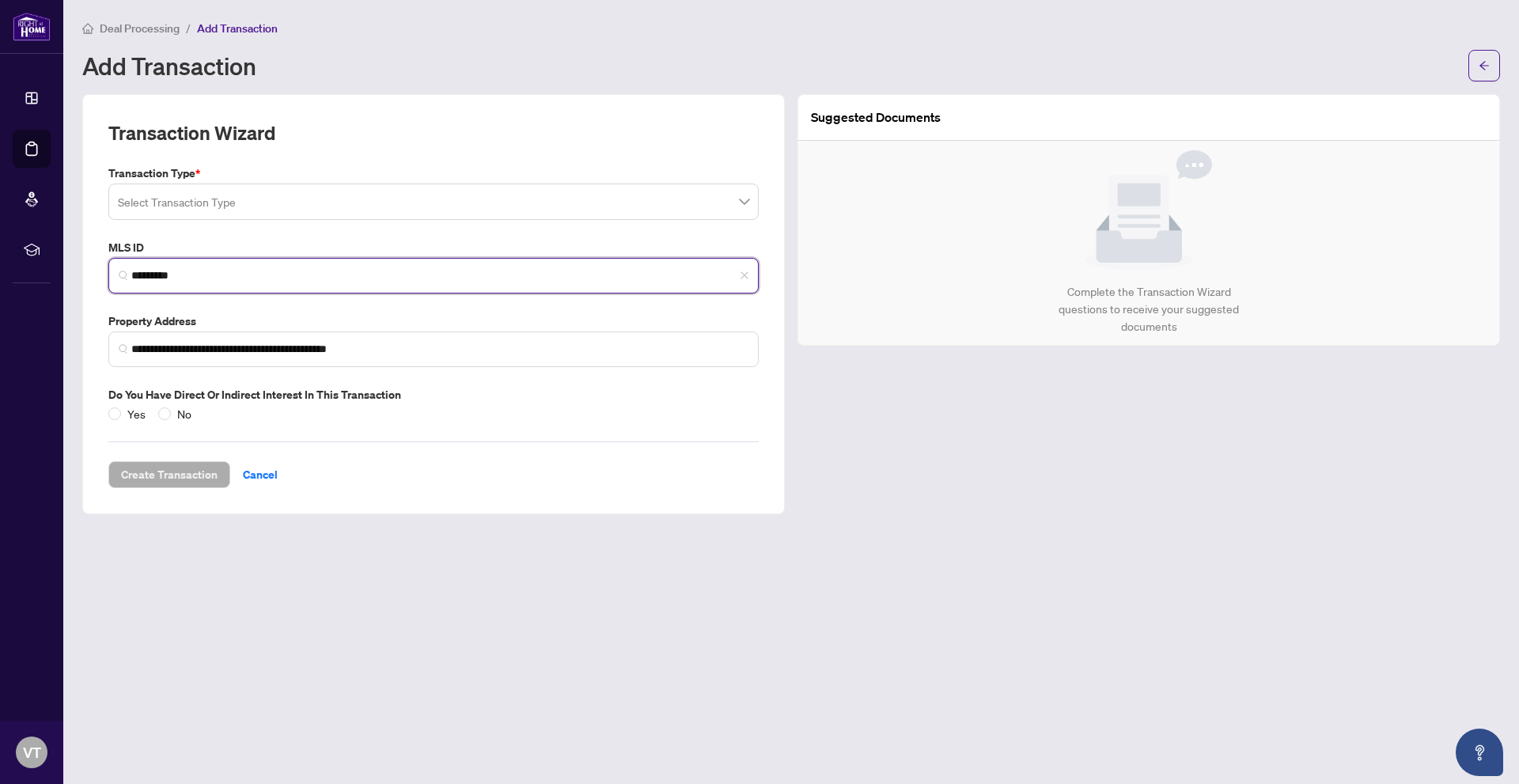
type input "*********"
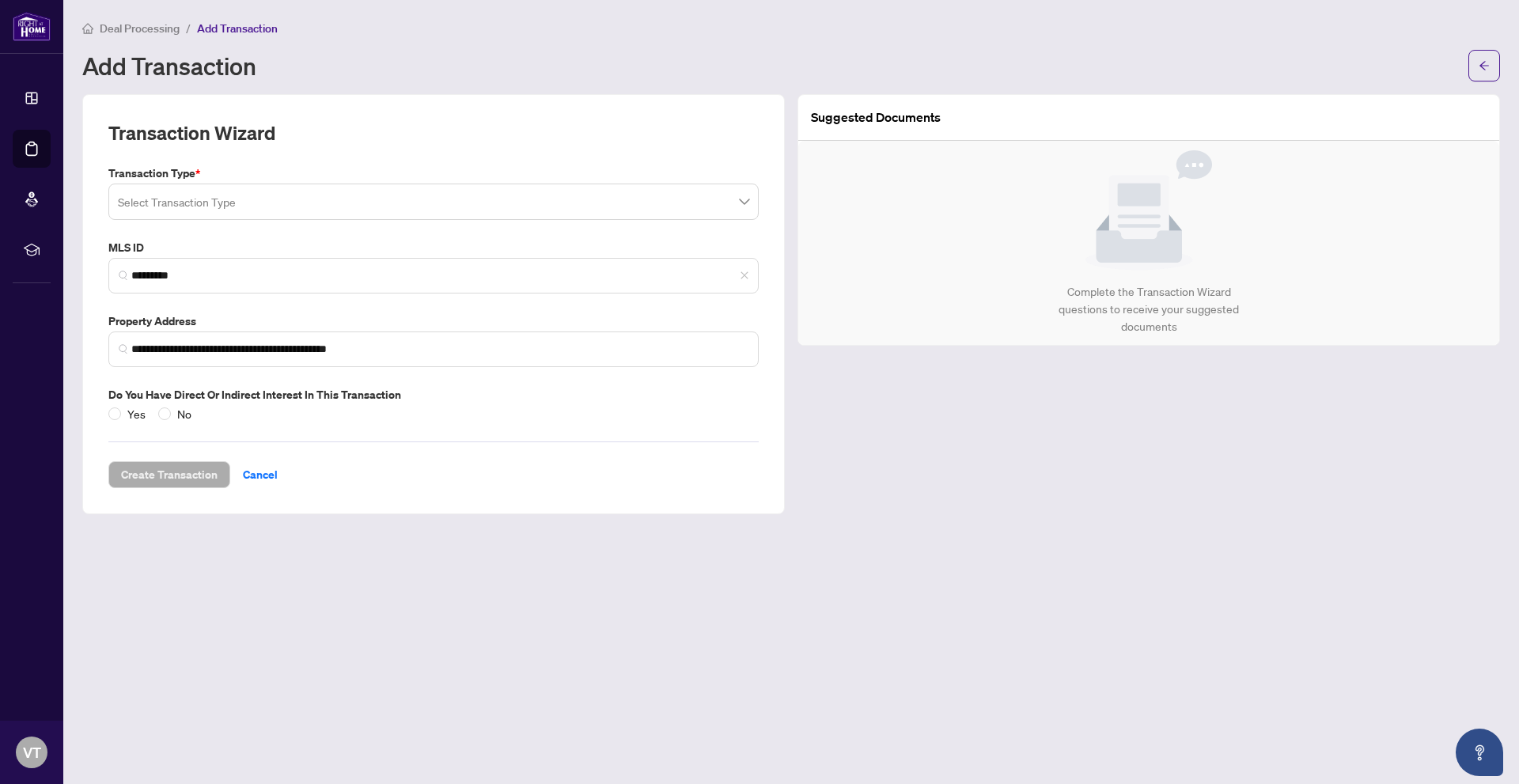
click at [372, 208] on input "search" at bounding box center [427, 204] width 617 height 34
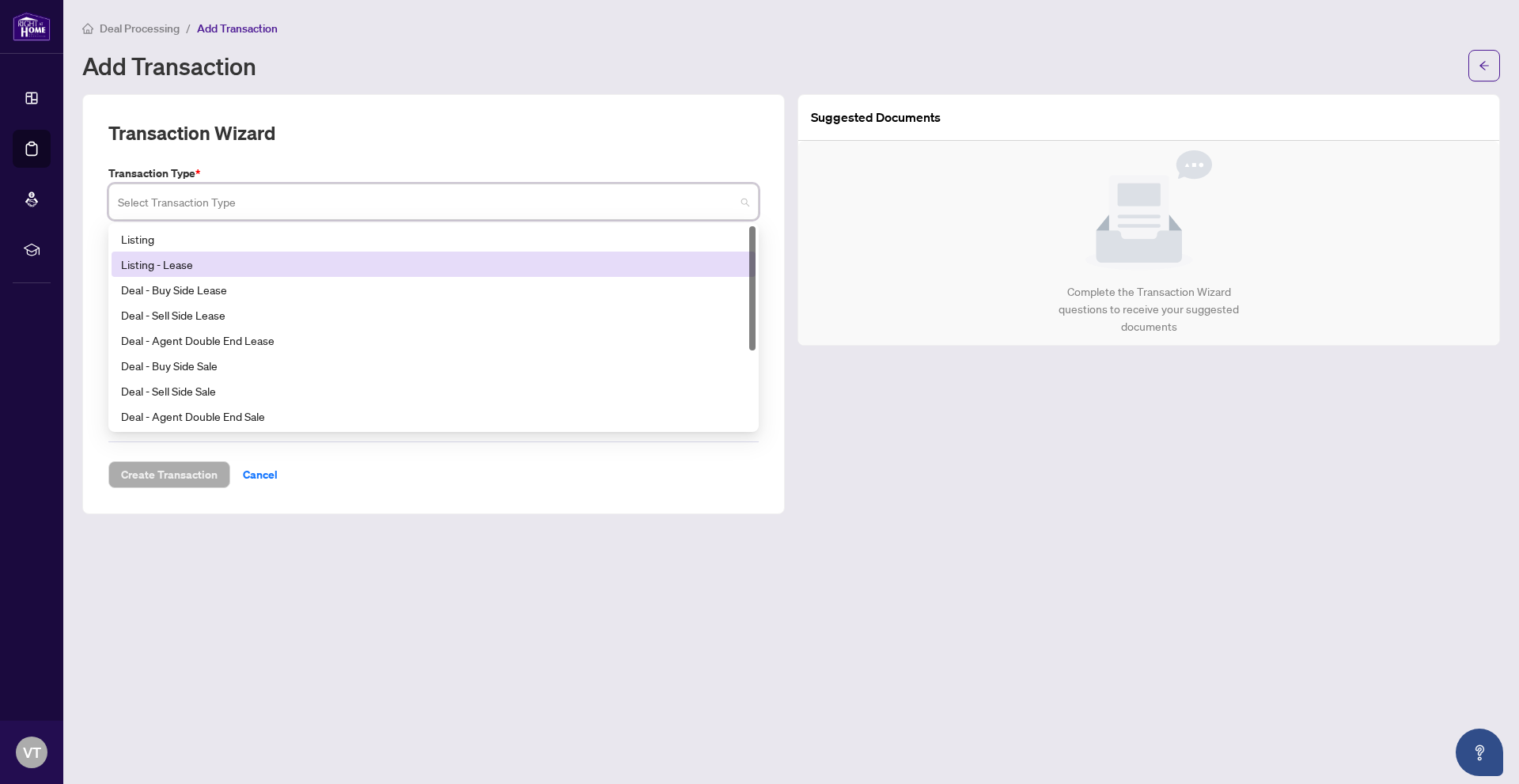
click at [344, 258] on div "Listing - Lease" at bounding box center [433, 264] width 625 height 18
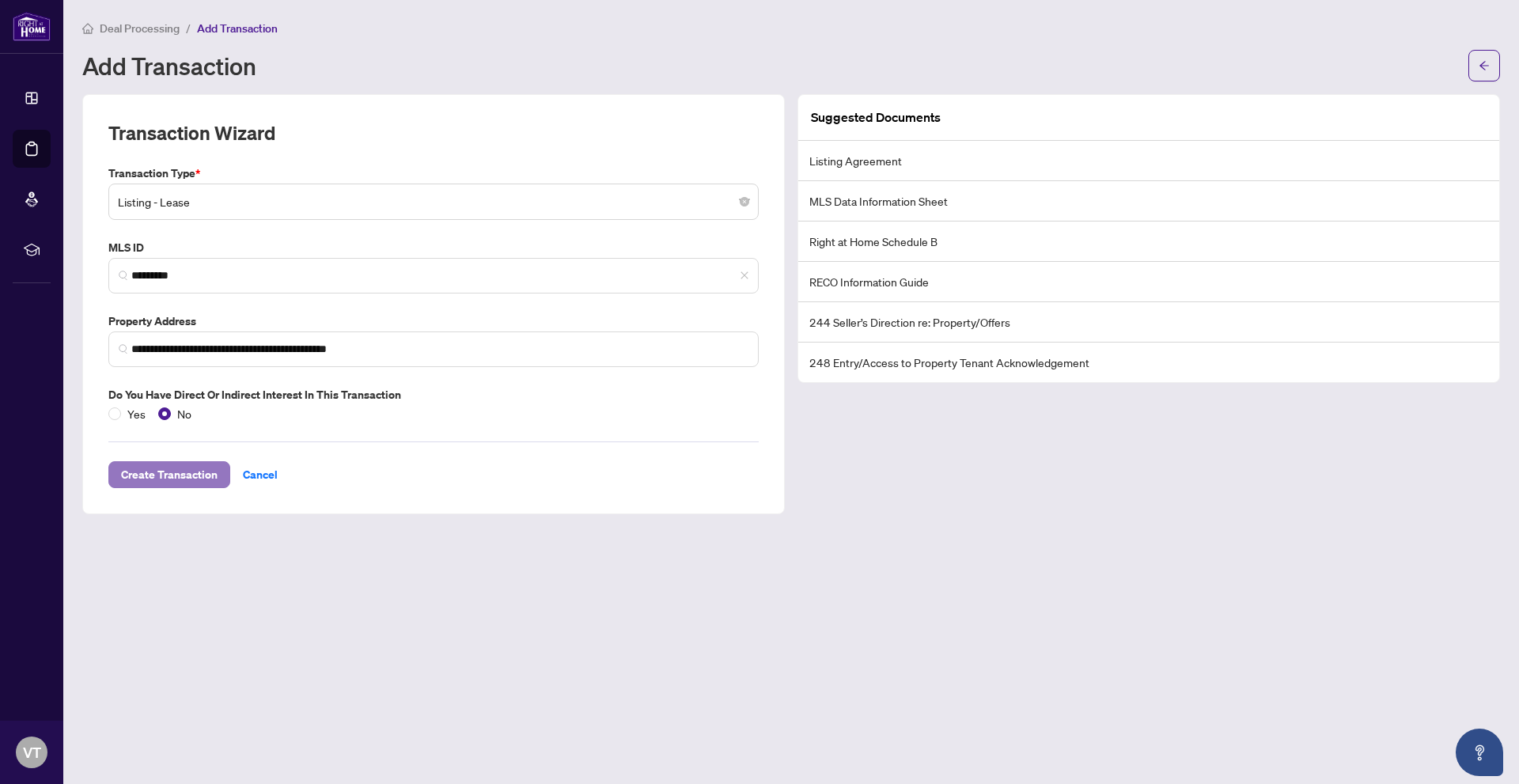
click at [159, 470] on span "Create Transaction" at bounding box center [169, 475] width 96 height 25
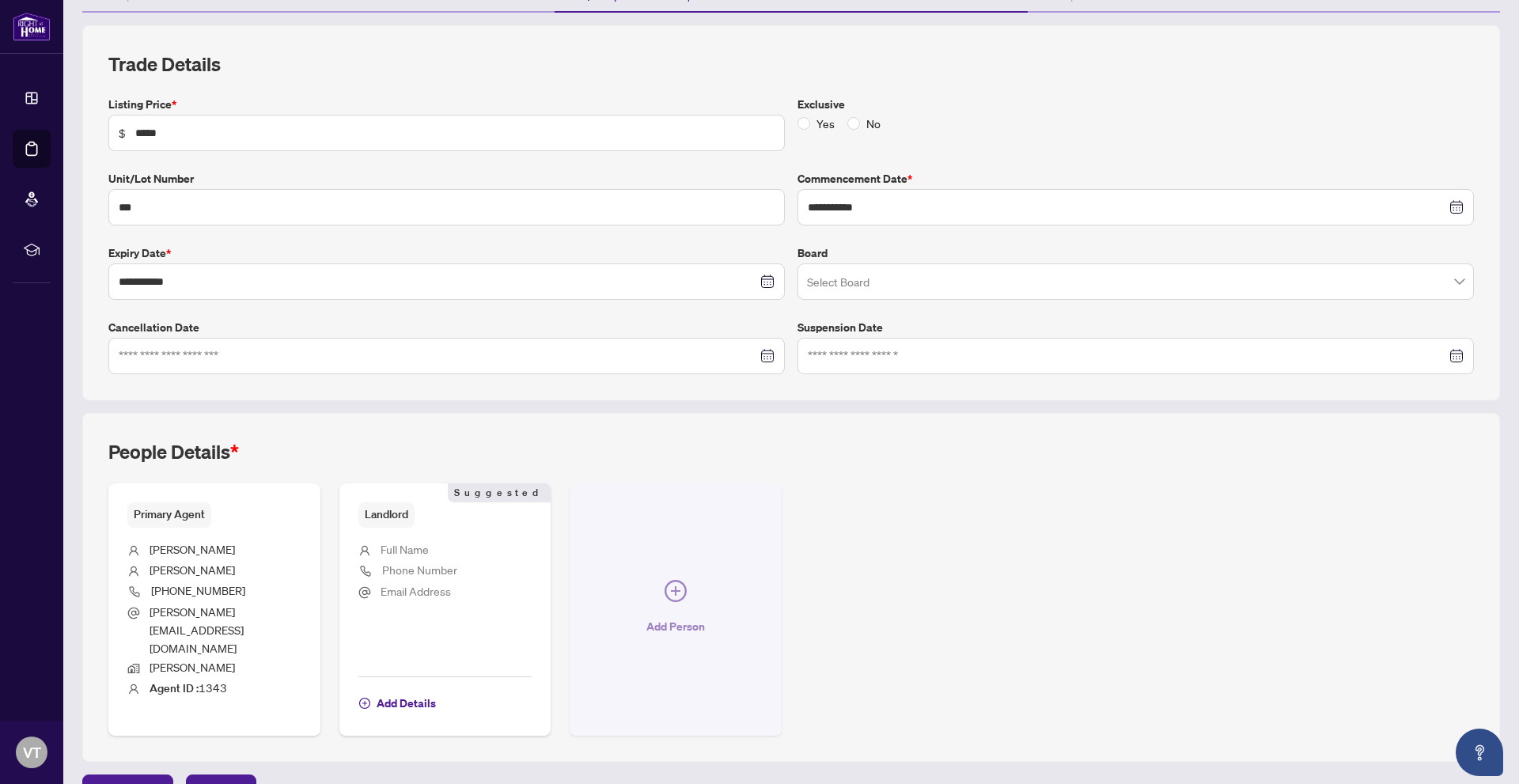
scroll to position [193, 0]
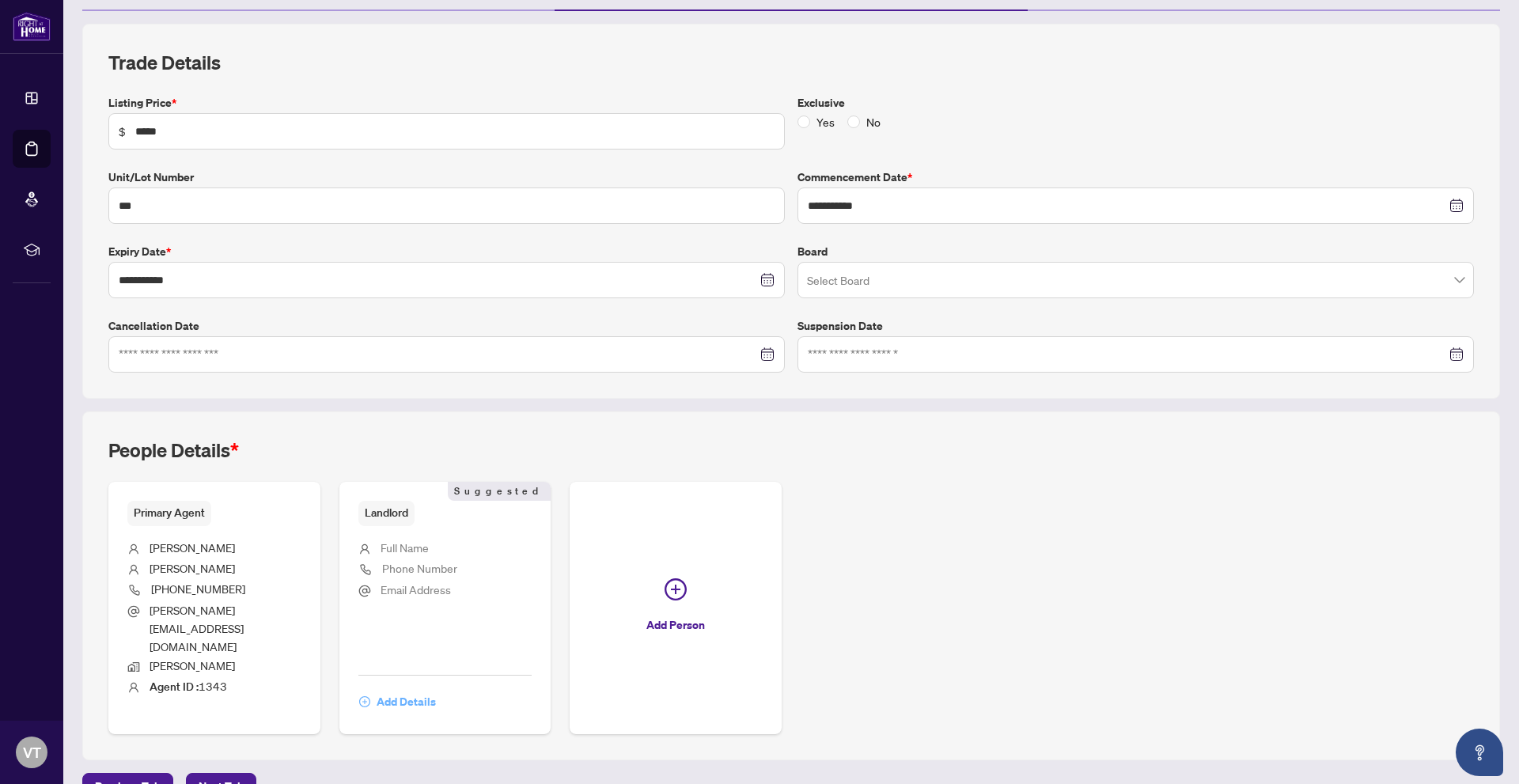
click at [408, 688] on span "Add Details" at bounding box center [406, 701] width 60 height 25
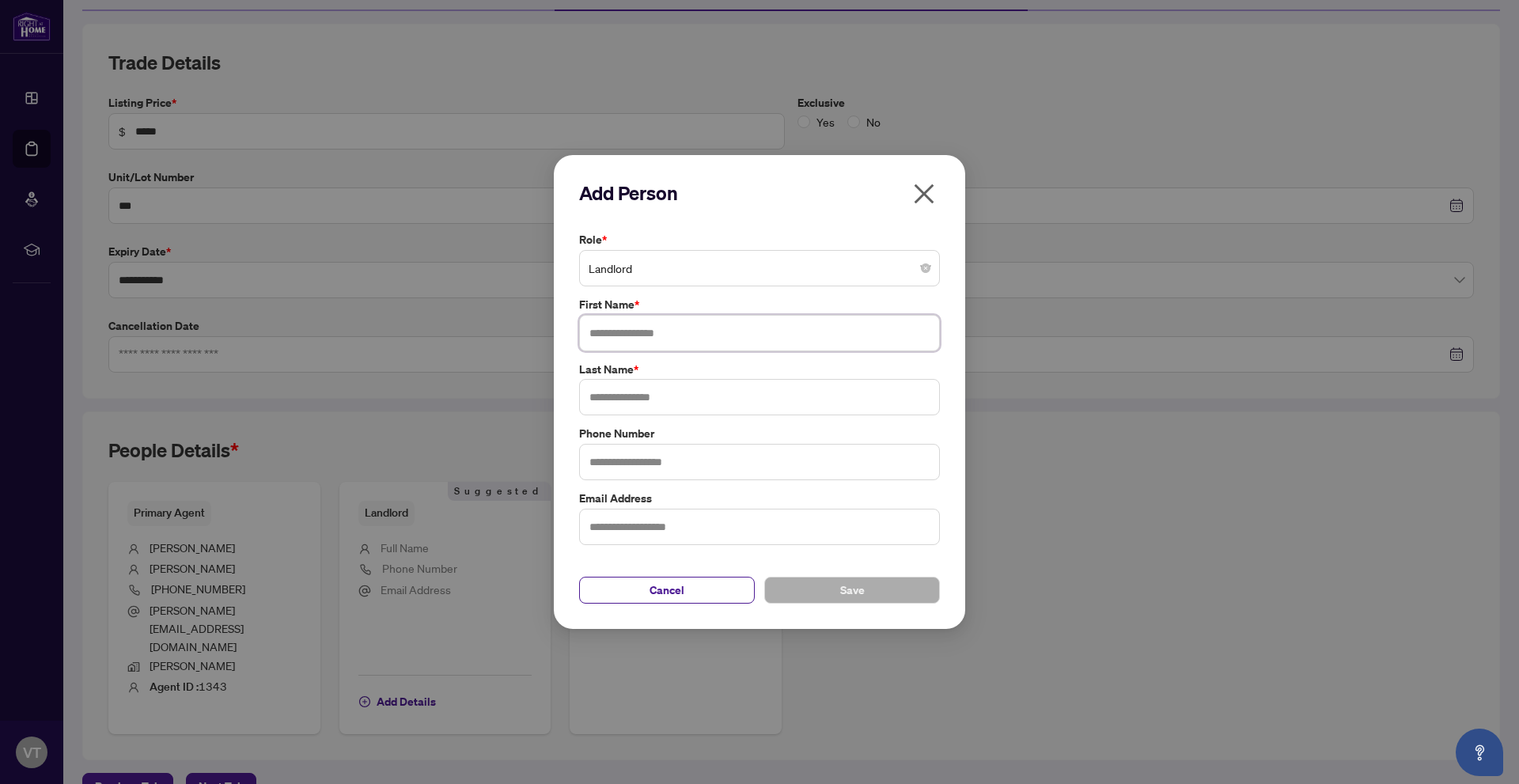
click at [804, 316] on input "text" at bounding box center [759, 332] width 361 height 36
type input "****"
click at [685, 409] on input "text" at bounding box center [759, 397] width 361 height 36
type input "******"
click at [801, 586] on button "Save" at bounding box center [851, 590] width 175 height 27
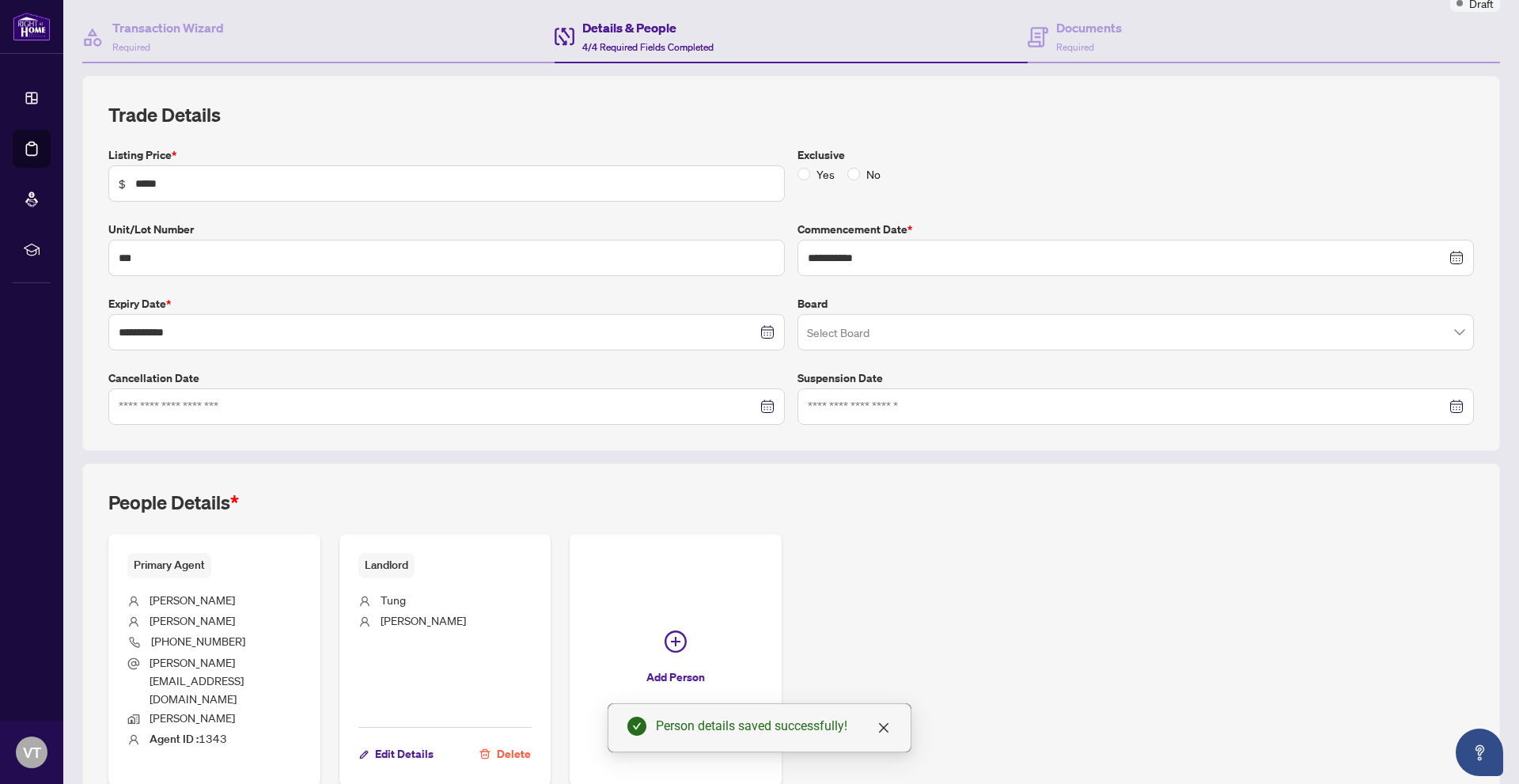
scroll to position [114, 0]
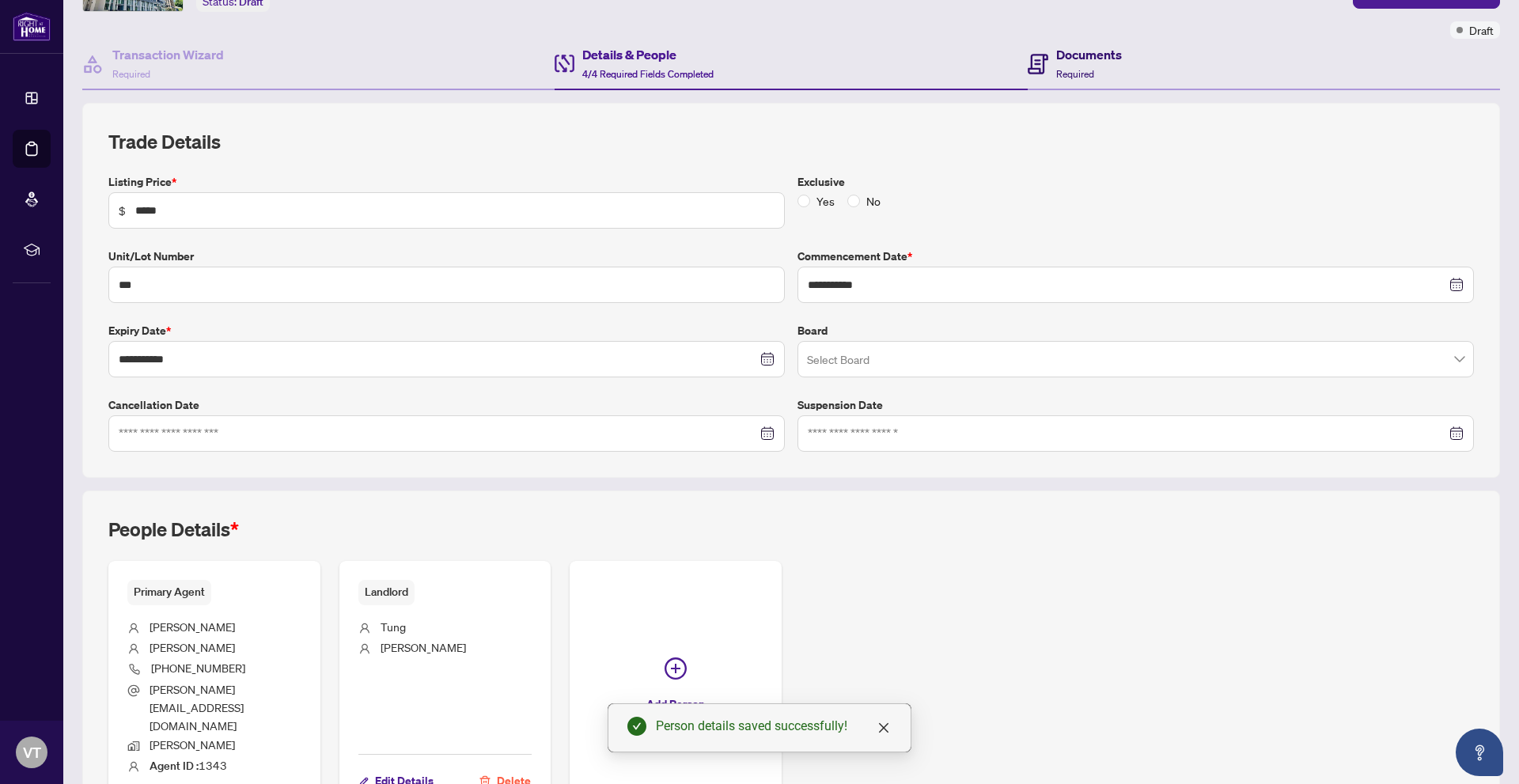
click at [1059, 49] on h4 "Documents" at bounding box center [1089, 55] width 65 height 19
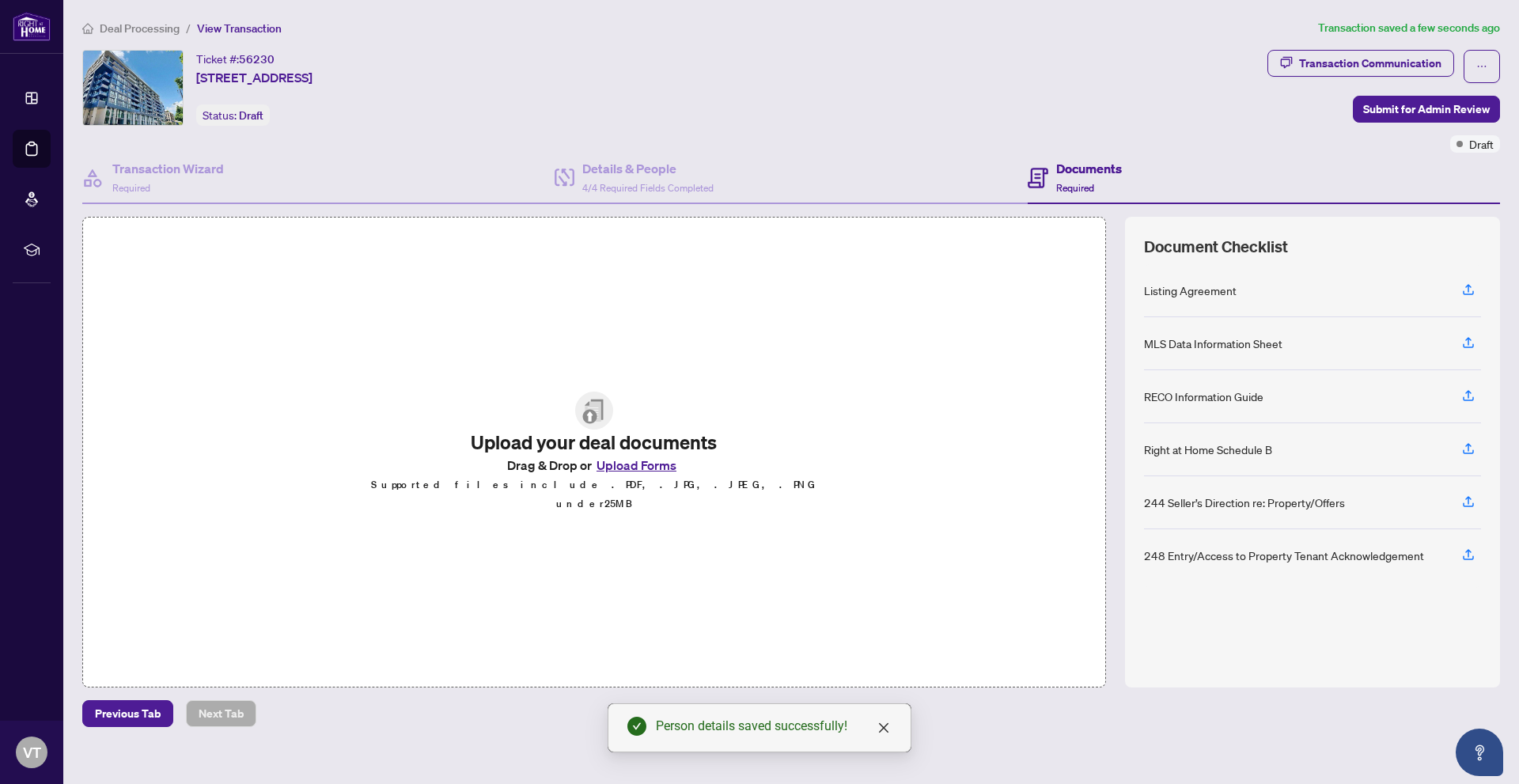
click at [1454, 295] on div "Listing Agreement" at bounding box center [1313, 290] width 337 height 53
click at [1461, 293] on icon "button" at bounding box center [1468, 289] width 14 height 14
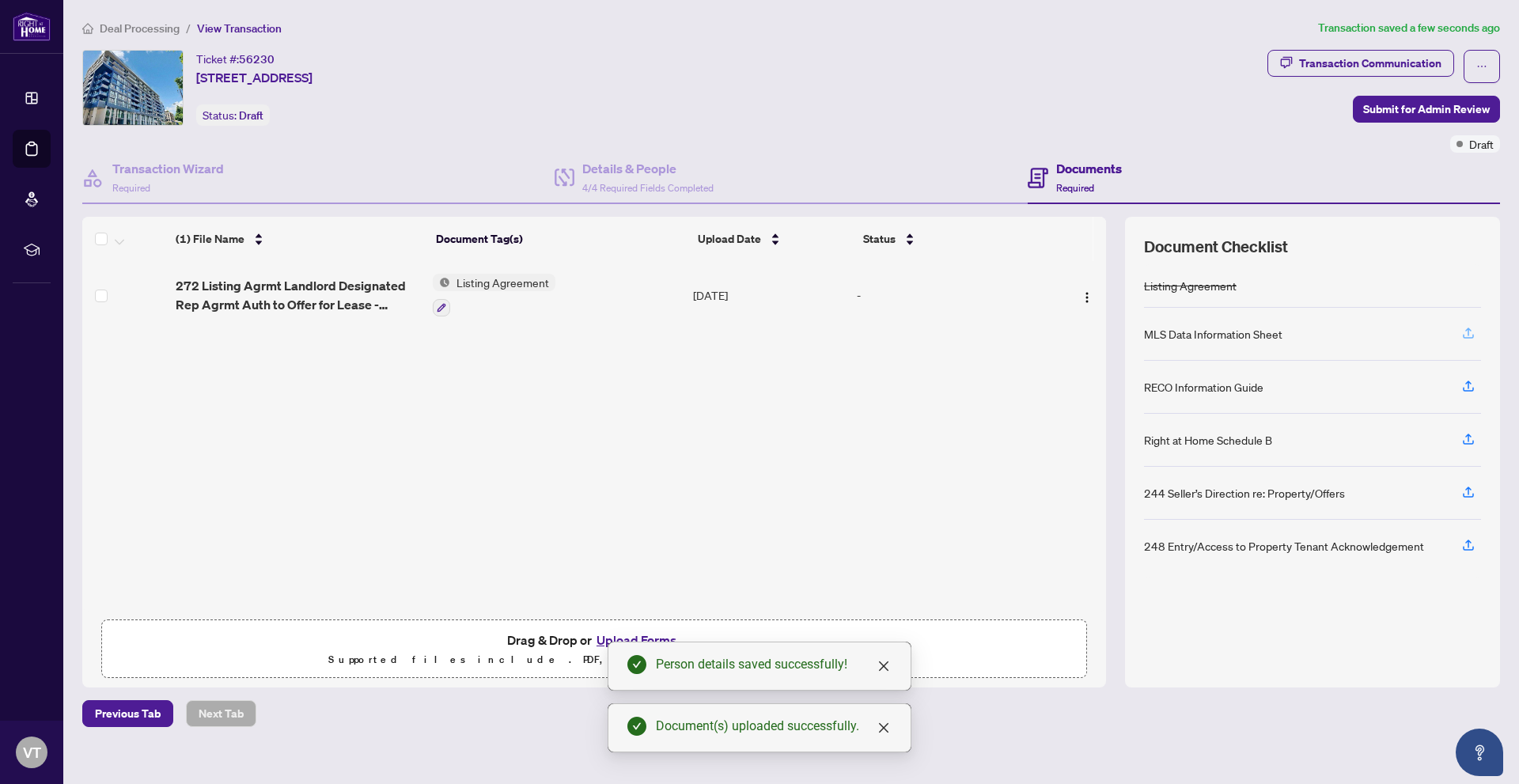
click at [1469, 342] on span "button" at bounding box center [1468, 334] width 14 height 25
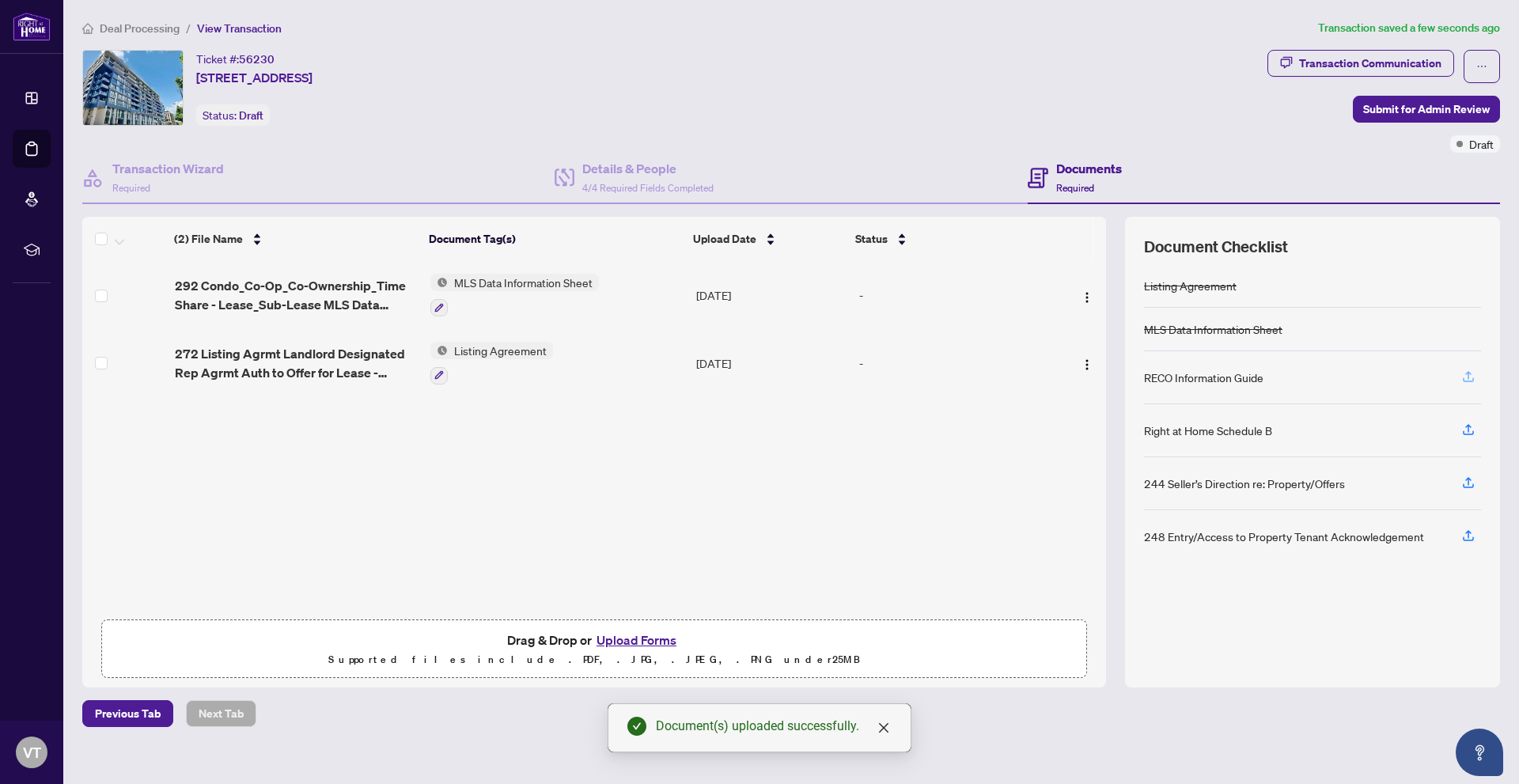
click at [1467, 385] on span "button" at bounding box center [1468, 377] width 14 height 25
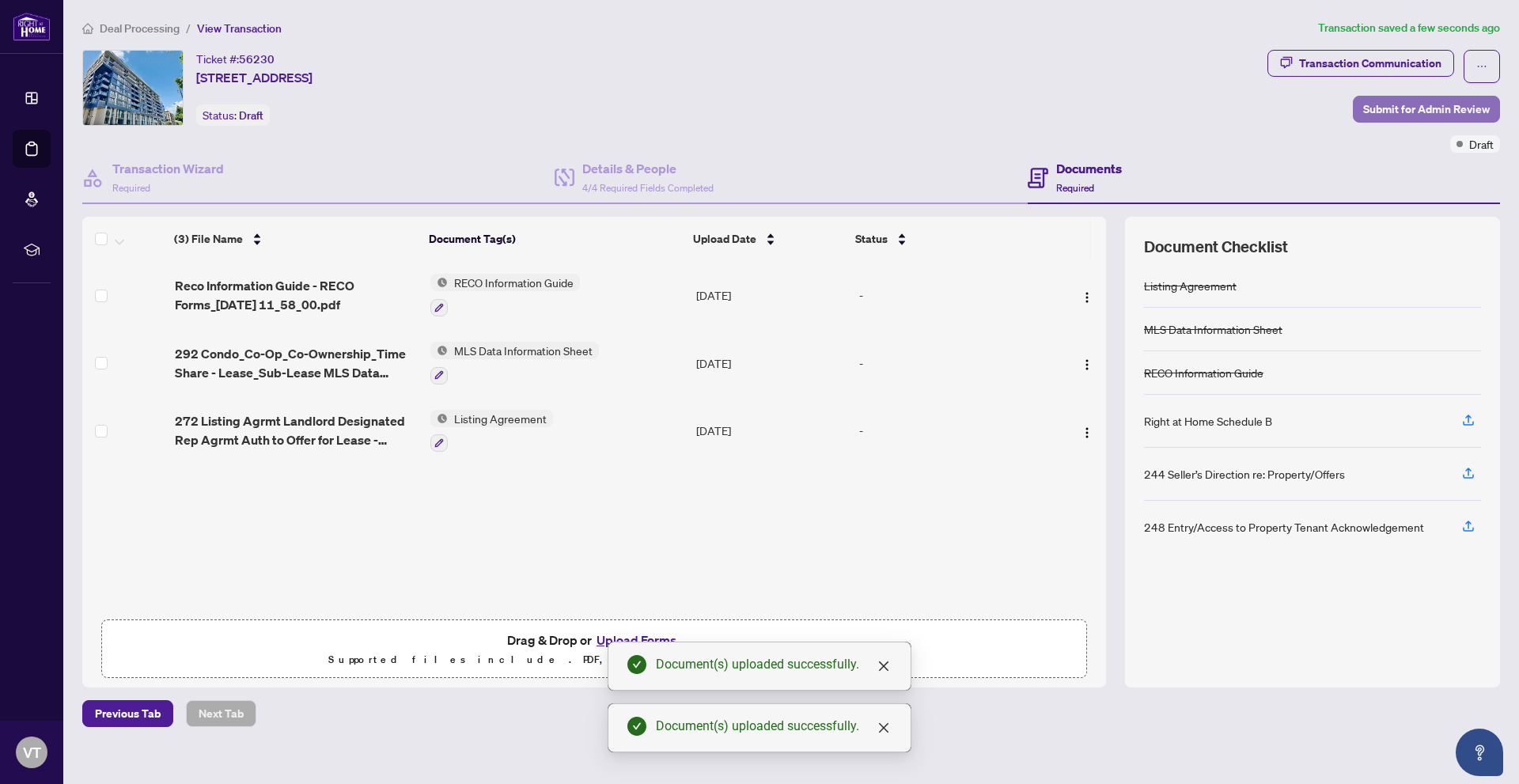
click at [1385, 98] on span "Submit for Admin Review" at bounding box center [1426, 109] width 127 height 25
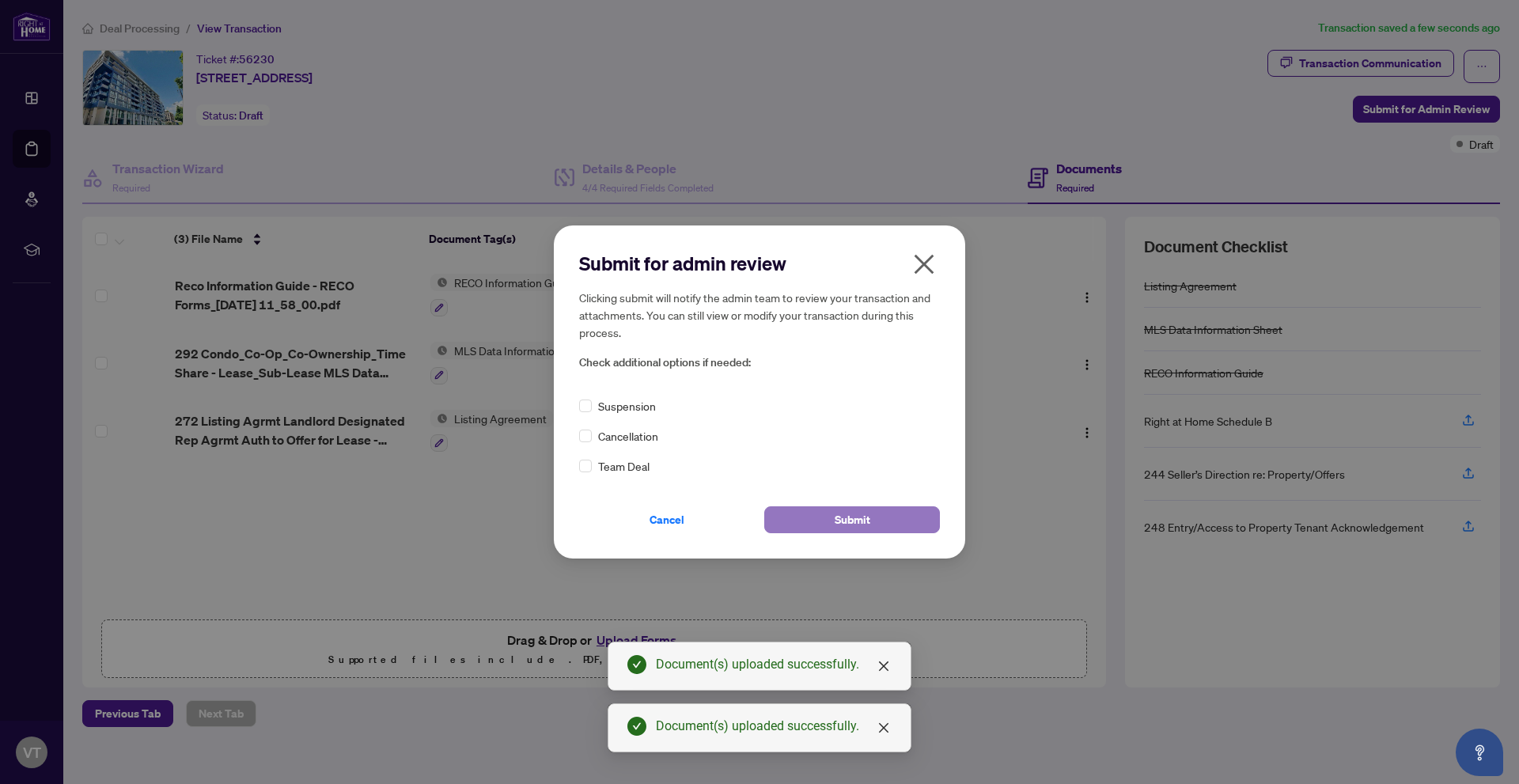
click at [843, 527] on span "Submit" at bounding box center [852, 520] width 35 height 25
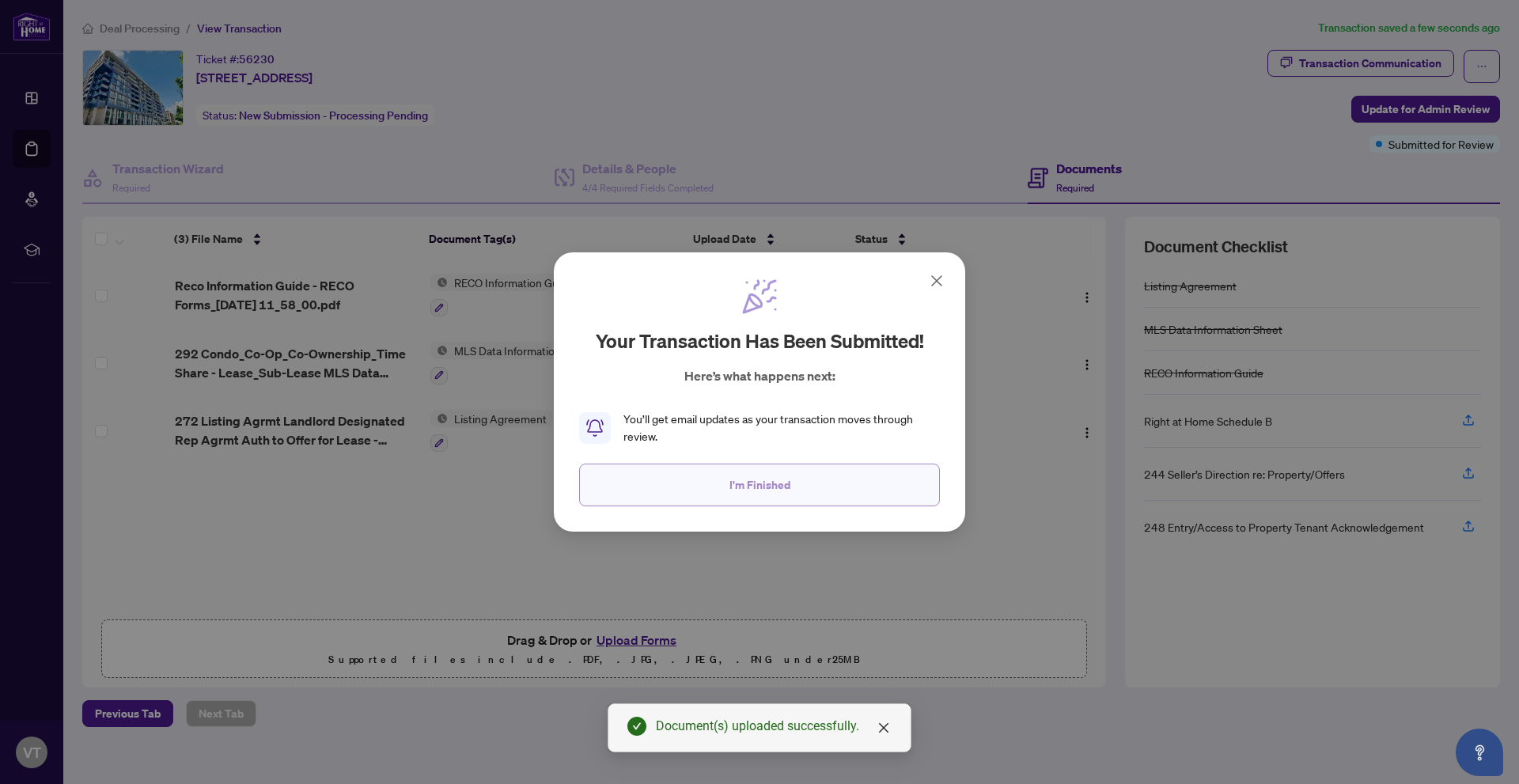
click at [854, 479] on button "I'm Finished" at bounding box center [759, 485] width 361 height 43
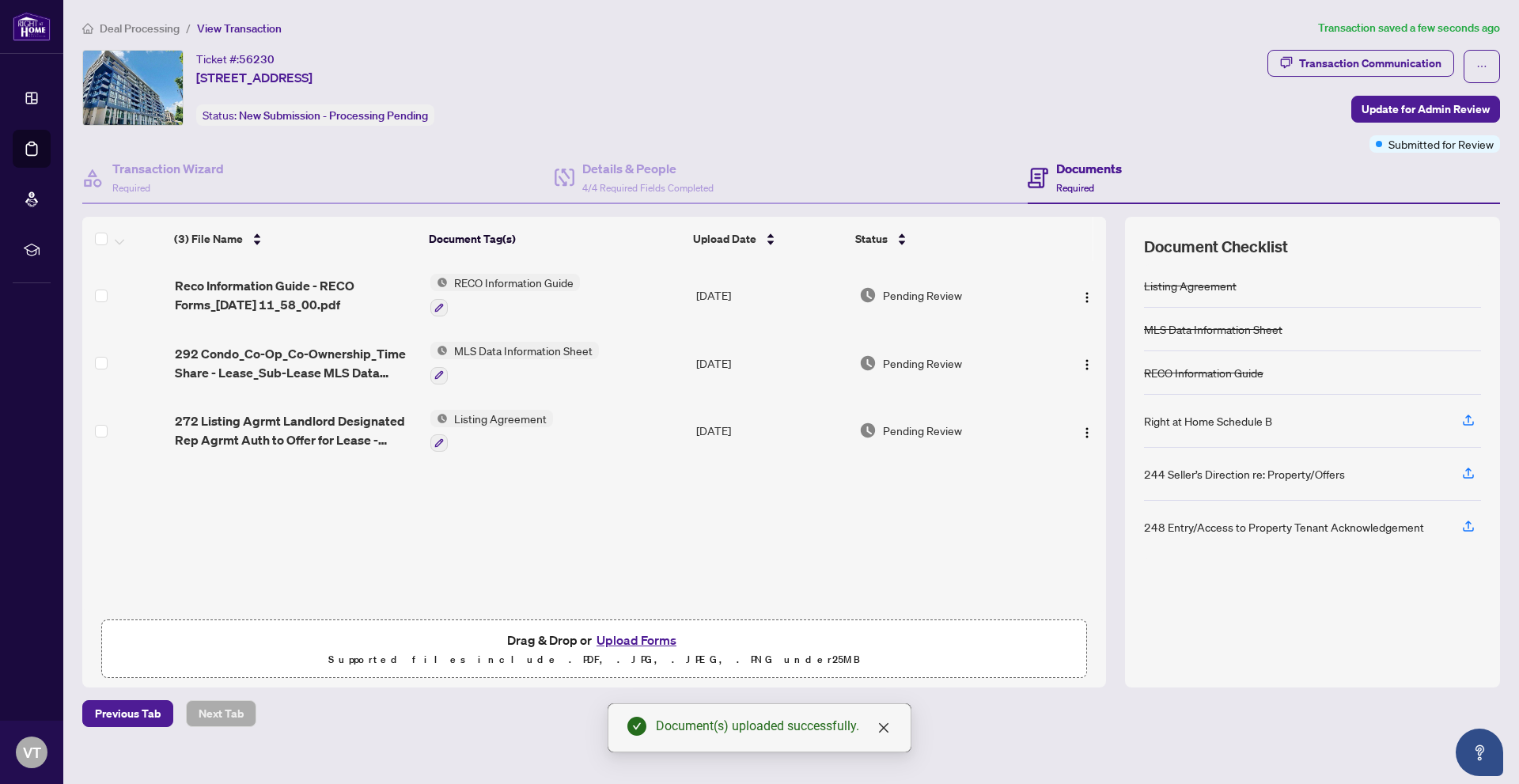
click at [167, 29] on span "Deal Processing" at bounding box center [139, 28] width 80 height 14
